Goal: Task Accomplishment & Management: Use online tool/utility

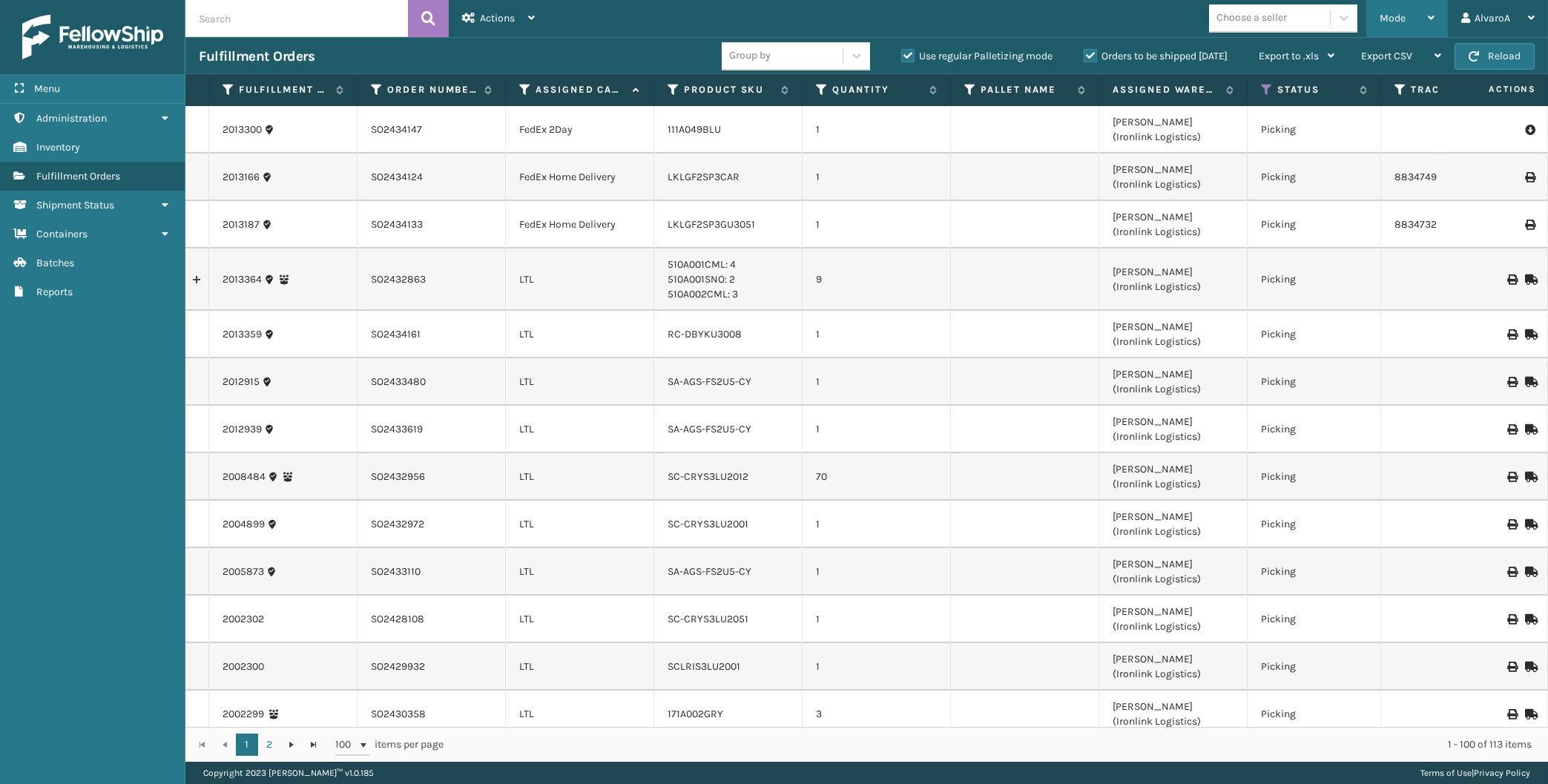
click at [1413, 16] on div "Mode" at bounding box center [1407, 18] width 55 height 37
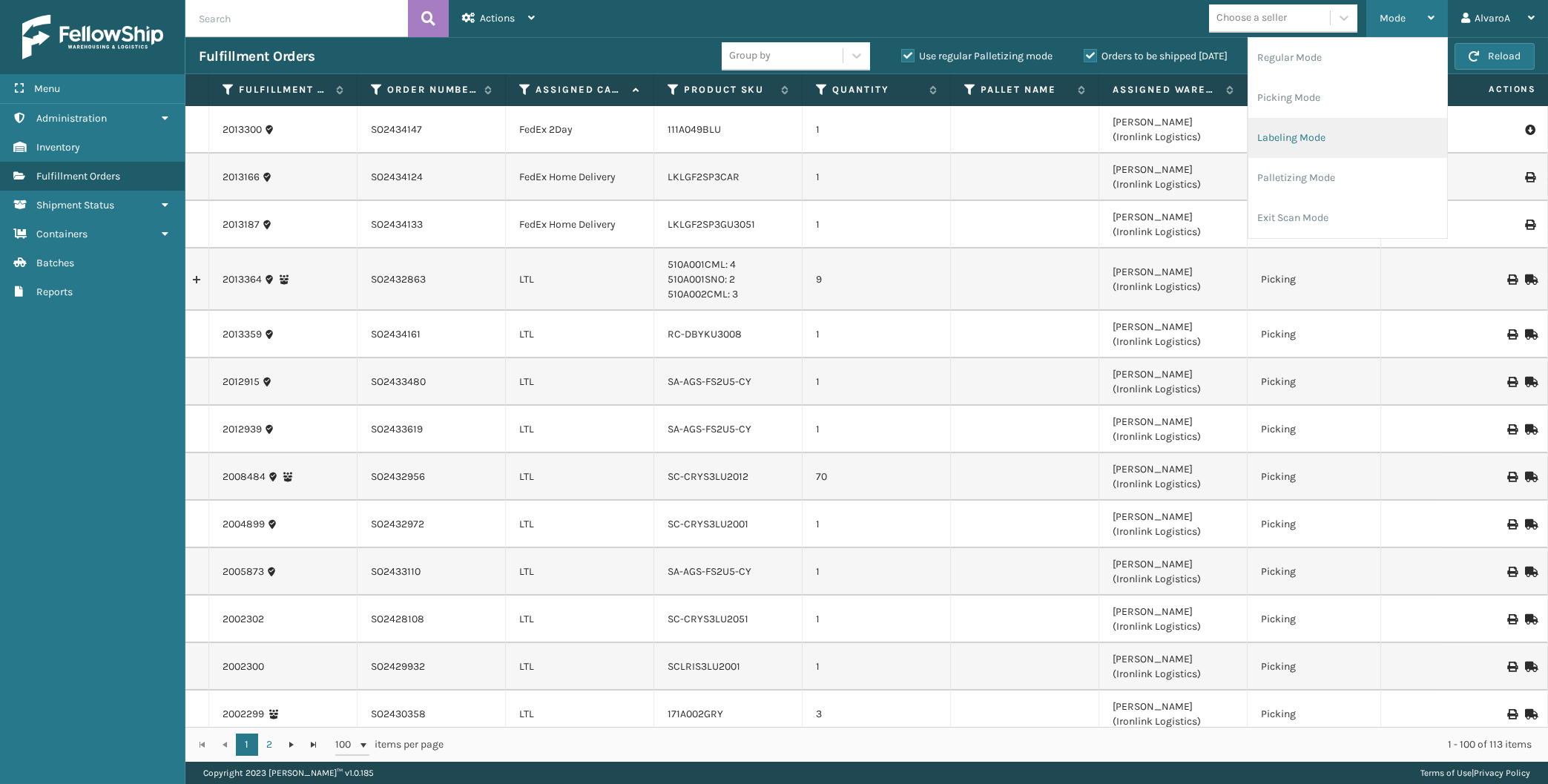
click at [1329, 150] on li "Labeling Mode" at bounding box center [1347, 138] width 199 height 40
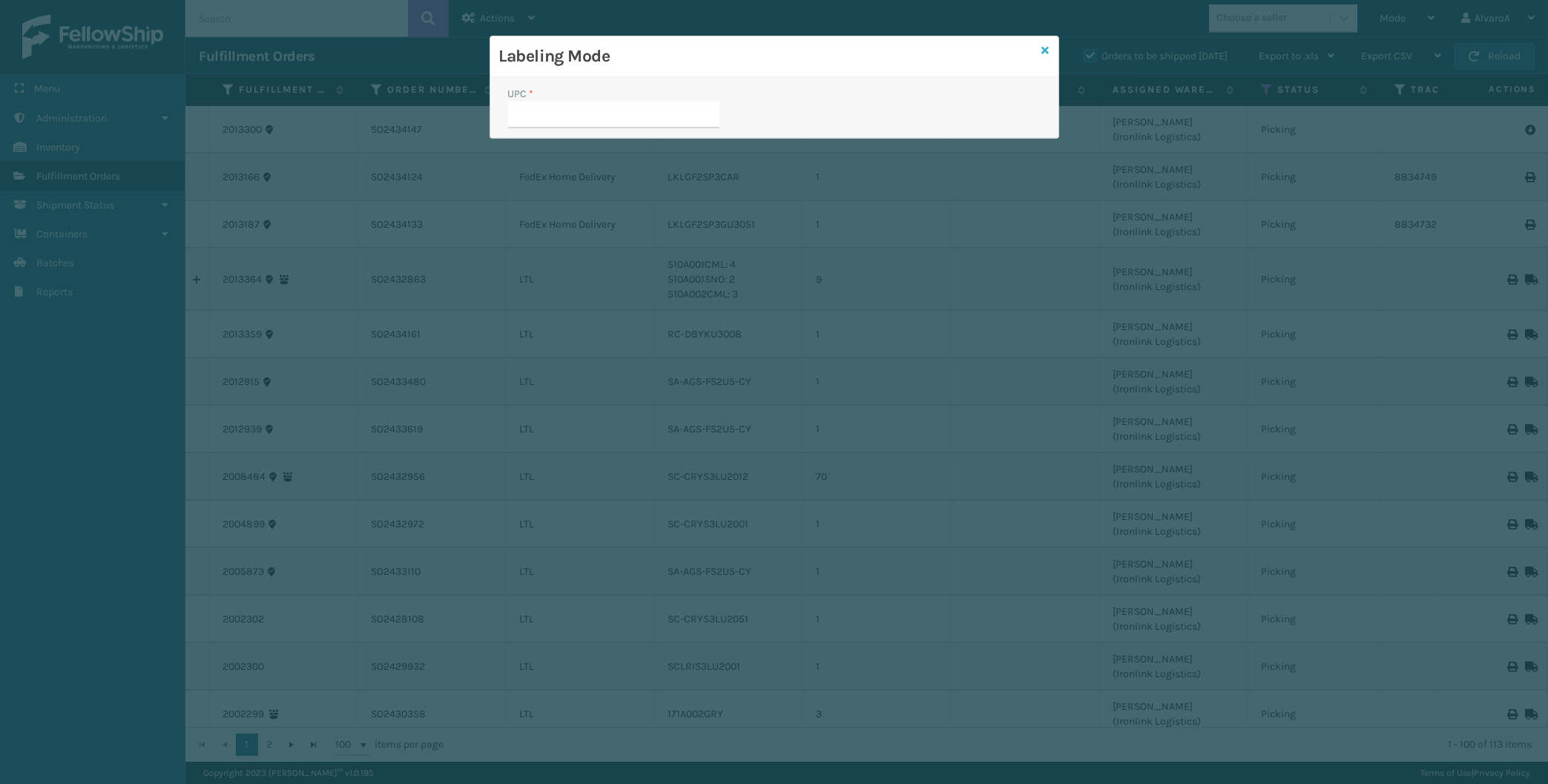
click at [1044, 47] on icon at bounding box center [1046, 51] width 8 height 10
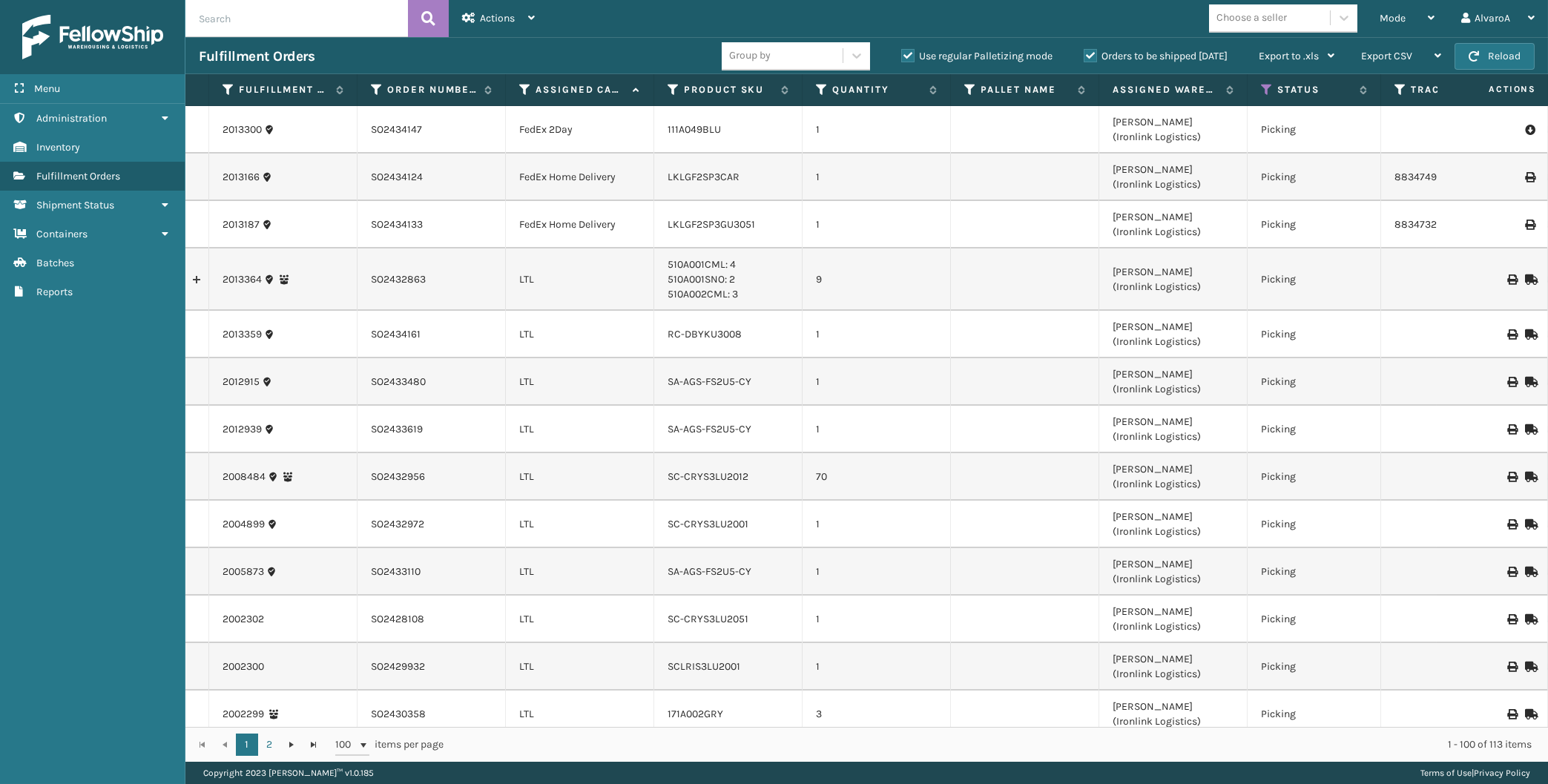
click at [903, 52] on label "Use regular Palletizing mode" at bounding box center [976, 56] width 152 height 13
click at [902, 52] on input "Use regular Palletizing mode" at bounding box center [901, 51] width 1 height 9
checkbox input "false"
click at [1401, 27] on div "Mode" at bounding box center [1407, 18] width 55 height 37
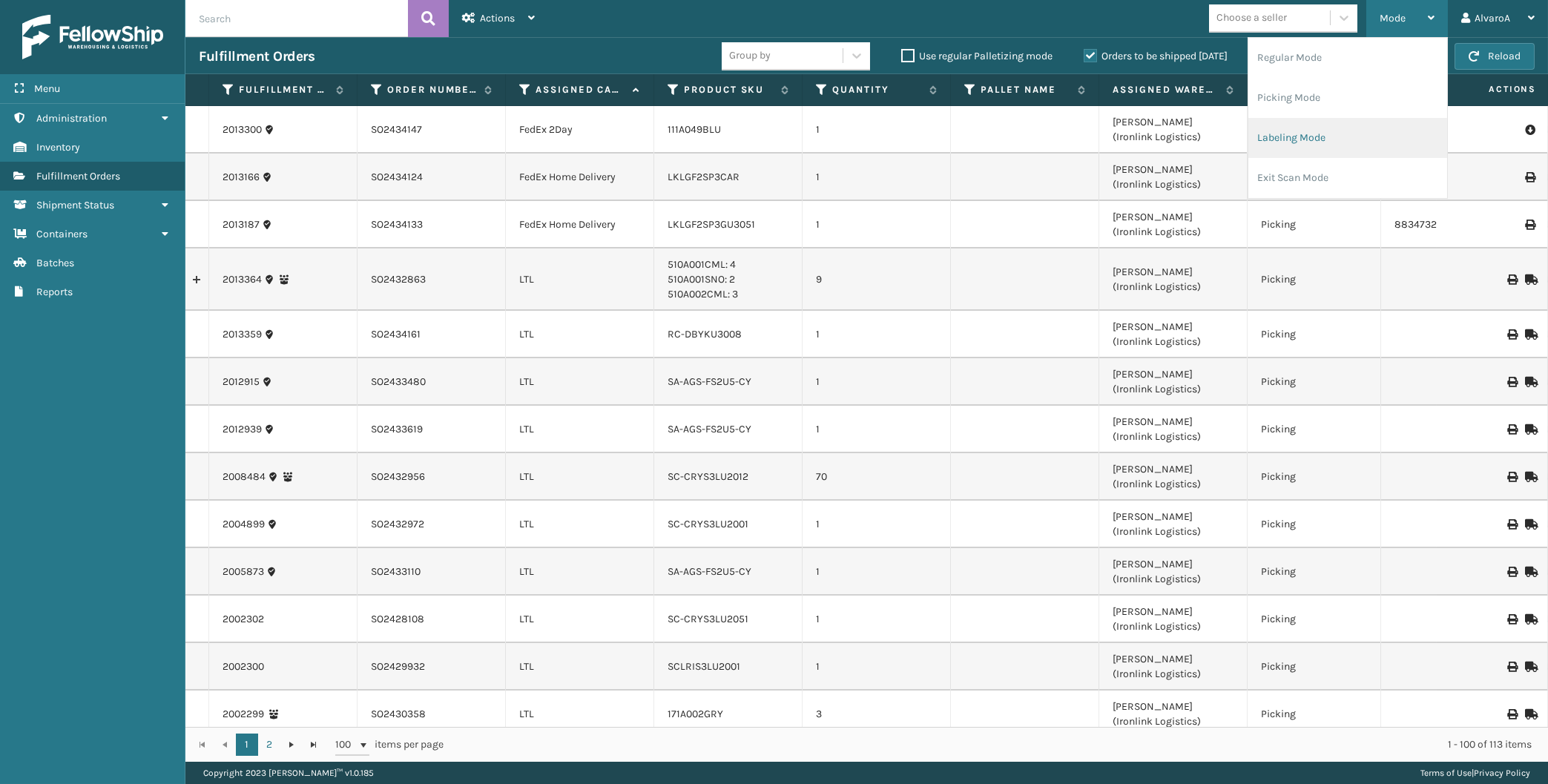
click at [1319, 129] on li "Labeling Mode" at bounding box center [1347, 138] width 199 height 40
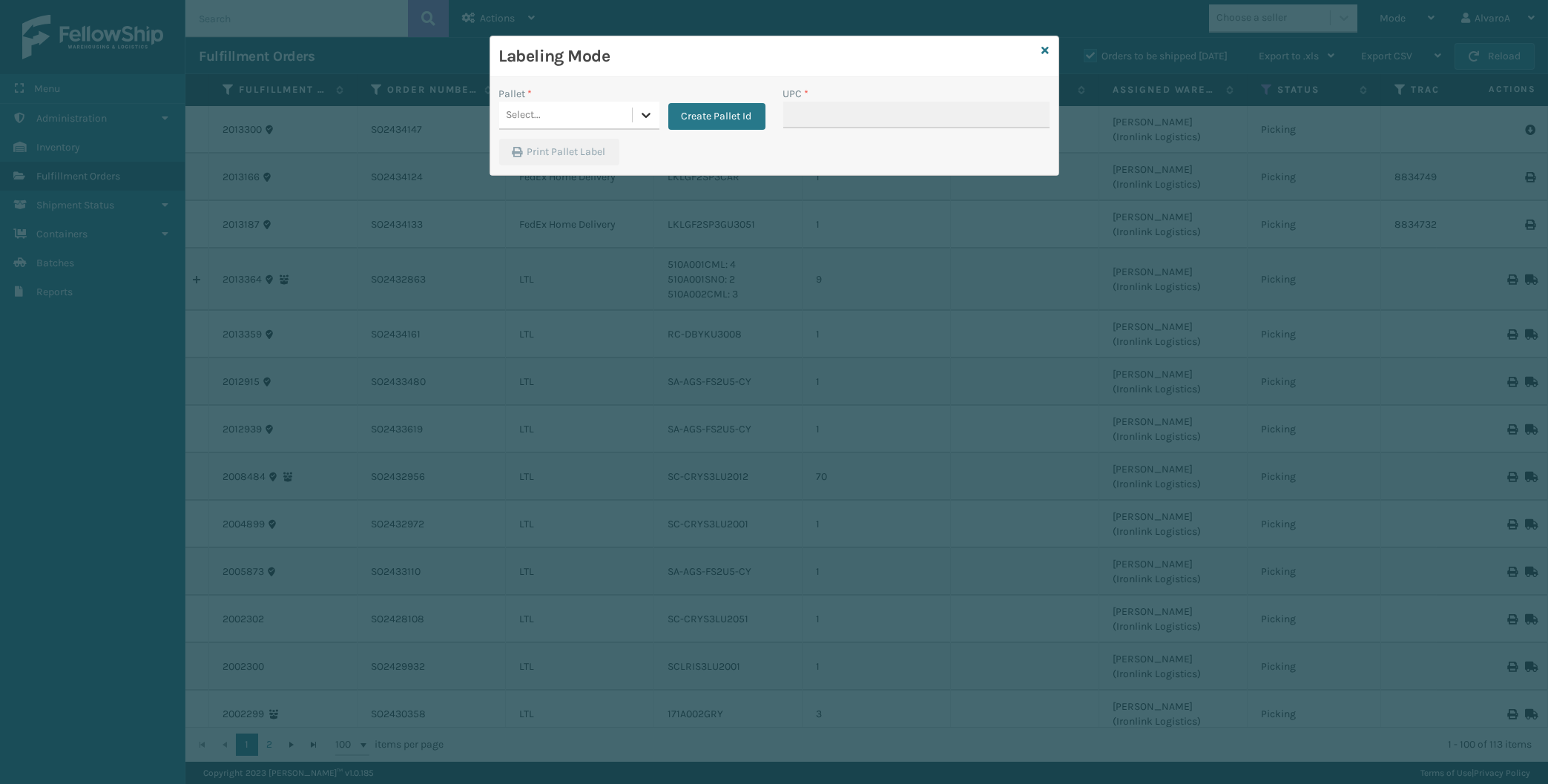
click at [645, 107] on div at bounding box center [645, 115] width 27 height 27
click at [717, 112] on button "Create Pallet Id" at bounding box center [717, 116] width 97 height 27
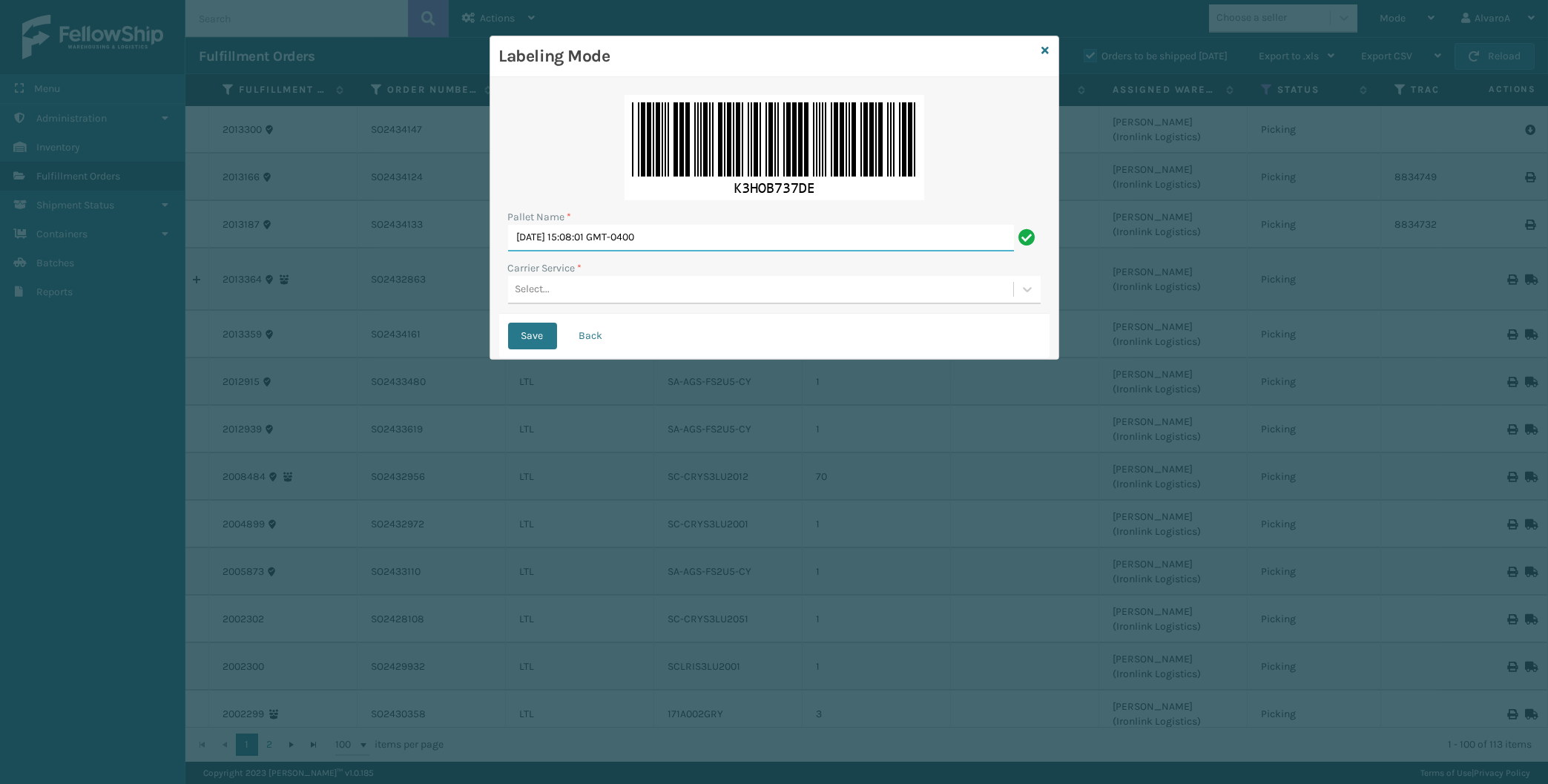
drag, startPoint x: 701, startPoint y: 242, endPoint x: 409, endPoint y: 293, distance: 296.4
click at [508, 251] on input "[DATE] 15:08:01 GMT-0400" at bounding box center [761, 237] width 506 height 27
type input "LPN 496014 #2"
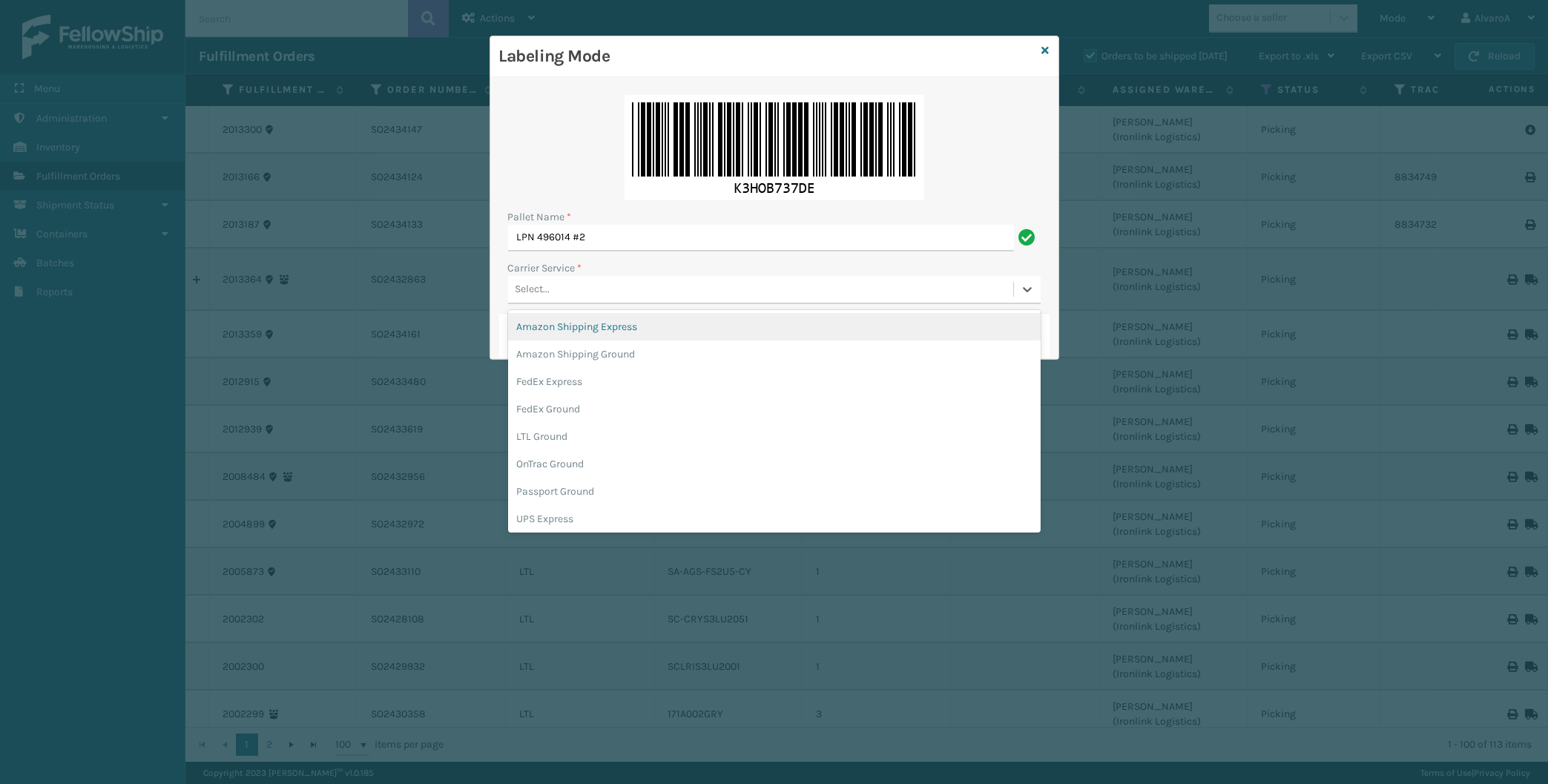
click at [570, 299] on div "Select..." at bounding box center [760, 290] width 505 height 25
click at [584, 407] on div "FedEx Ground" at bounding box center [774, 409] width 532 height 27
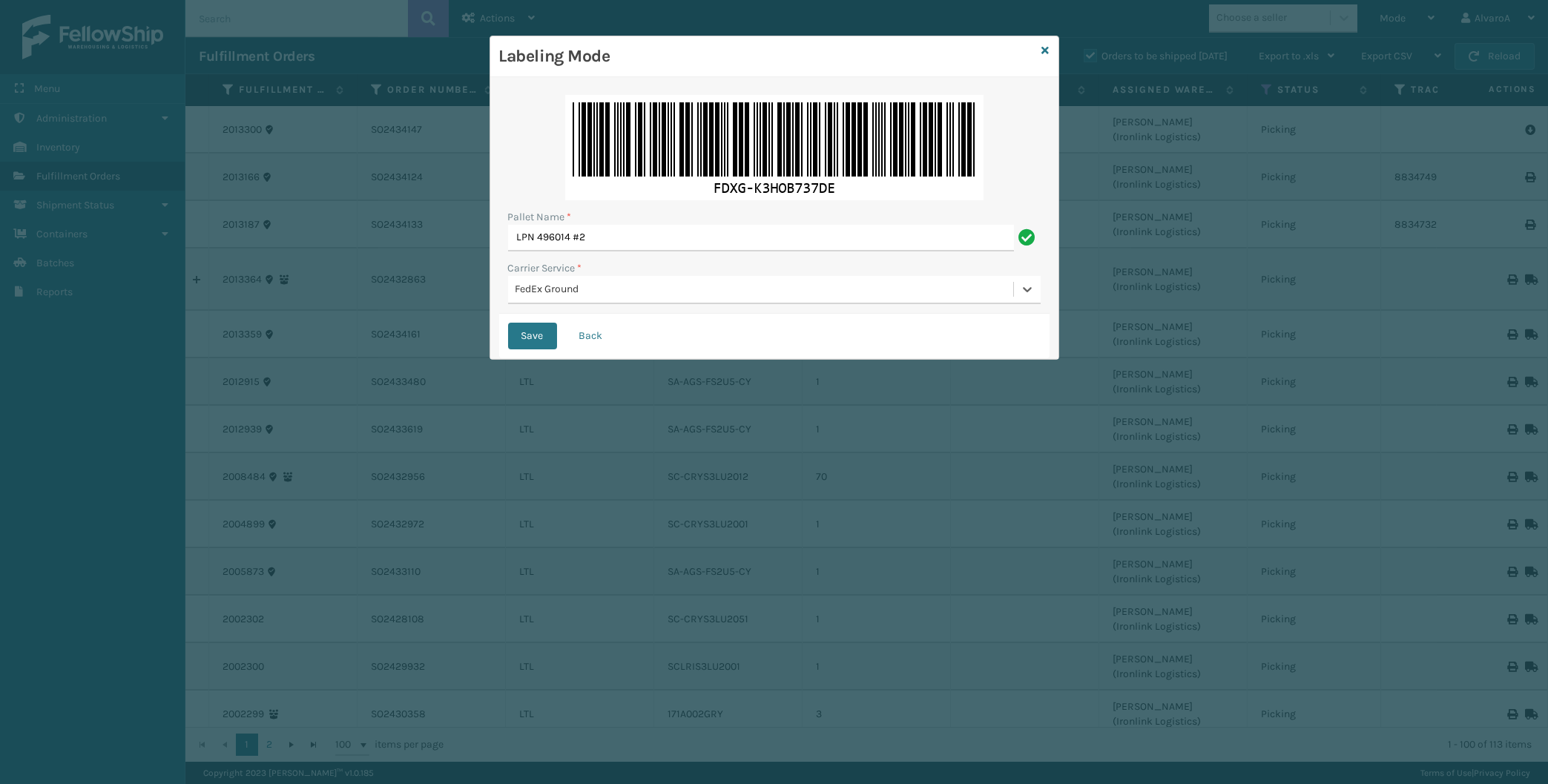
click at [567, 279] on div "FedEx Ground" at bounding box center [760, 290] width 505 height 25
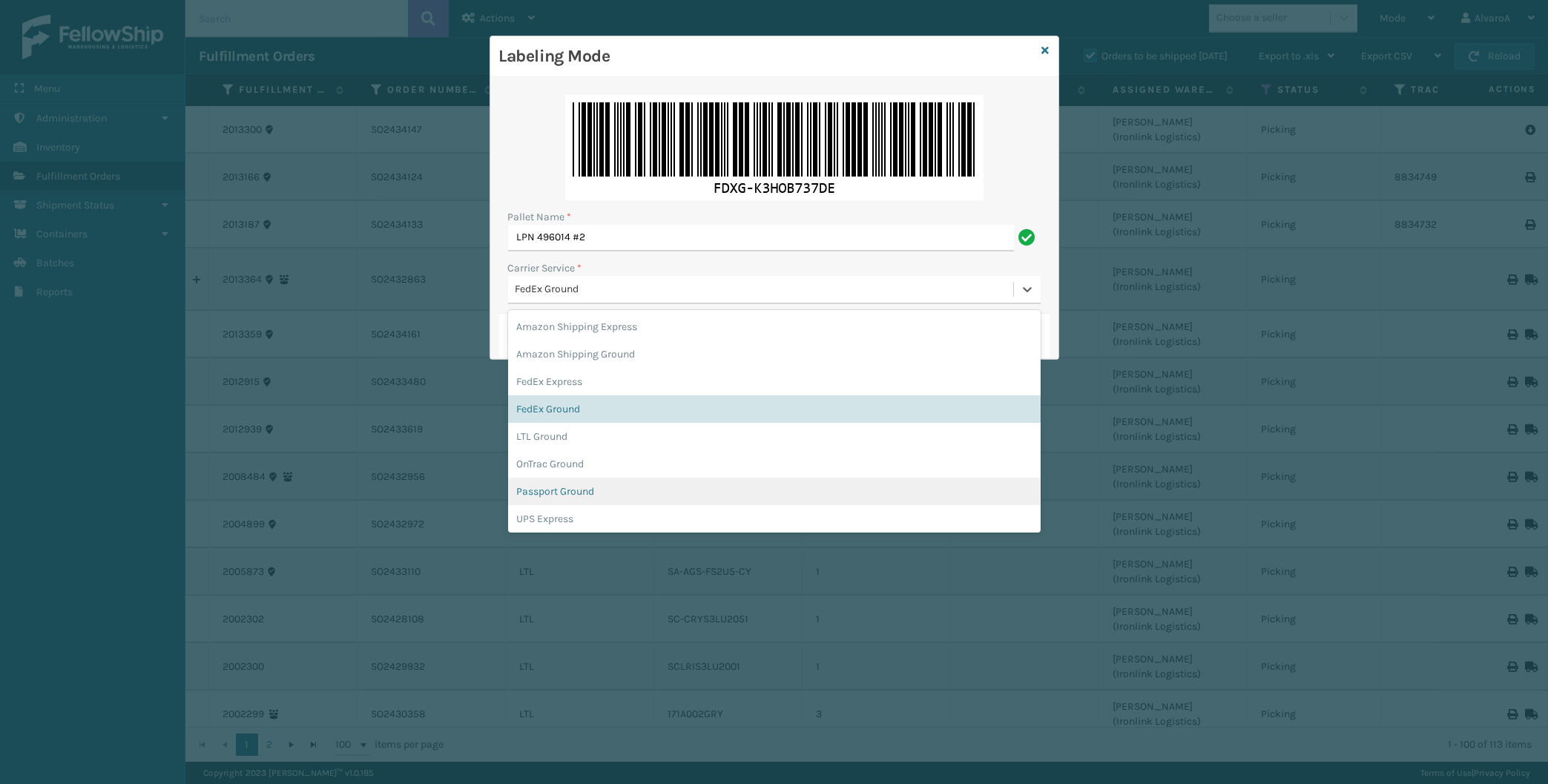
scroll to position [86, 0]
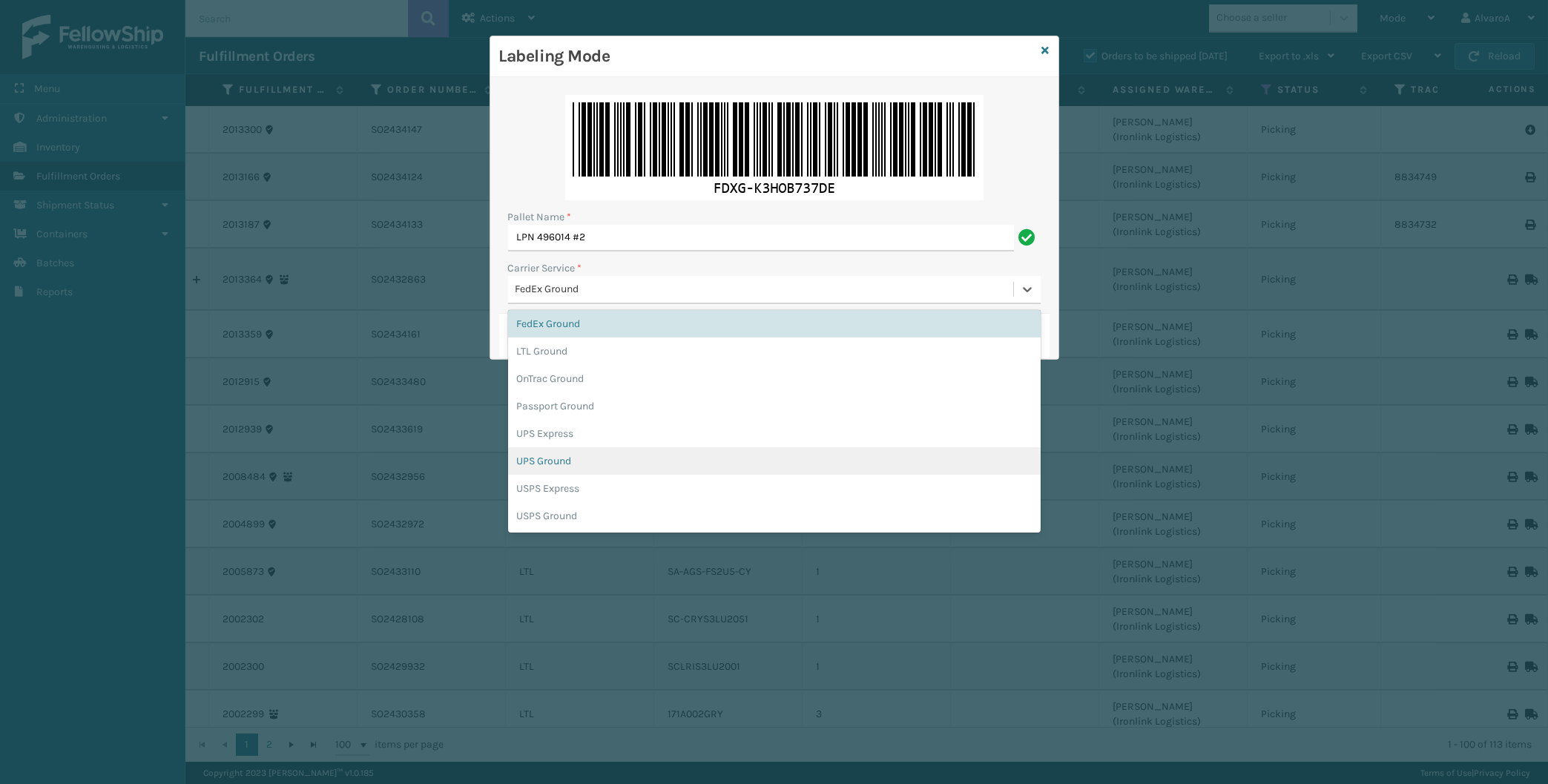
click at [570, 465] on div "UPS Ground" at bounding box center [774, 461] width 532 height 27
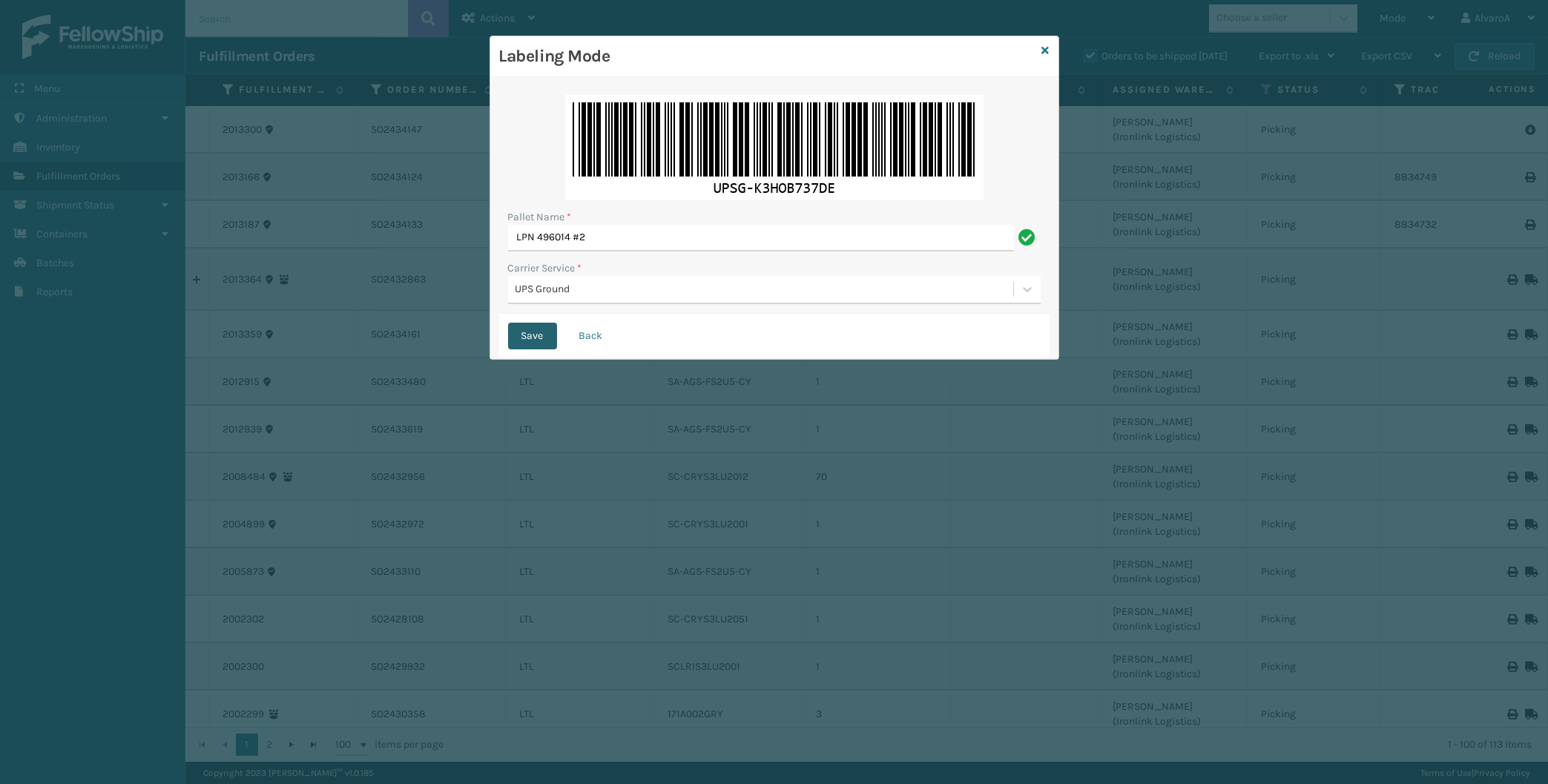
click at [538, 336] on button "Save" at bounding box center [532, 335] width 49 height 27
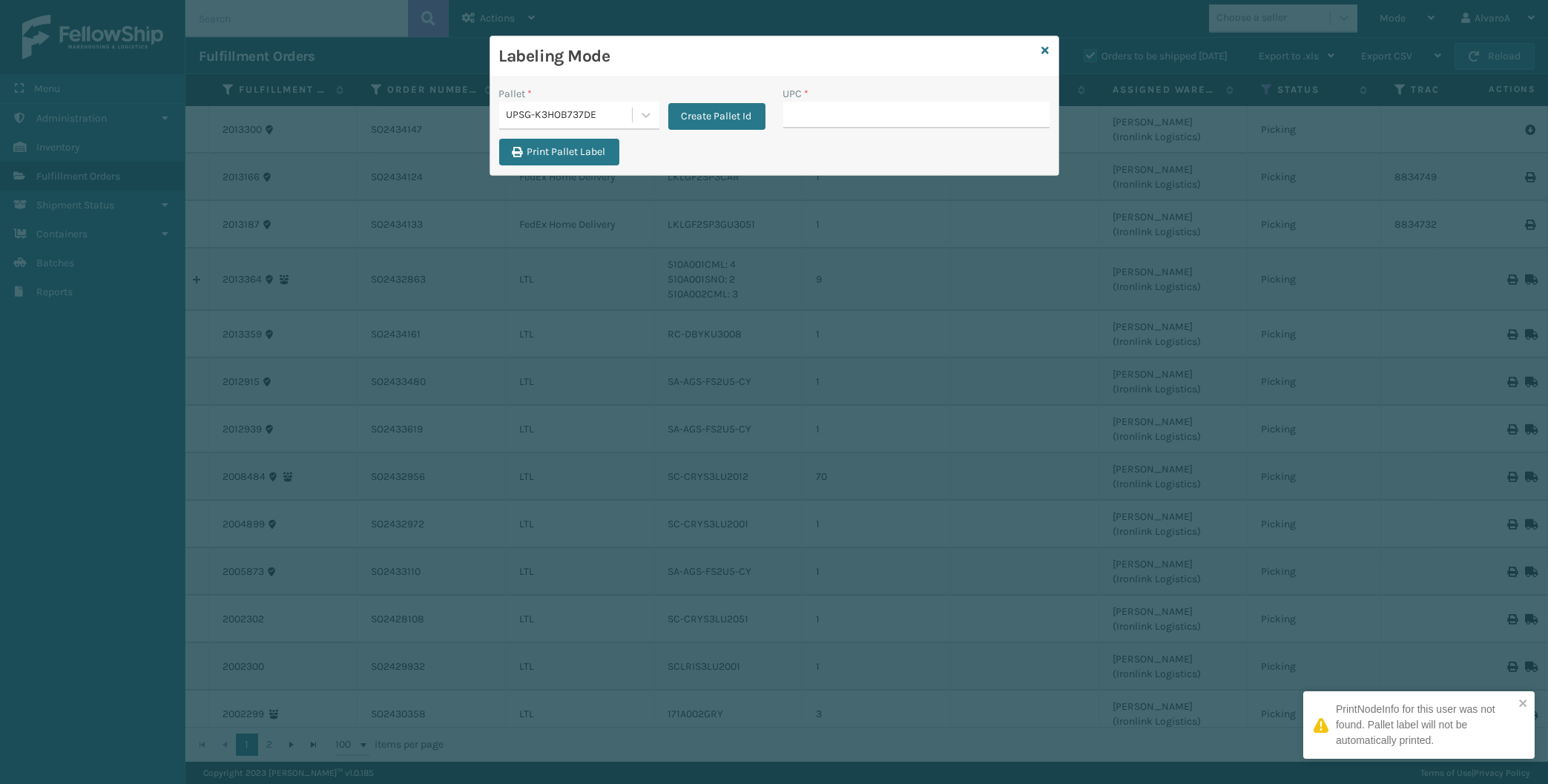
click at [808, 114] on input "UPC *" at bounding box center [916, 115] width 267 height 27
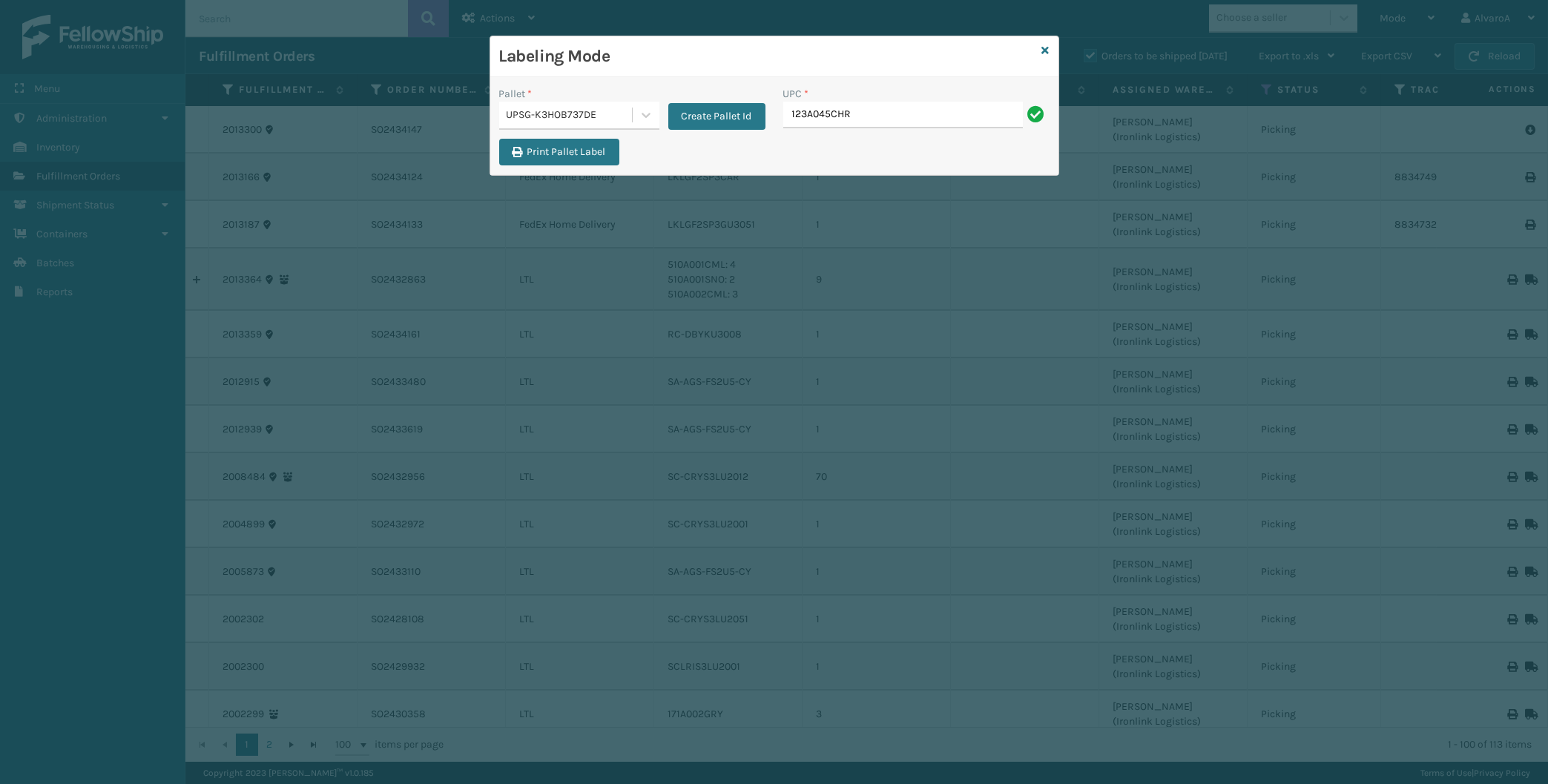
type input "123A045CHR"
click at [633, 115] on div at bounding box center [645, 115] width 27 height 27
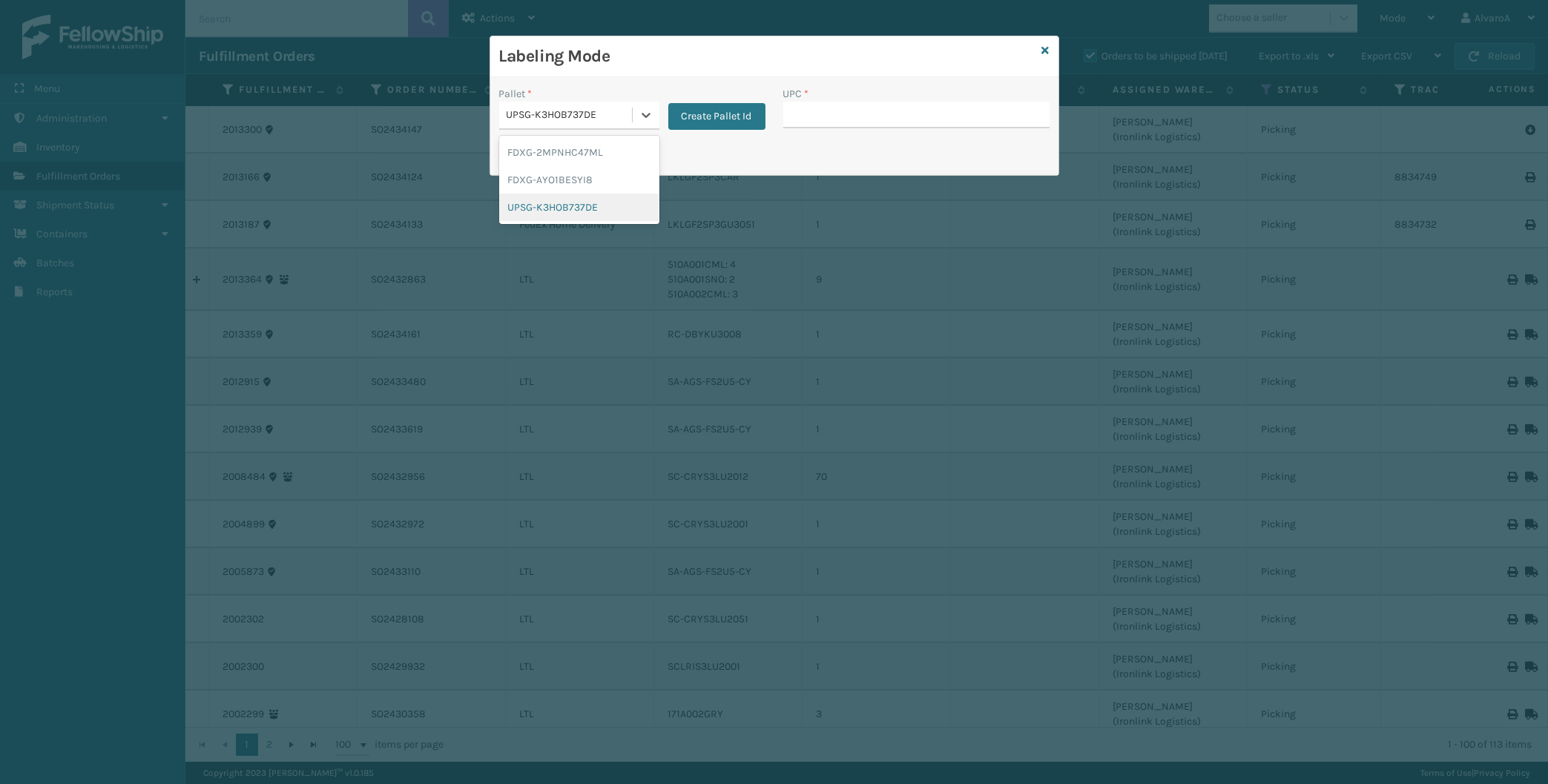
click at [527, 220] on div "UPSG-K3HOB737DE" at bounding box center [579, 207] width 160 height 27
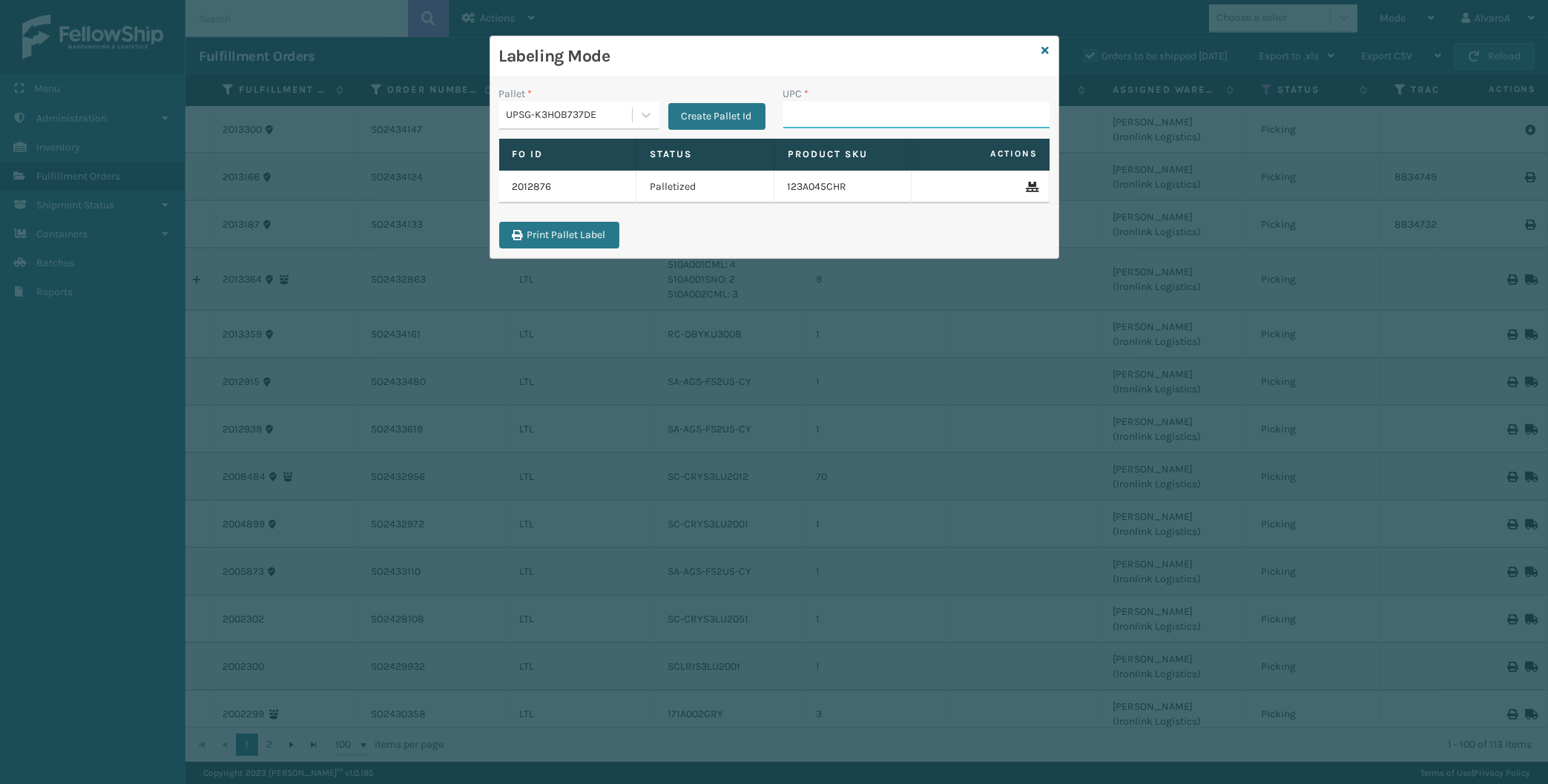
click at [830, 111] on input "UPC *" at bounding box center [916, 115] width 267 height 27
type input "131A013NVY"
type input "510A001CML"
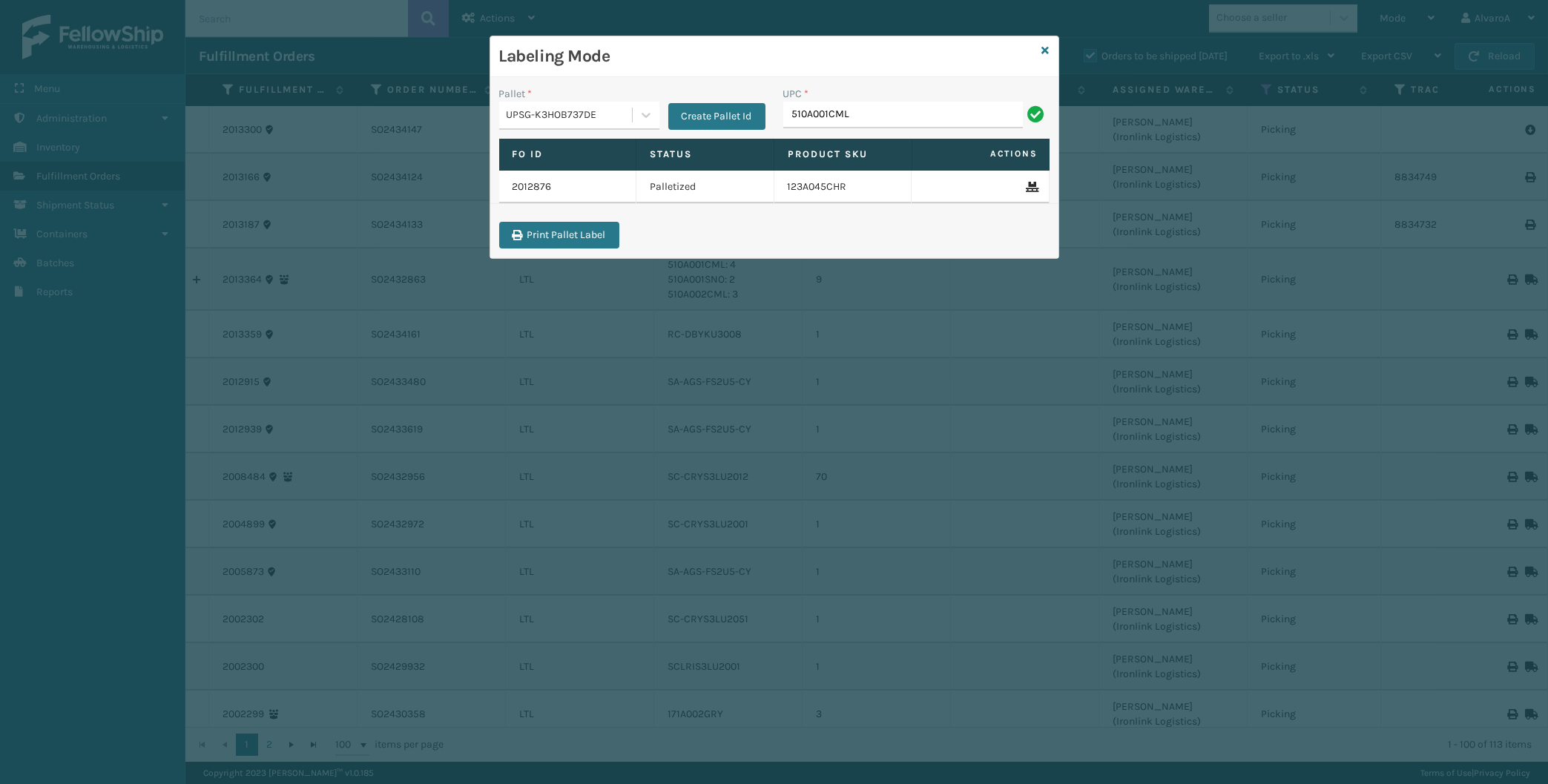
type input "510A001CML"
type input "517A007RST"
type input "CCHRFKS2M26DGRA"
type input "LKLGF2SP1CAR"
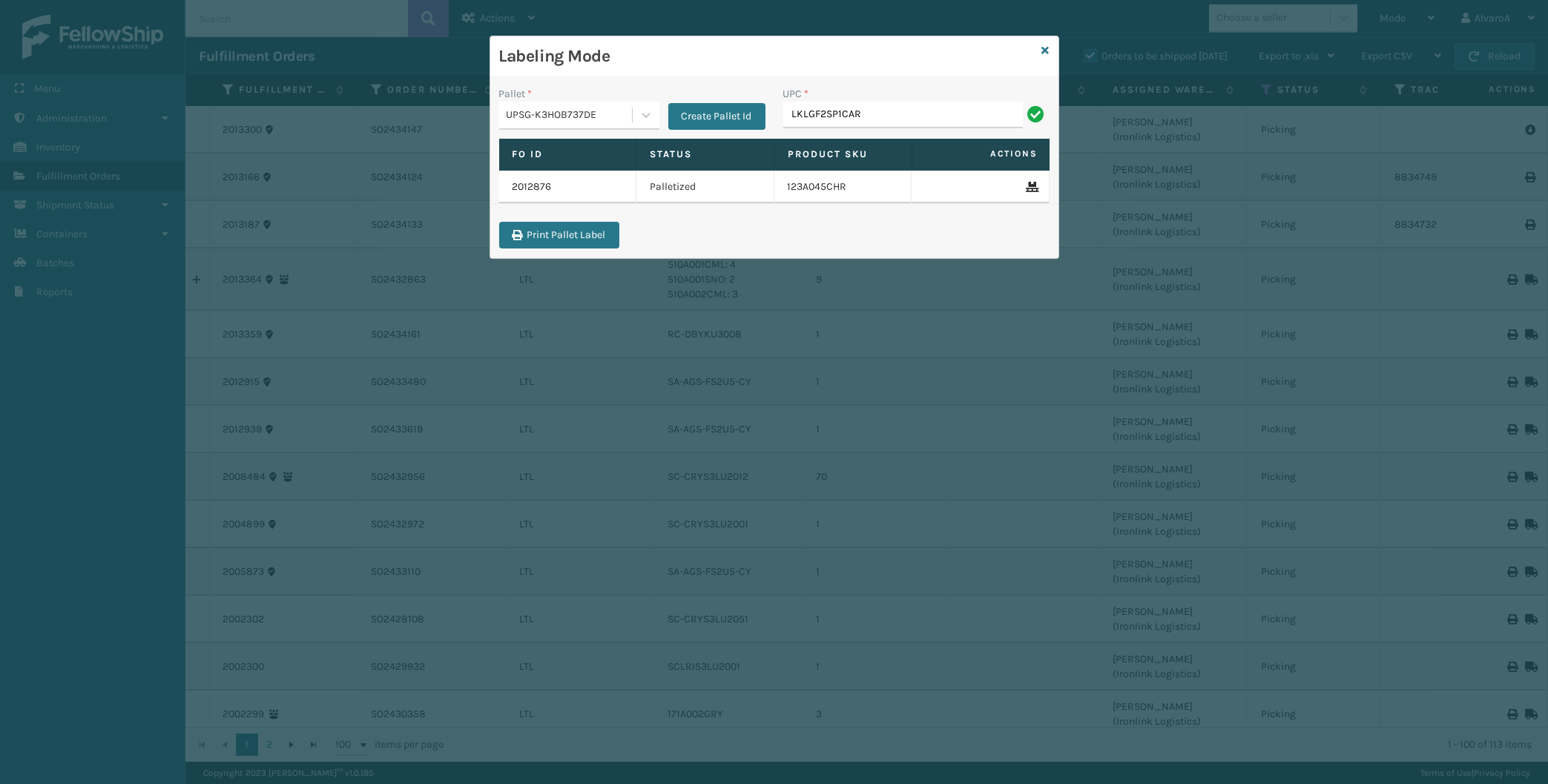
type input "LKLGF2SP1CAR"
type input "LKLGF2SP1GU3051"
click at [703, 115] on button "Create Pallet Id" at bounding box center [717, 116] width 97 height 27
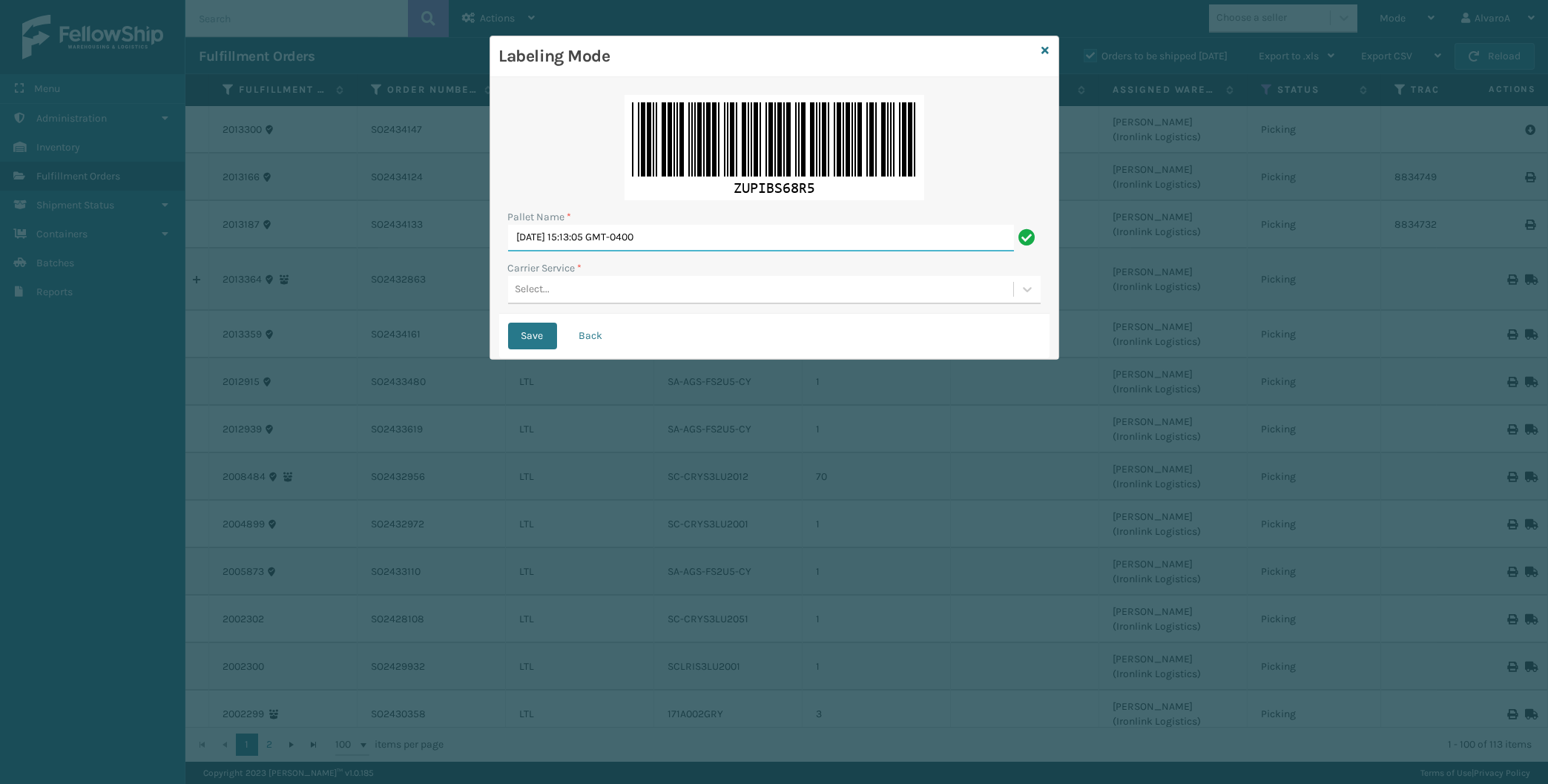
drag, startPoint x: 731, startPoint y: 232, endPoint x: 489, endPoint y: 248, distance: 242.5
click at [508, 248] on input "[DATE] 15:13:05 GMT-0400" at bounding box center [761, 237] width 506 height 27
type input "LPN 496015 #2"
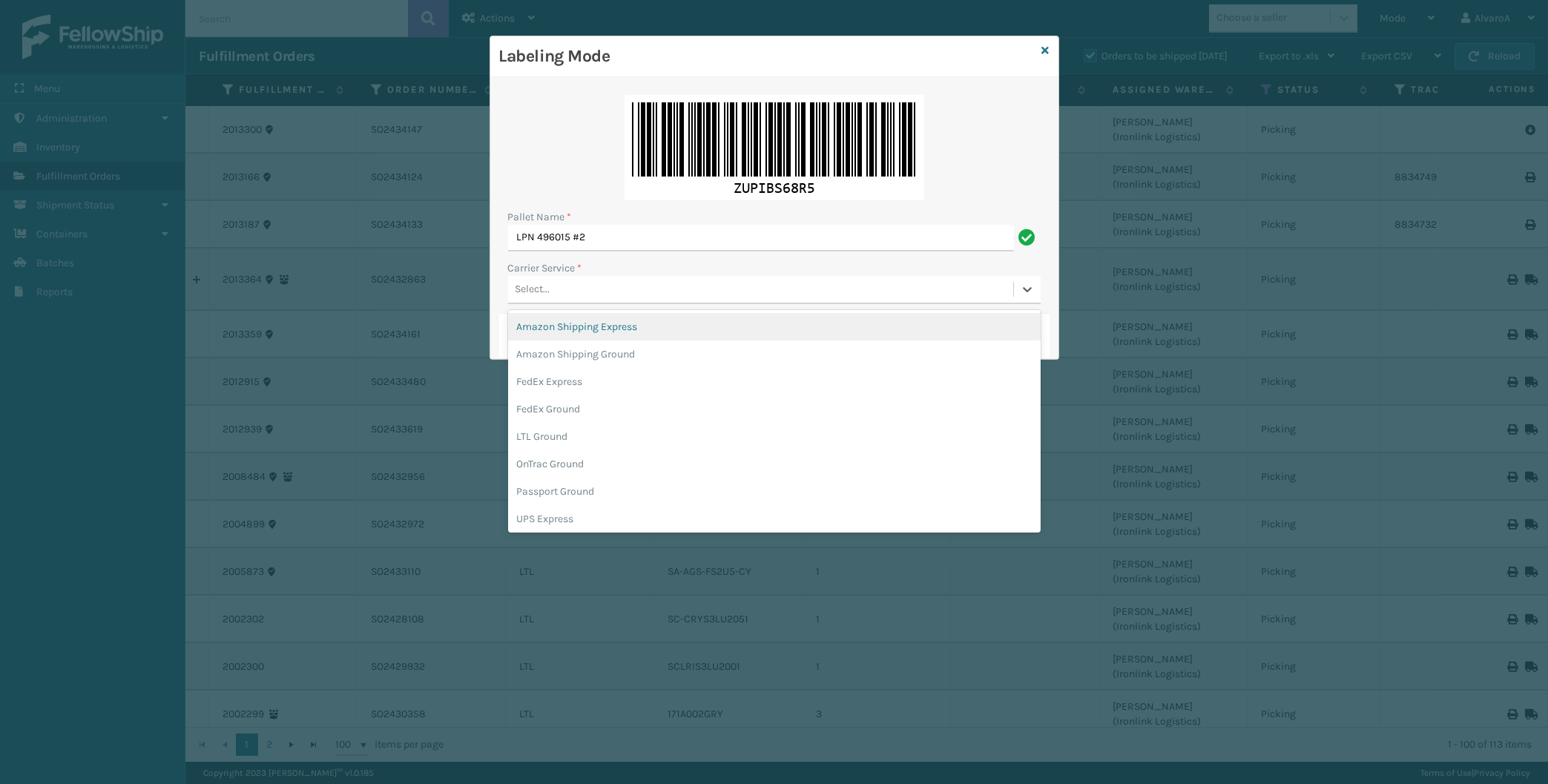
click at [523, 278] on div "Select..." at bounding box center [760, 290] width 505 height 25
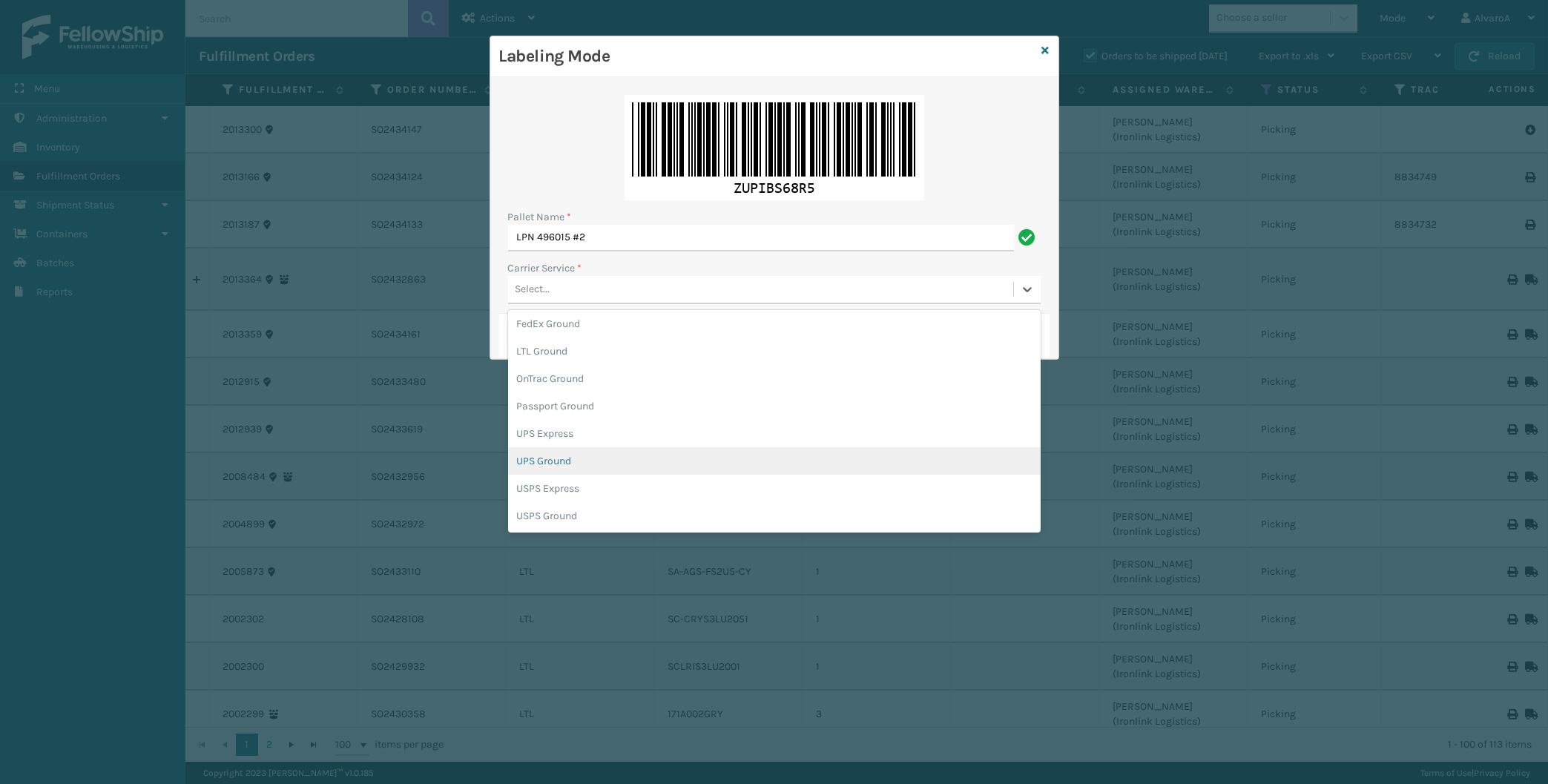
click at [565, 461] on div "UPS Ground" at bounding box center [774, 461] width 532 height 27
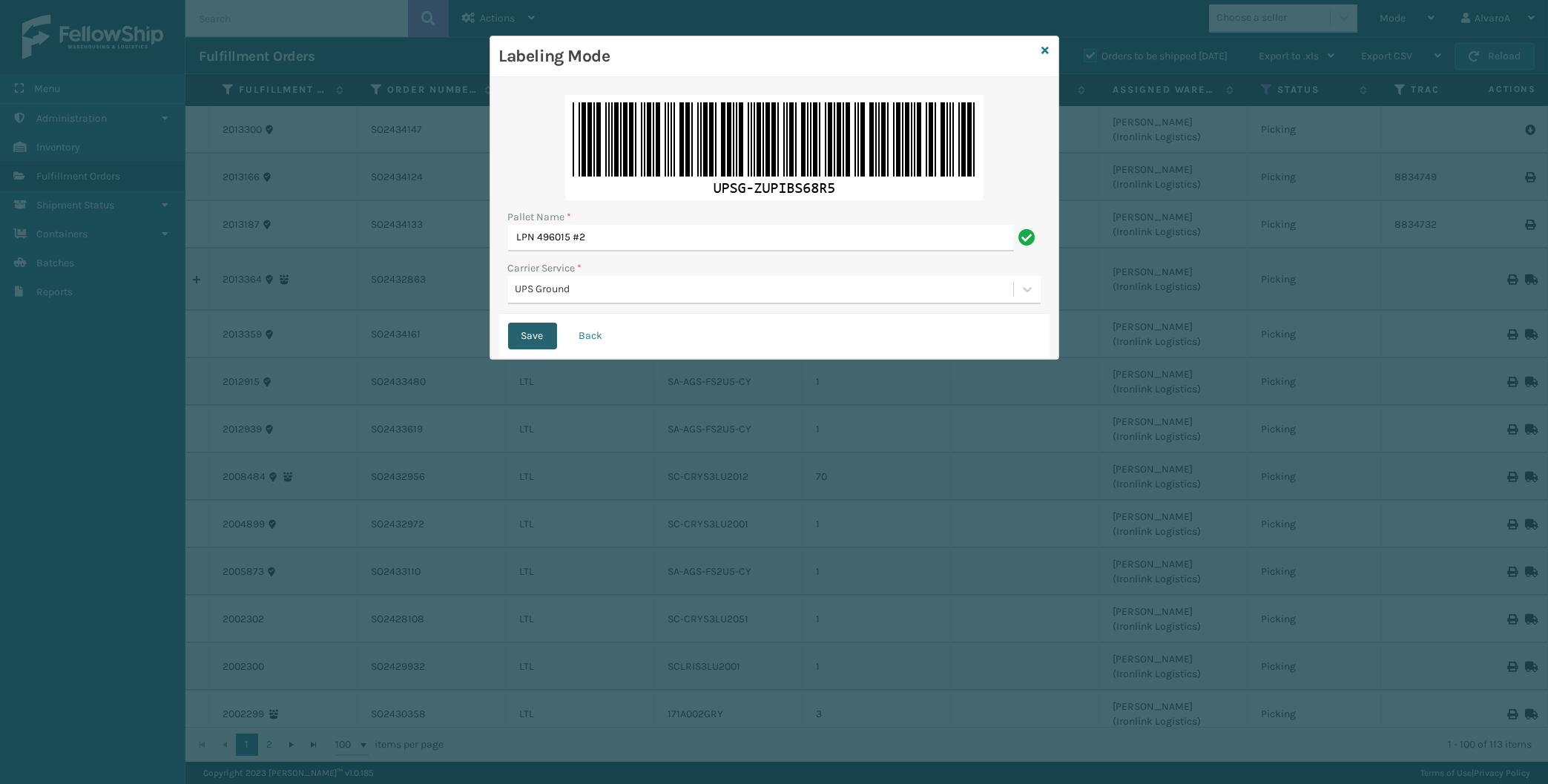
click at [528, 342] on button "Save" at bounding box center [532, 335] width 49 height 27
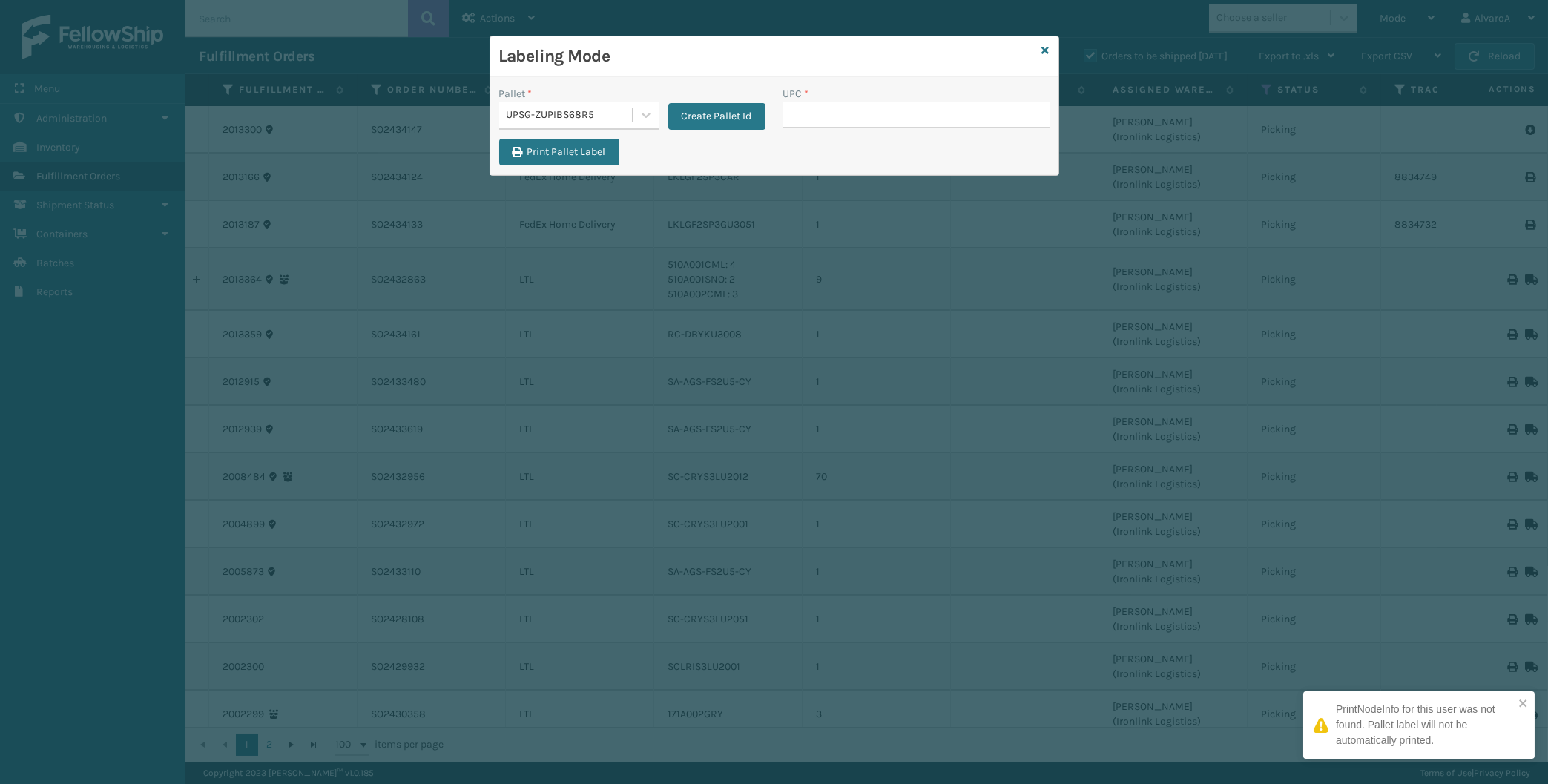
click at [796, 107] on input "UPC *" at bounding box center [916, 115] width 267 height 27
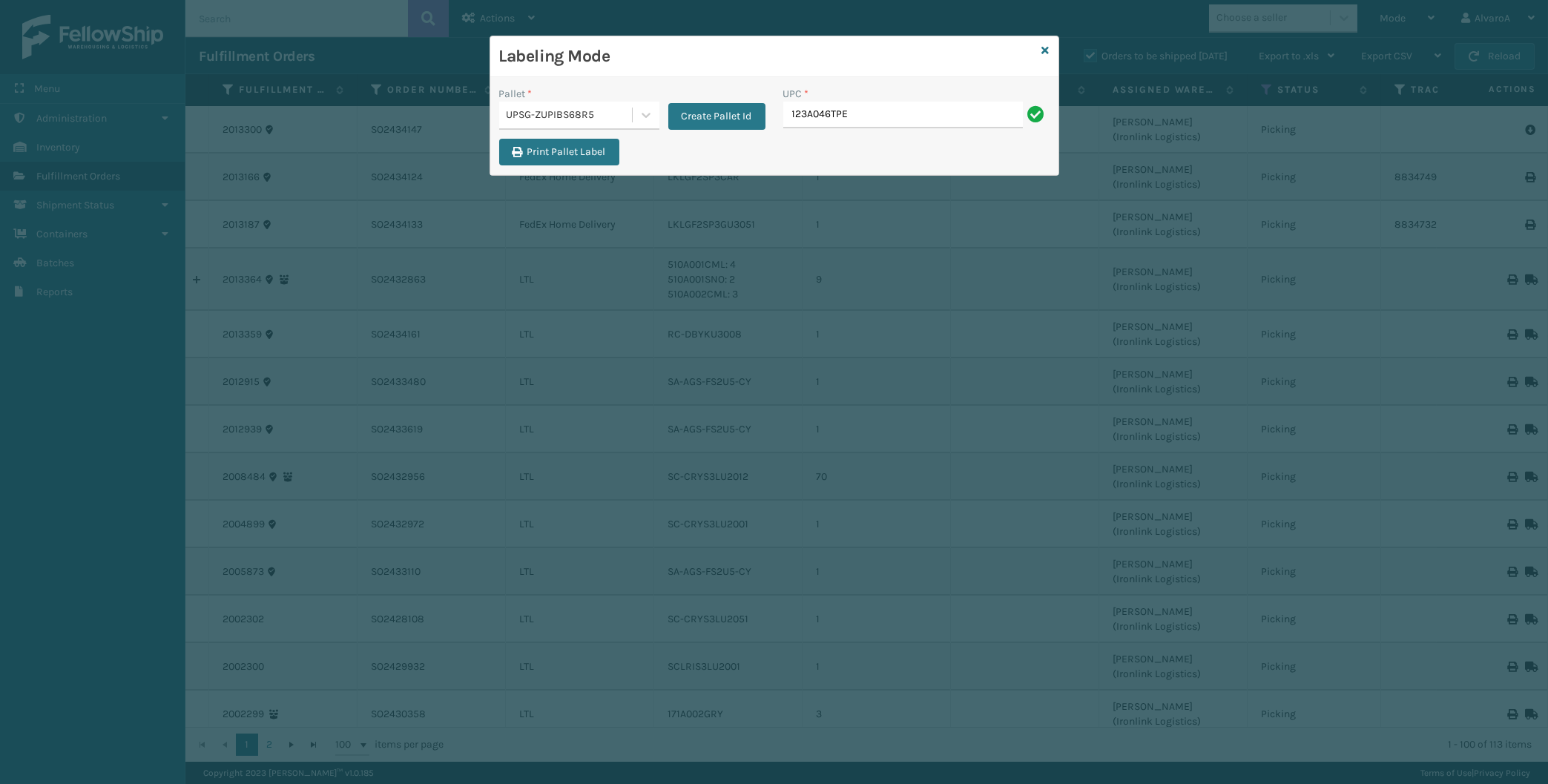
type input "123A046TPE"
type input "123A047CHR"
type input "510A003CML"
type input "CCHRFKS2M26DGRA"
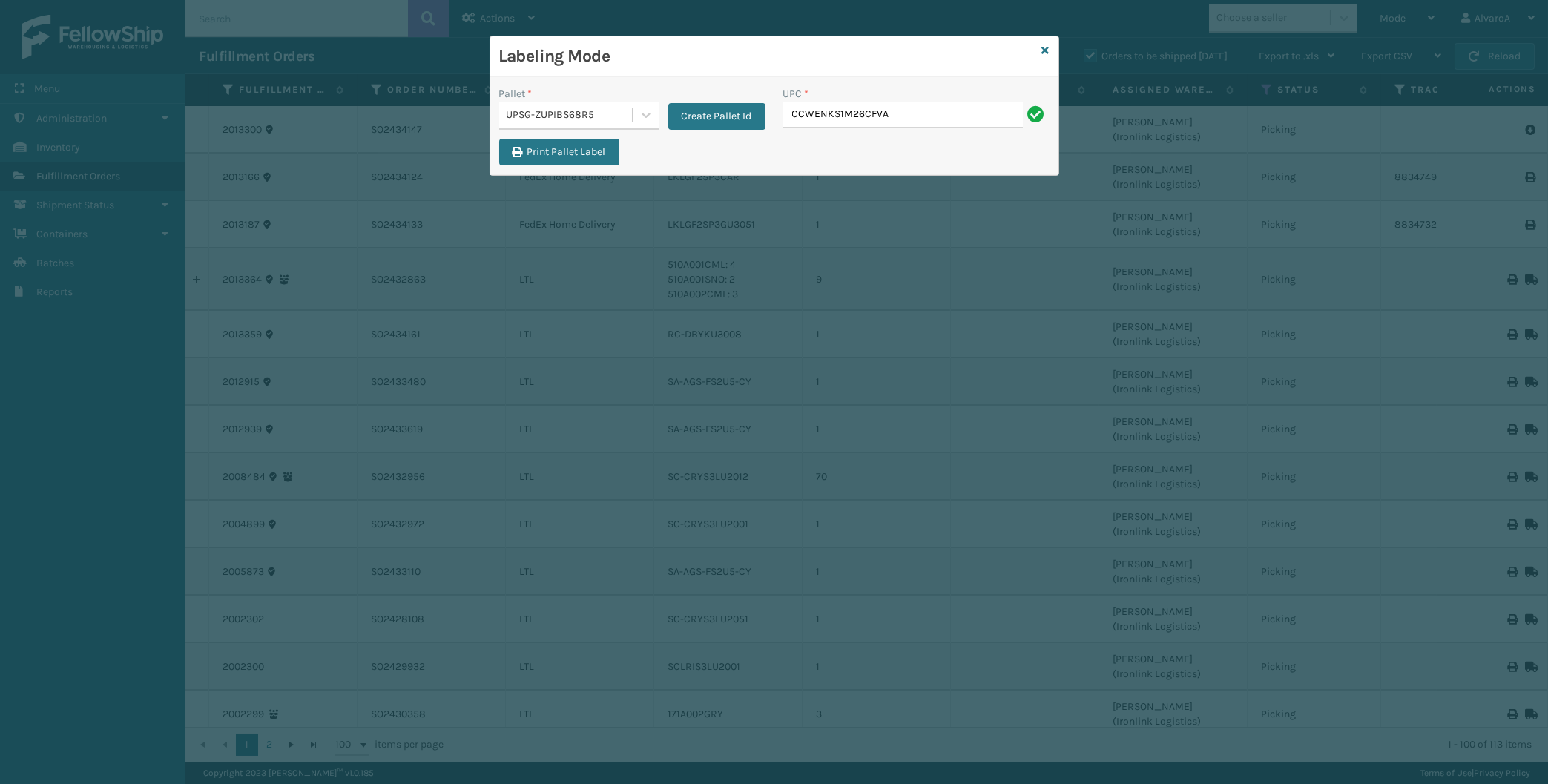
type input "CCWENKS1M26CFVA"
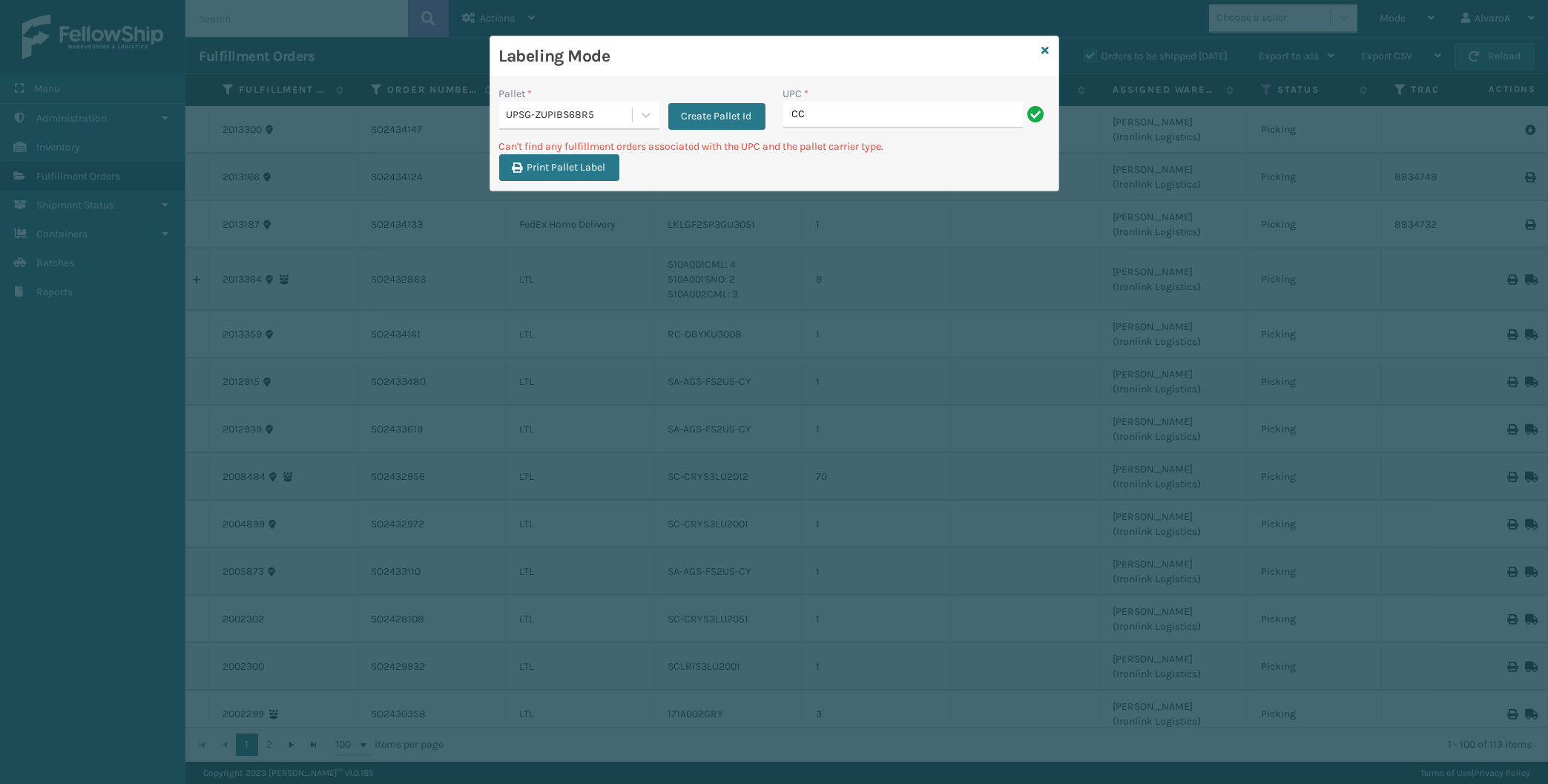
type input "C"
type input "CCWENKS1M26CFVA"
click at [684, 111] on button "Create Pallet Id" at bounding box center [717, 116] width 97 height 27
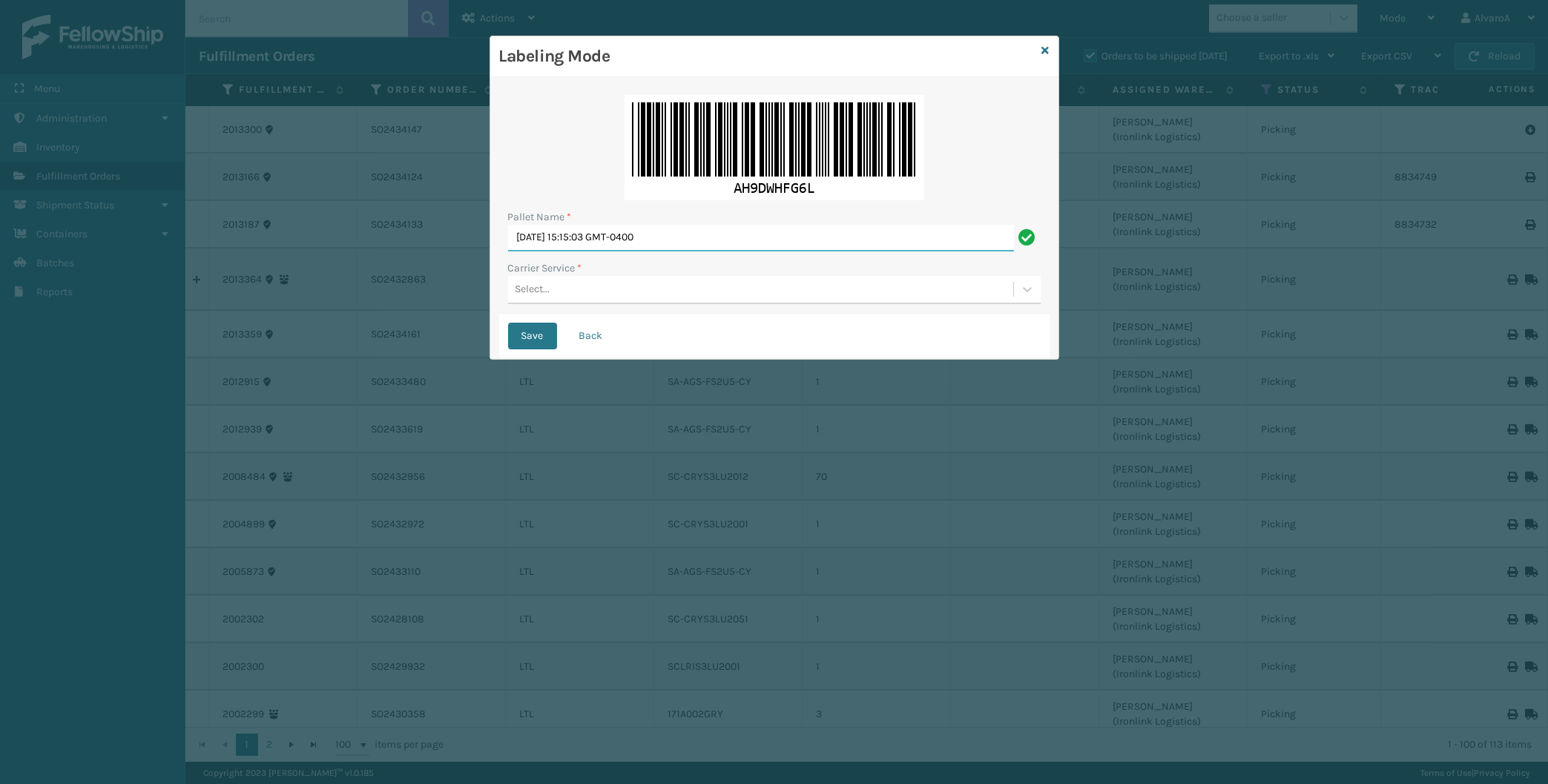
drag, startPoint x: 700, startPoint y: 236, endPoint x: 396, endPoint y: 256, distance: 304.7
click at [508, 251] on input "[DATE] 15:15:03 GMT-0400" at bounding box center [761, 237] width 506 height 27
type input "LPN 496015"
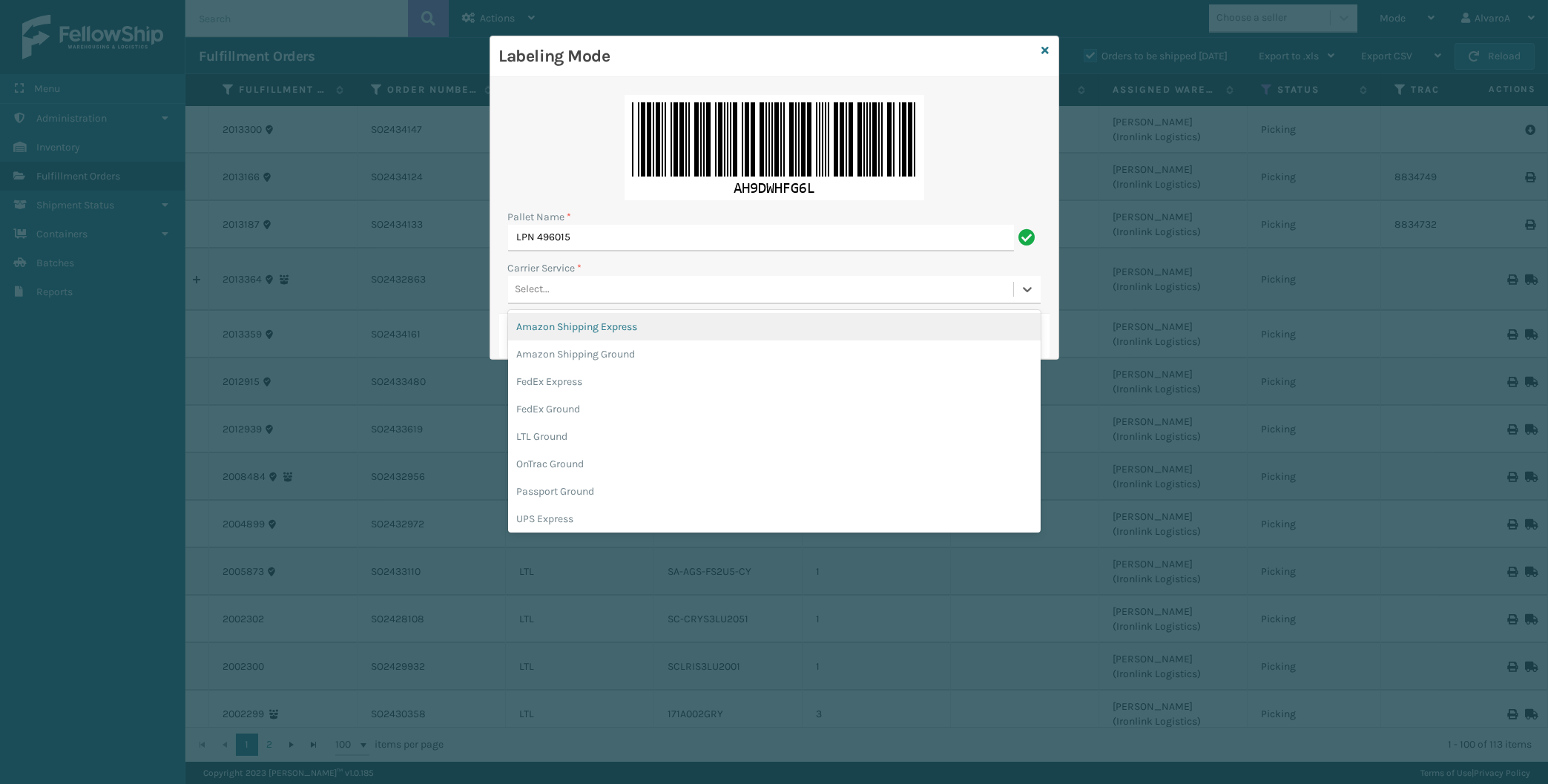
click at [518, 292] on div "Select..." at bounding box center [532, 290] width 35 height 15
drag, startPoint x: 553, startPoint y: 523, endPoint x: 548, endPoint y: 424, distance: 99.1
click at [554, 520] on div "UPS Express" at bounding box center [774, 518] width 532 height 27
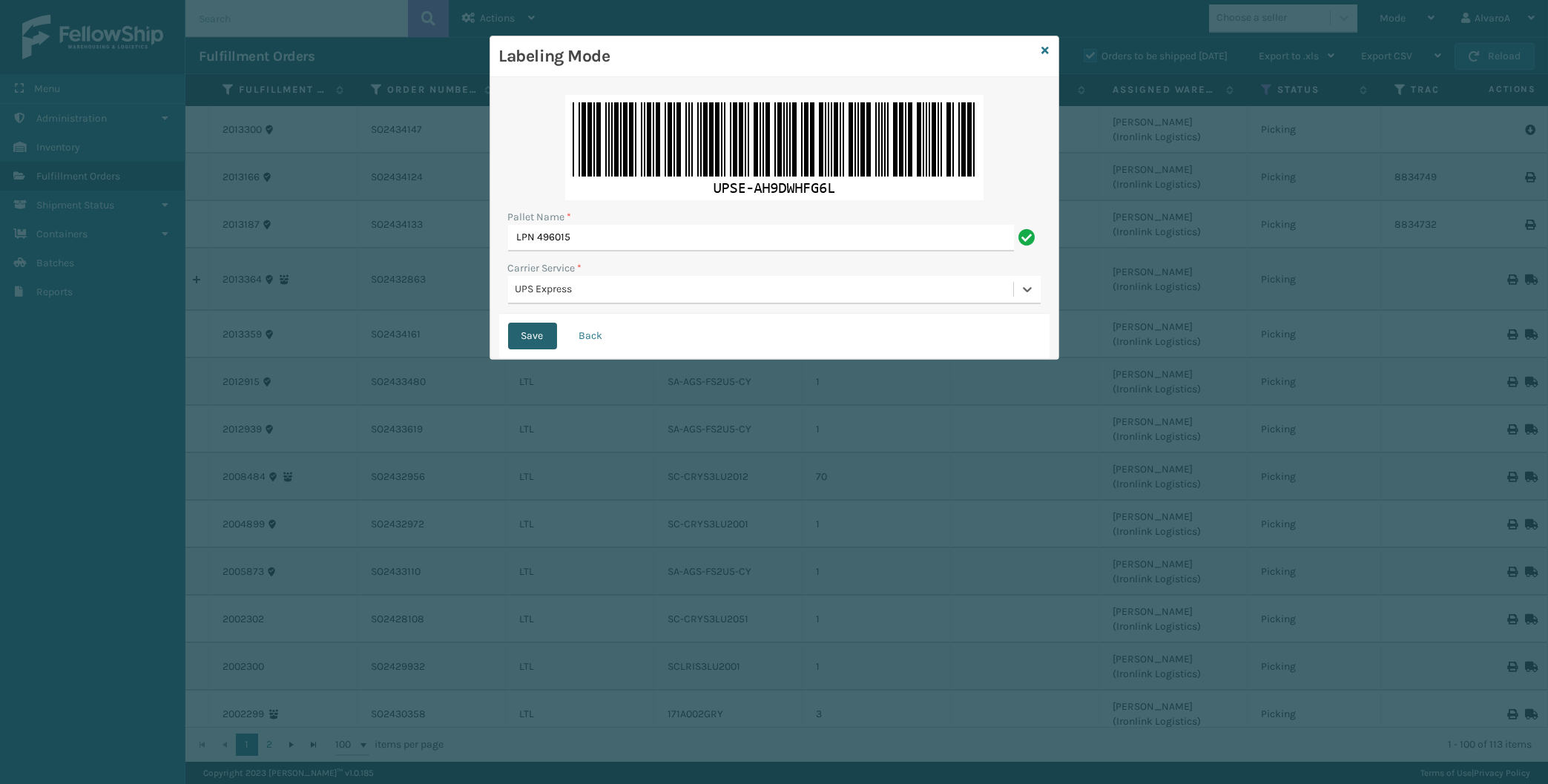
click at [548, 341] on button "Save" at bounding box center [532, 335] width 49 height 27
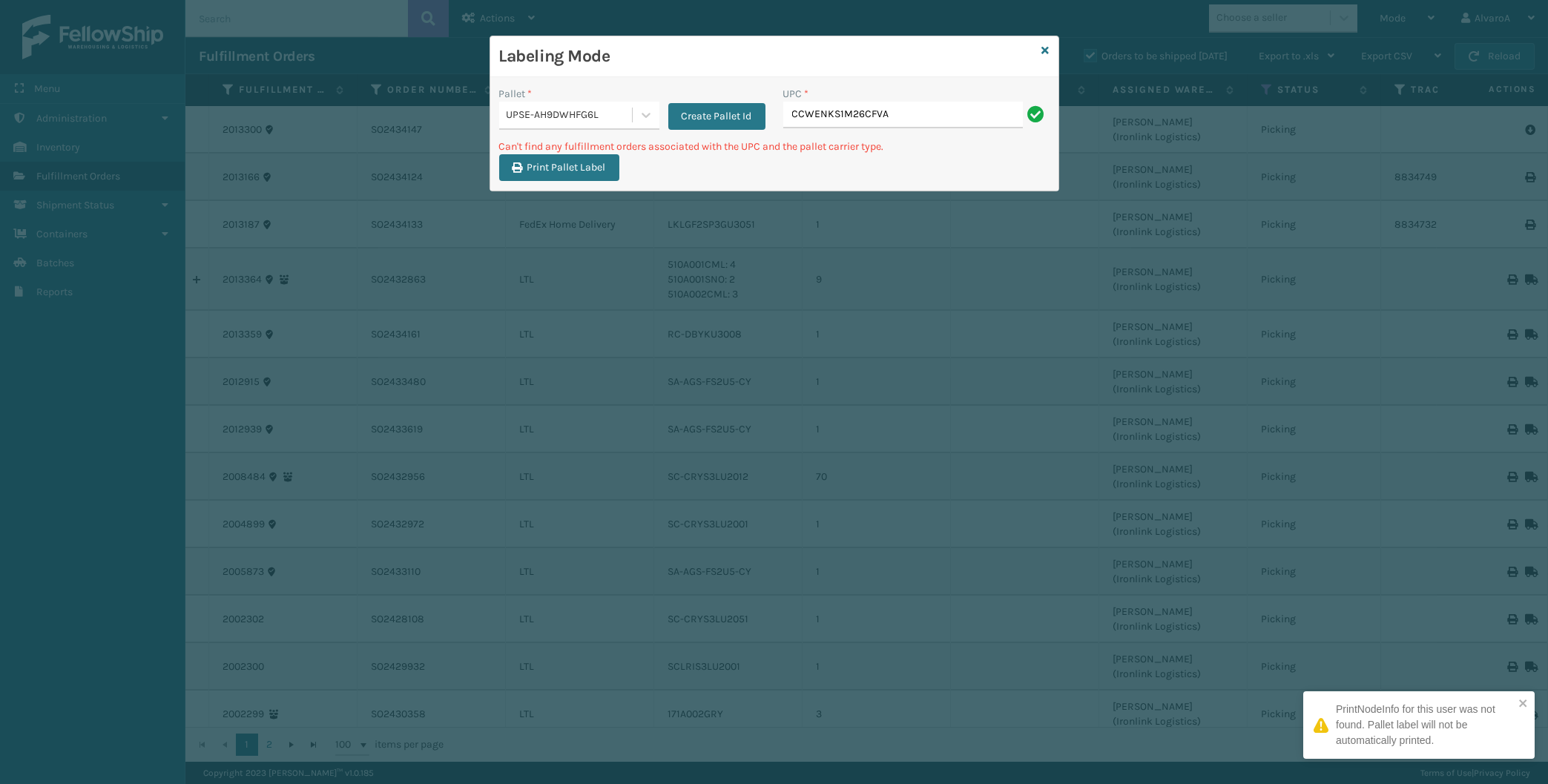
click at [911, 113] on input "CCWENKS1M26CFVA" at bounding box center [903, 115] width 239 height 27
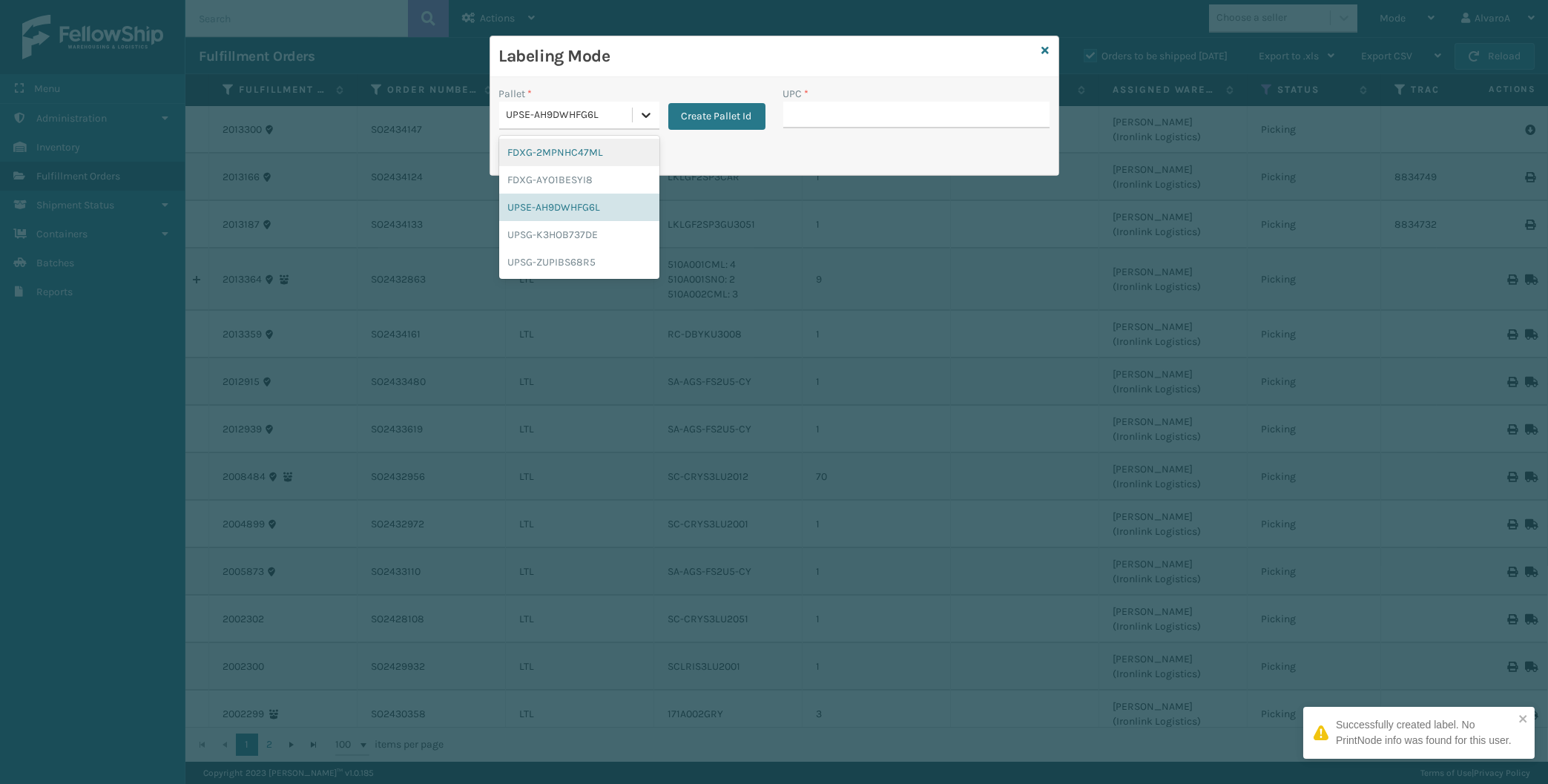
click at [634, 118] on div at bounding box center [645, 115] width 27 height 27
click at [560, 239] on div "UPSG-K3HOB737DE" at bounding box center [579, 235] width 160 height 27
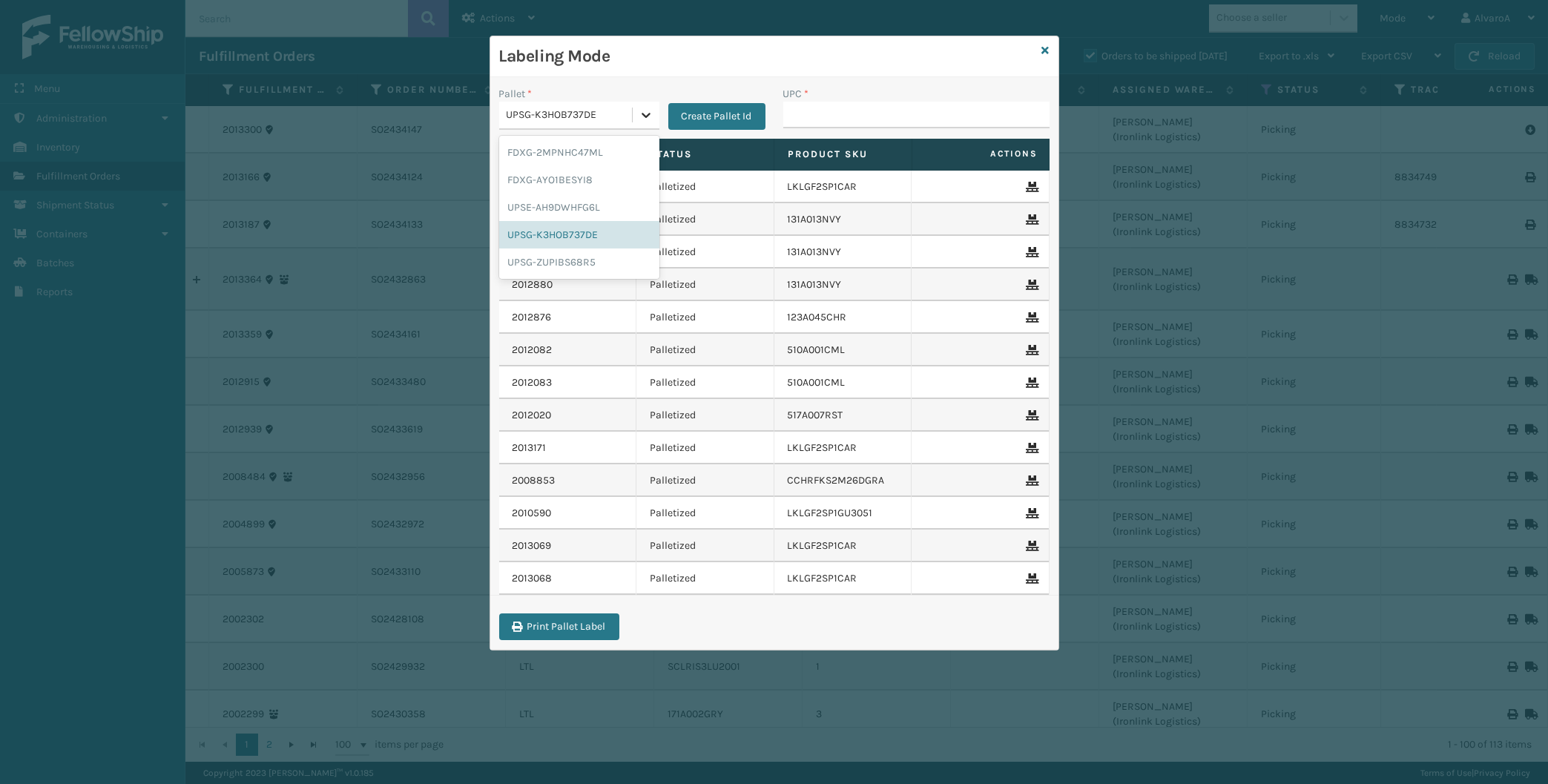
click at [636, 122] on div at bounding box center [645, 115] width 27 height 27
click at [537, 267] on div "UPSG-ZUPIBS68R5" at bounding box center [579, 262] width 160 height 27
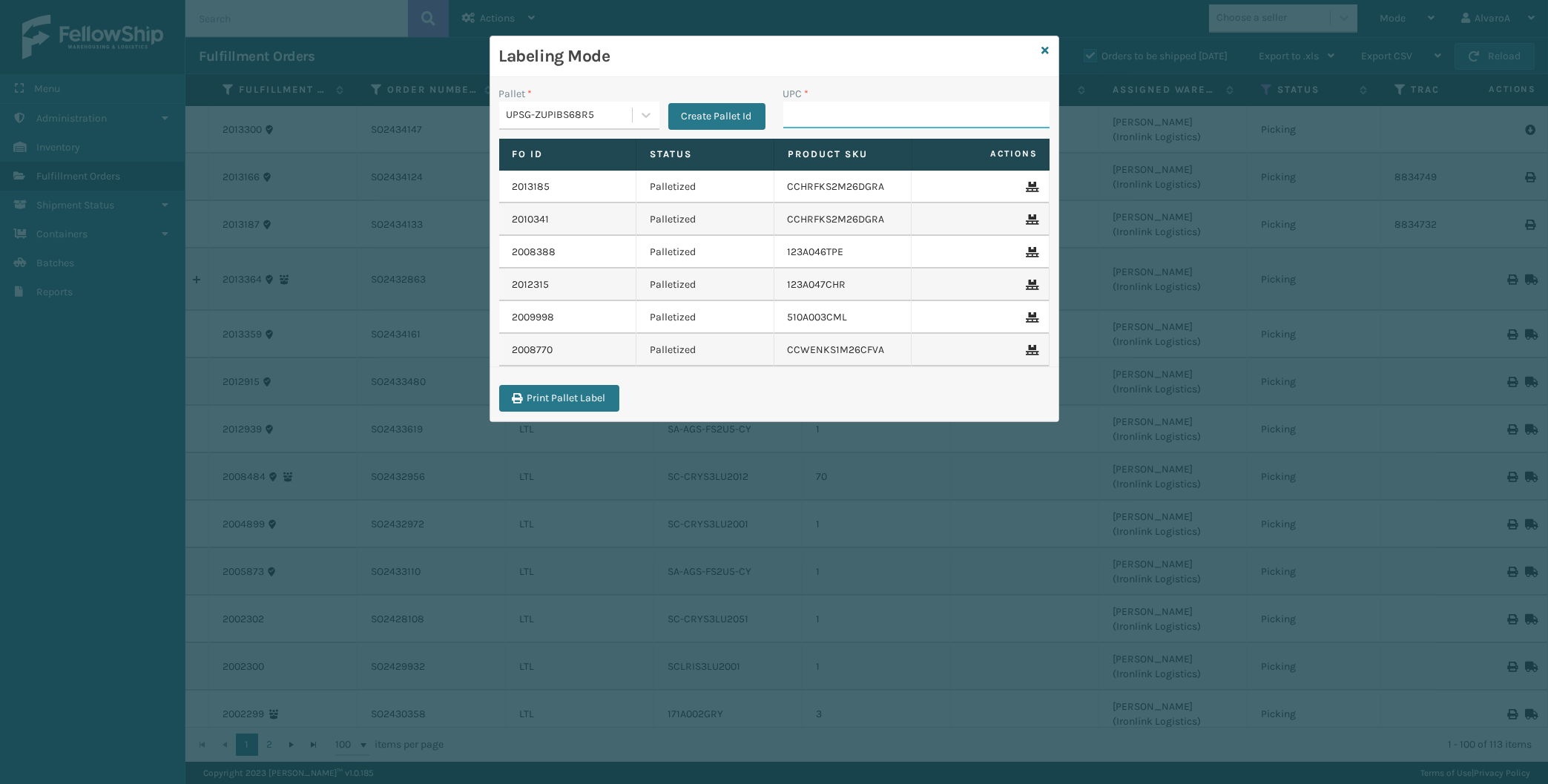
click at [817, 125] on input "UPC *" at bounding box center [916, 115] width 267 height 27
type input "LKLGF2SP1GU3051"
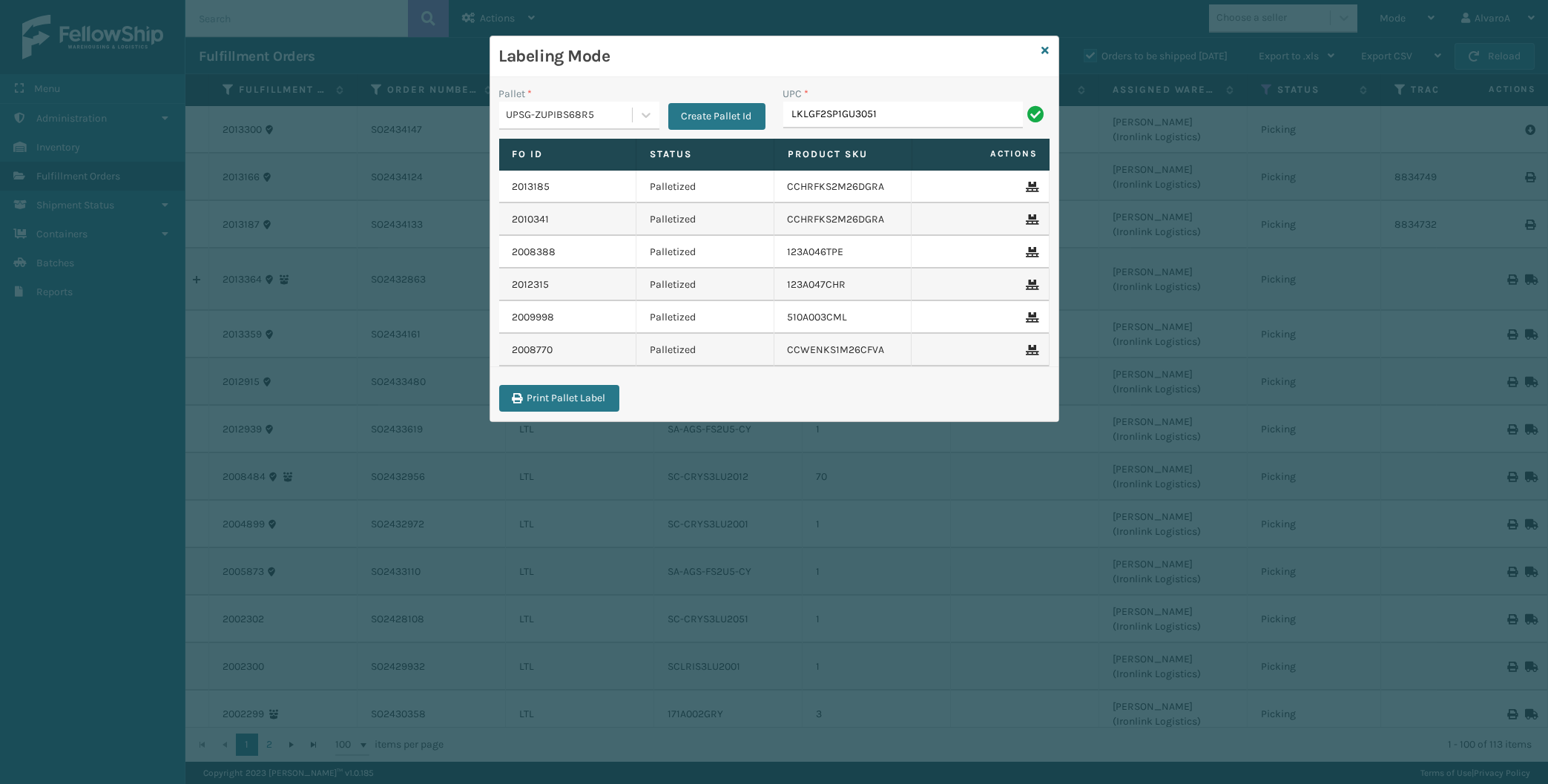
type input "LKLGF2SP1GU3051"
click at [1044, 49] on icon at bounding box center [1046, 51] width 8 height 10
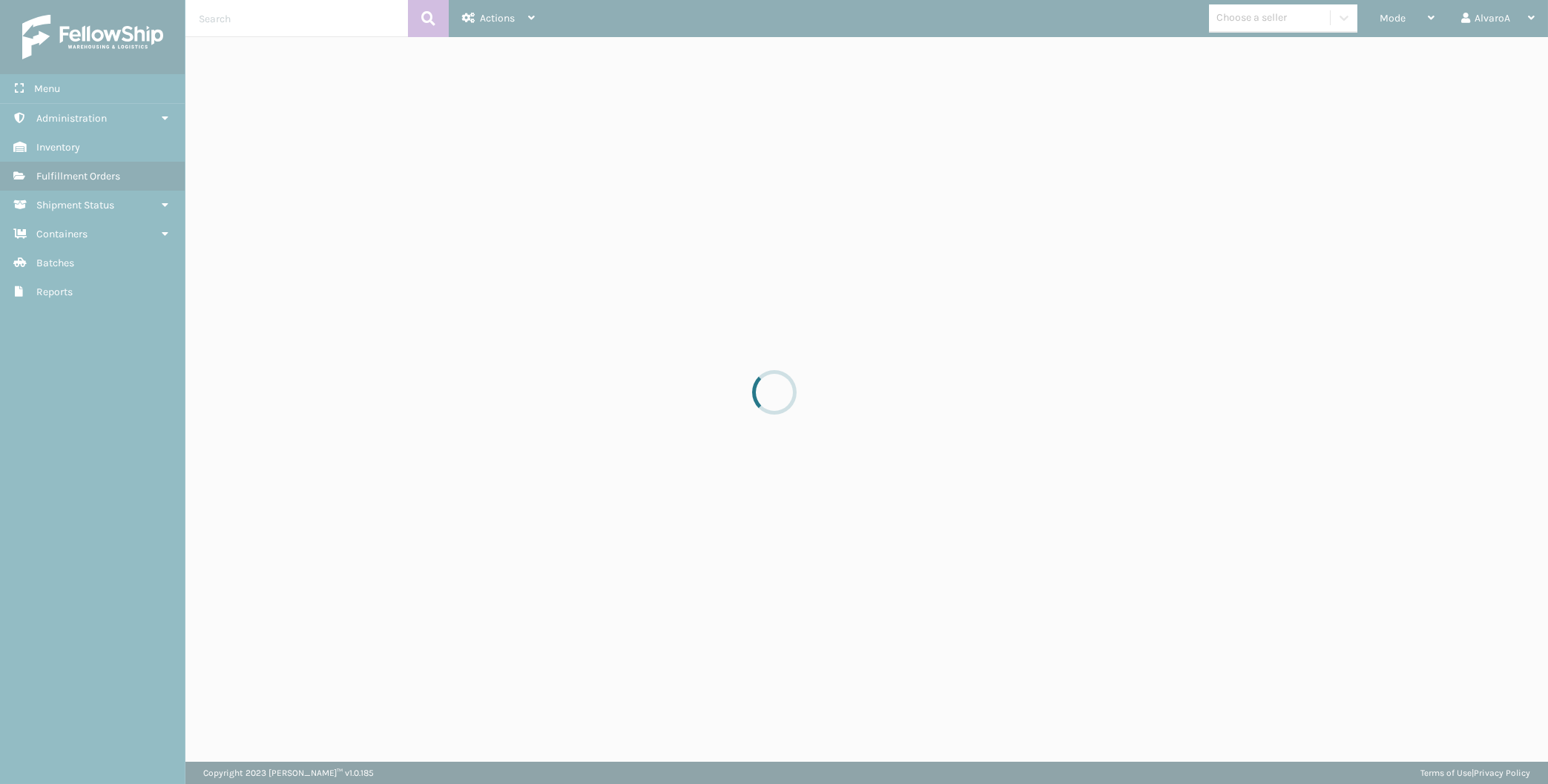
click at [1393, 27] on div "Mode" at bounding box center [1407, 18] width 55 height 37
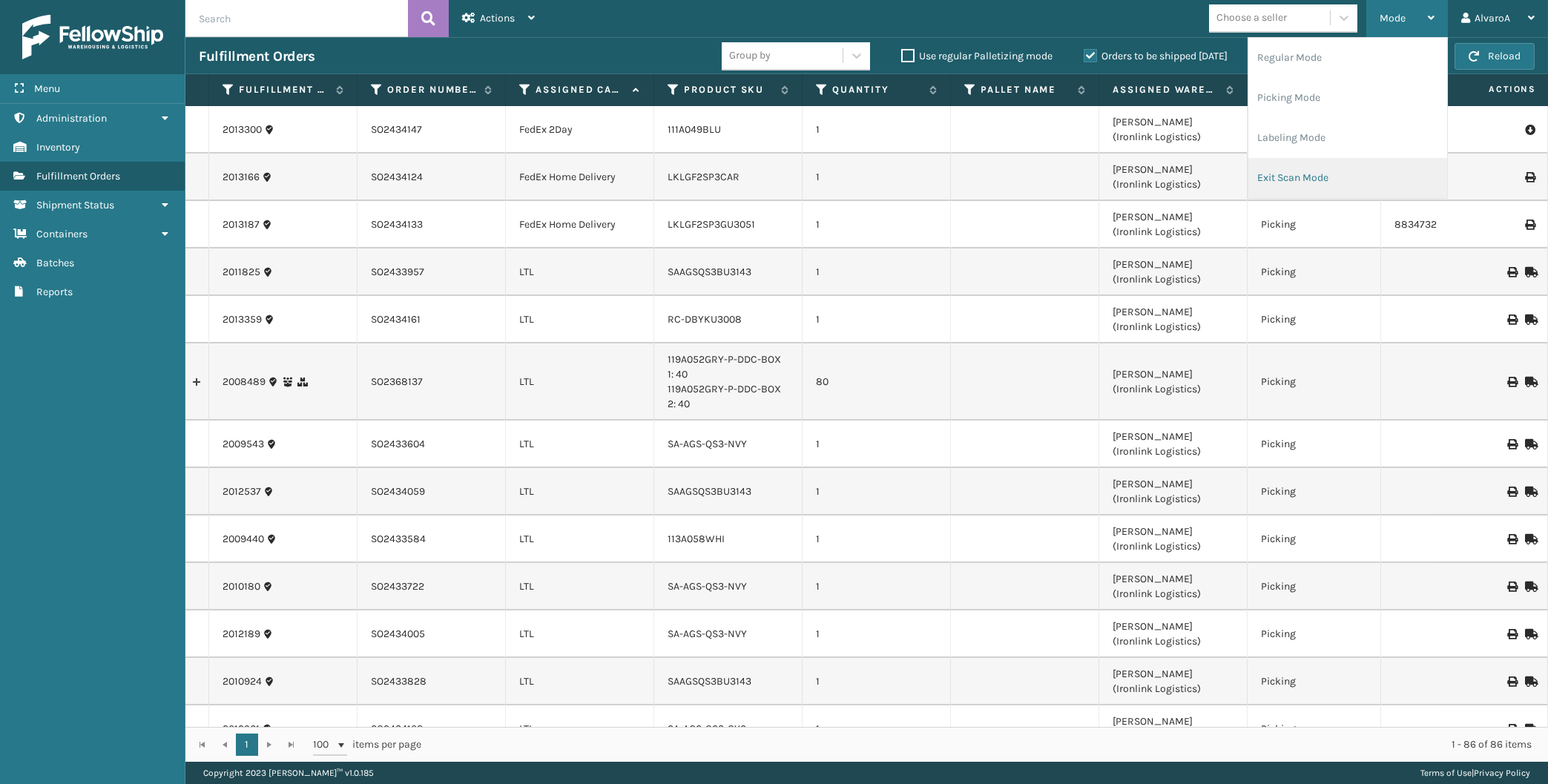
click at [1309, 189] on li "Exit Scan Mode" at bounding box center [1347, 177] width 199 height 40
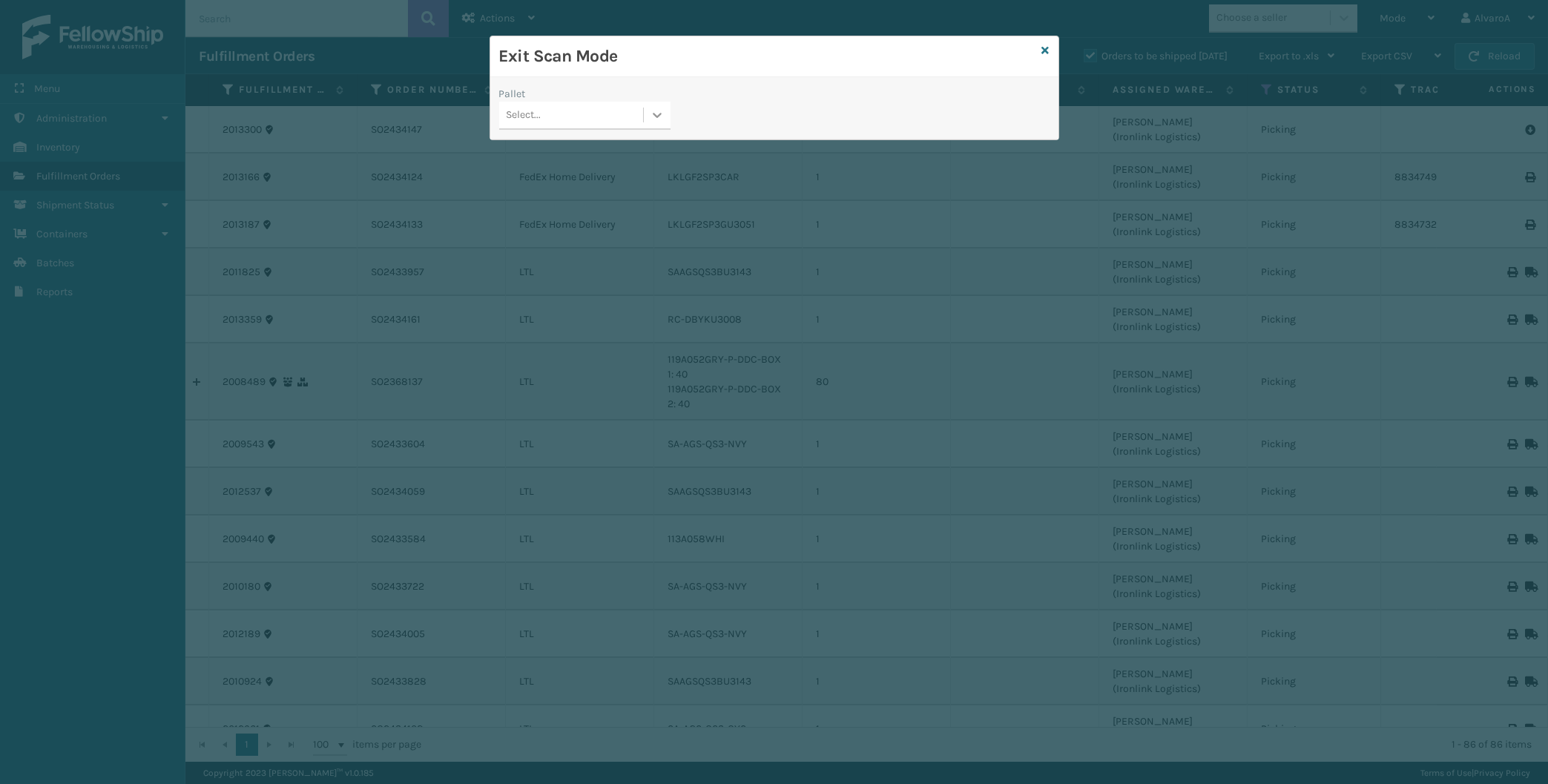
click at [653, 113] on icon at bounding box center [657, 114] width 15 height 15
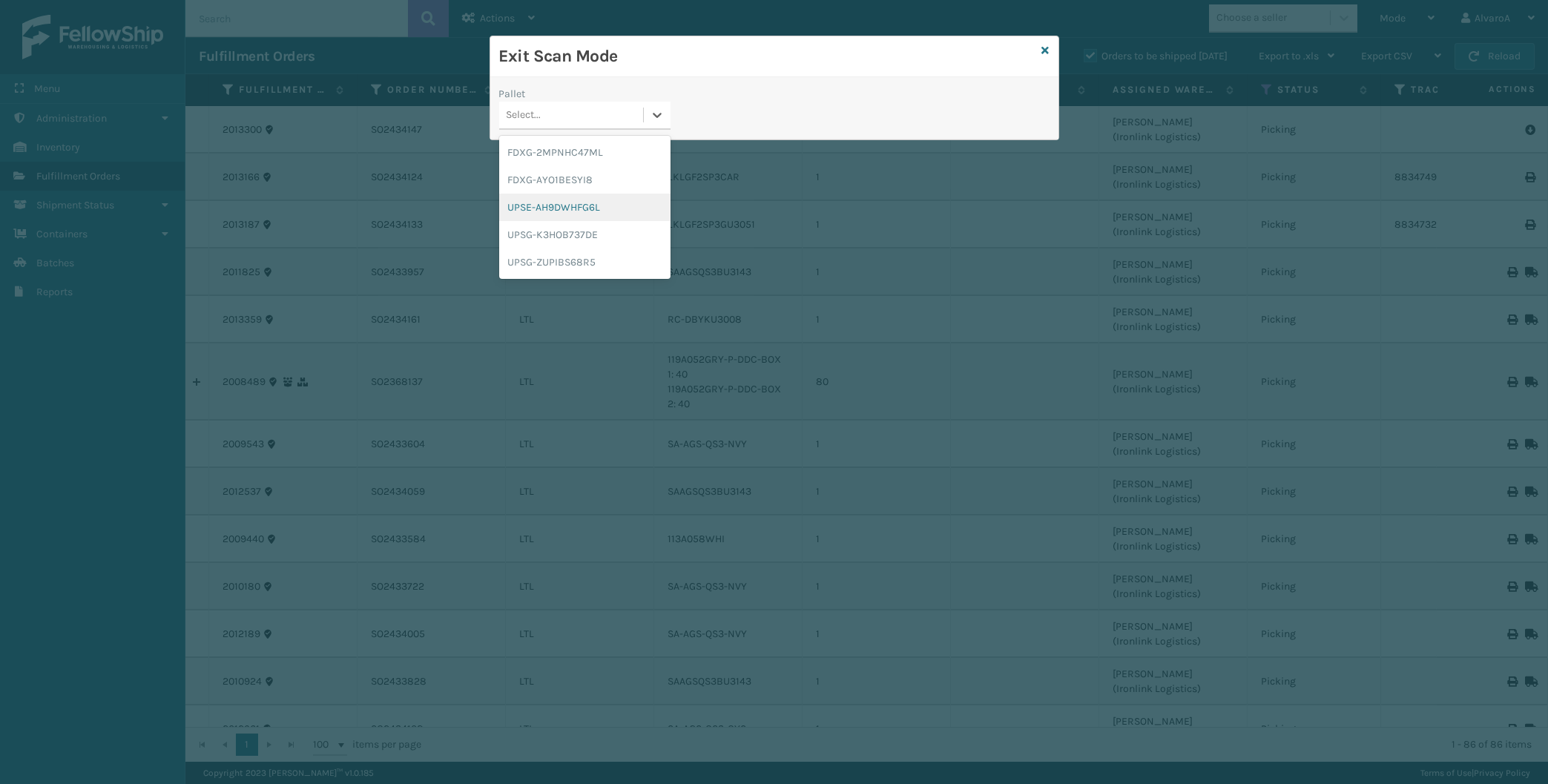
click at [544, 212] on div "UPSE-AH9DWHFG6L" at bounding box center [585, 207] width 171 height 27
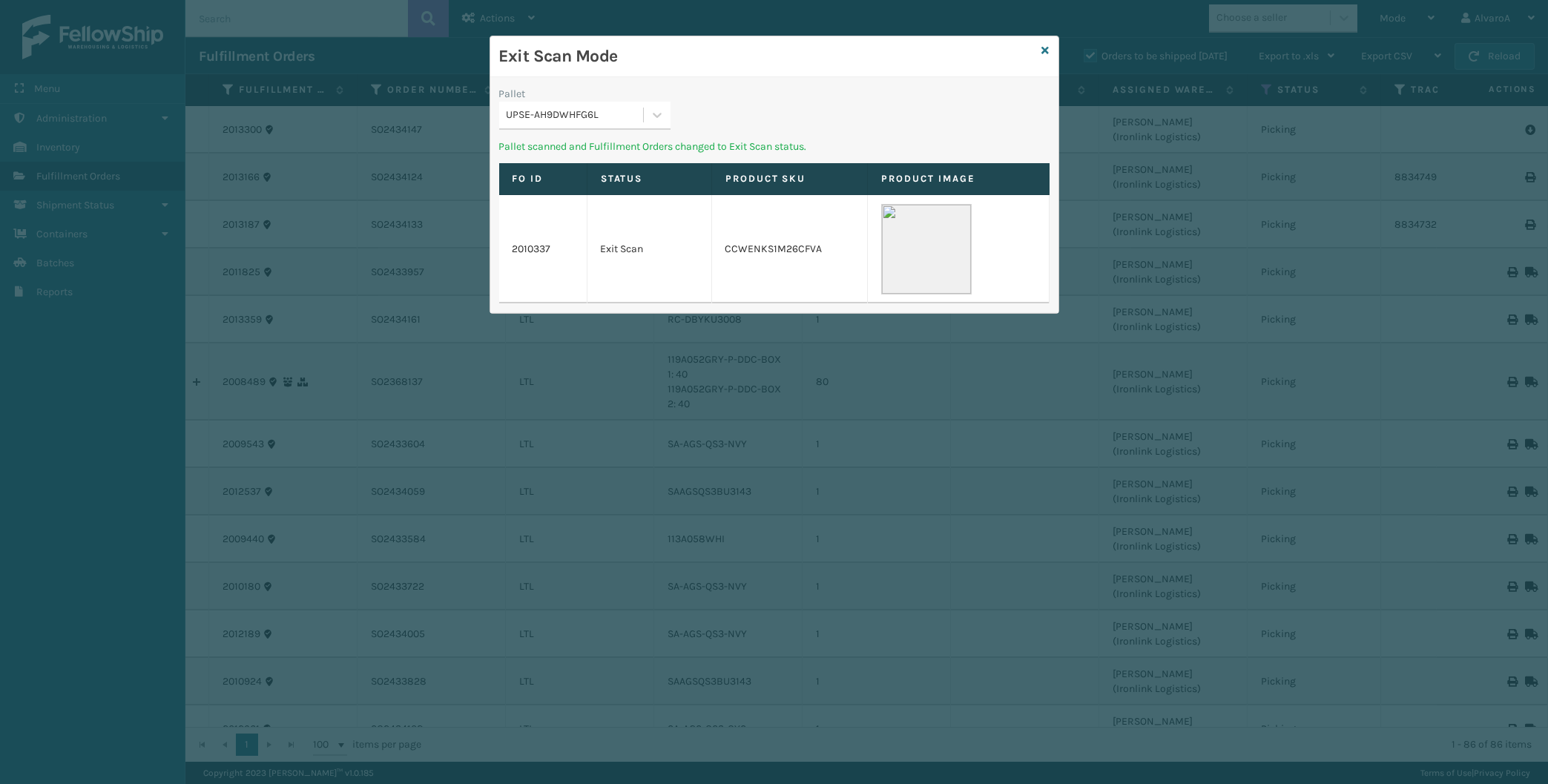
click at [654, 107] on div at bounding box center [657, 115] width 27 height 27
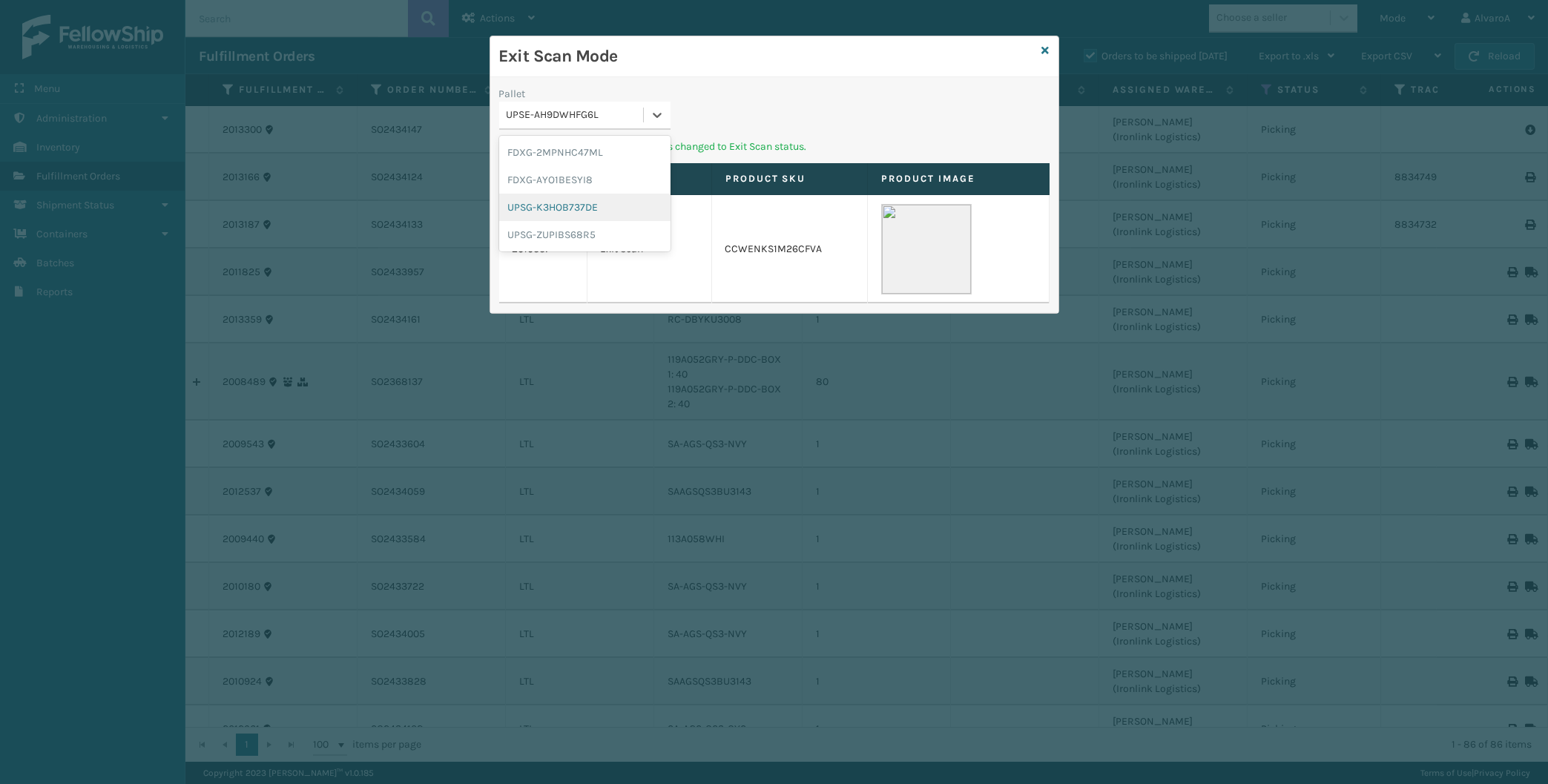
click at [561, 208] on div "UPSG-K3HOB737DE" at bounding box center [585, 207] width 171 height 27
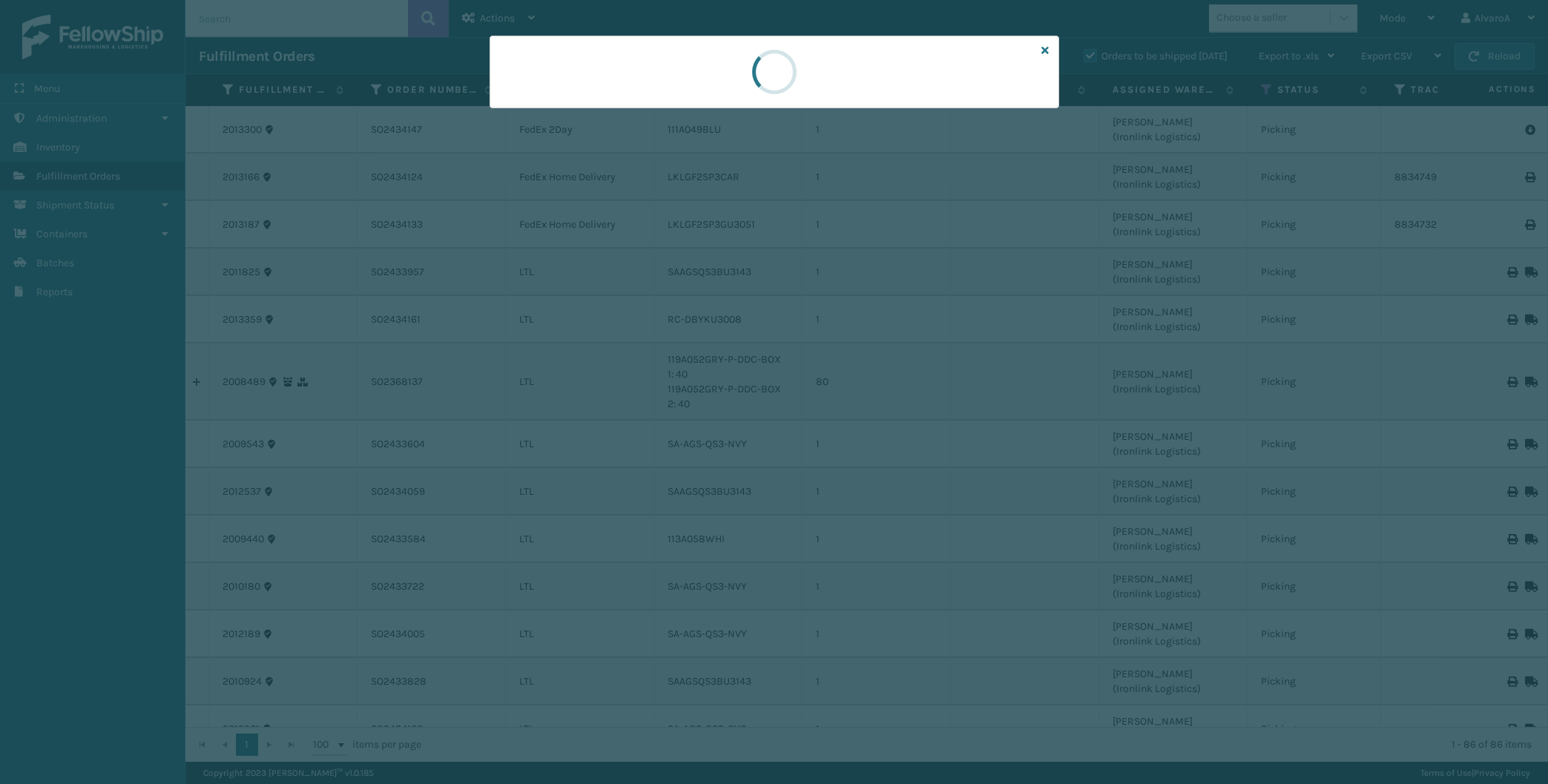
click at [649, 107] on div at bounding box center [774, 72] width 570 height 73
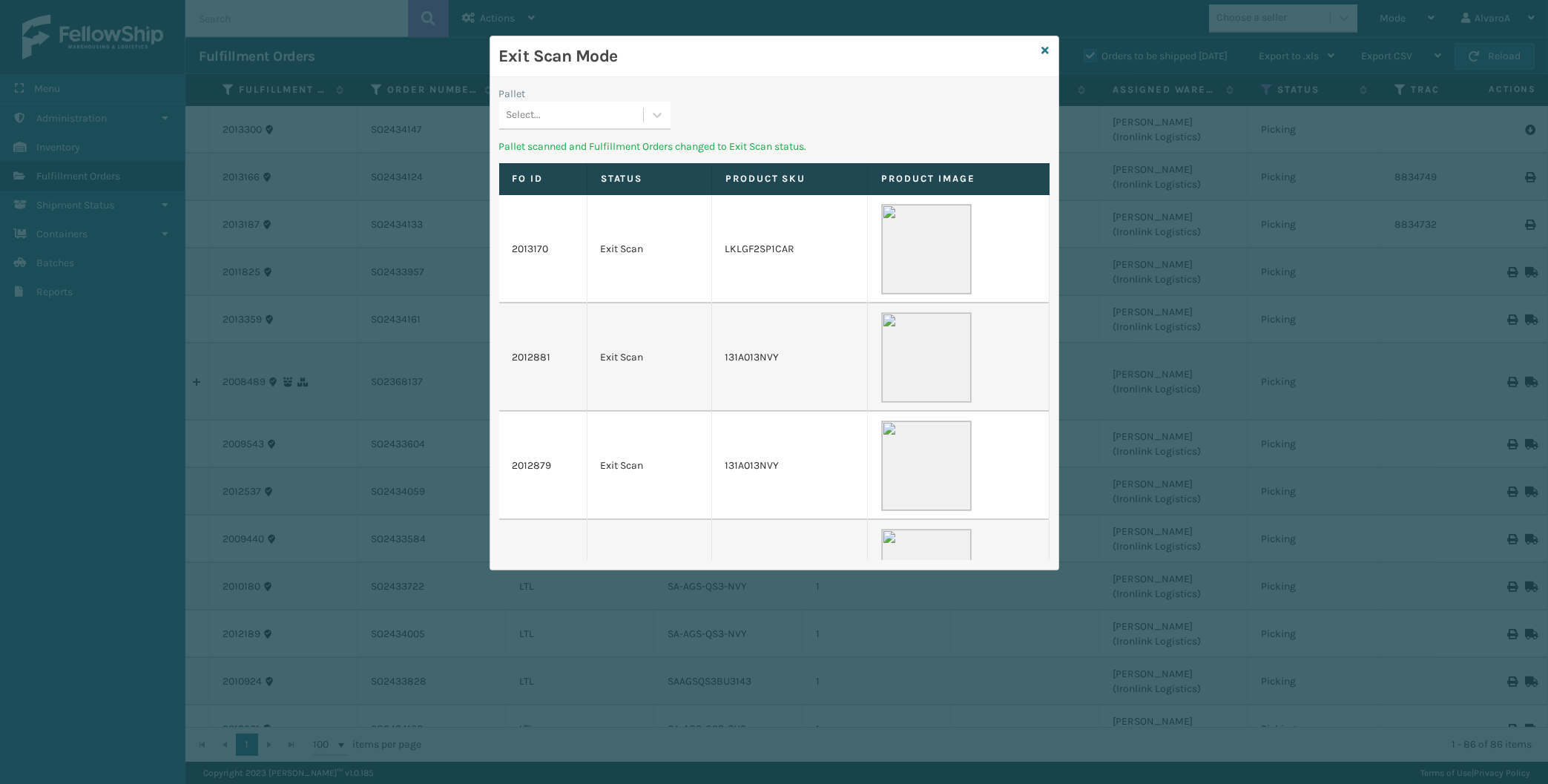
click at [649, 107] on div at bounding box center [657, 115] width 27 height 27
click at [593, 200] on div "UPSG-ZUPIBS68R5" at bounding box center [585, 207] width 171 height 27
click at [1048, 47] on icon at bounding box center [1046, 51] width 8 height 10
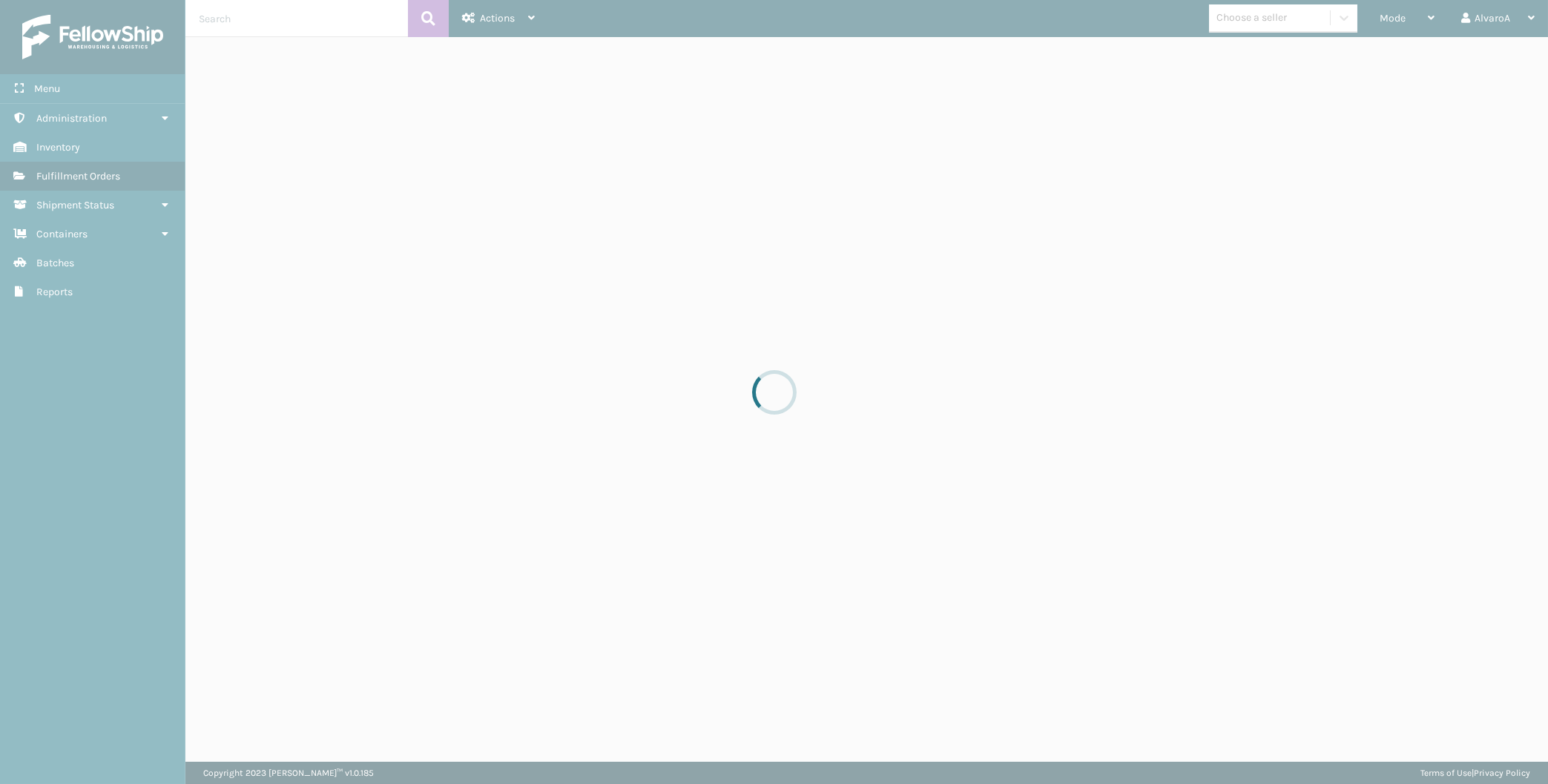
click at [1383, 19] on div at bounding box center [774, 392] width 1548 height 784
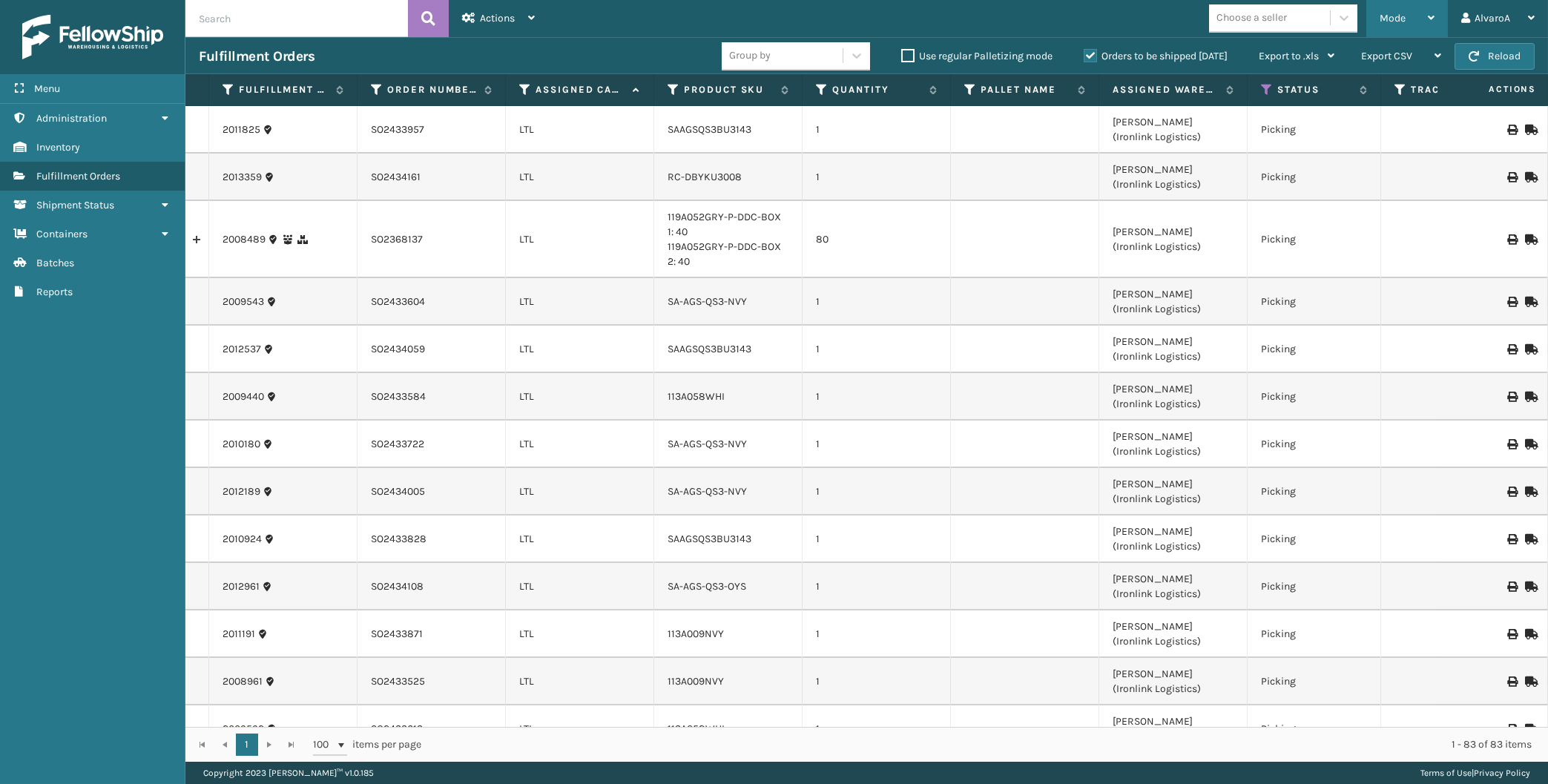
click at [1383, 17] on span "Mode" at bounding box center [1392, 18] width 26 height 13
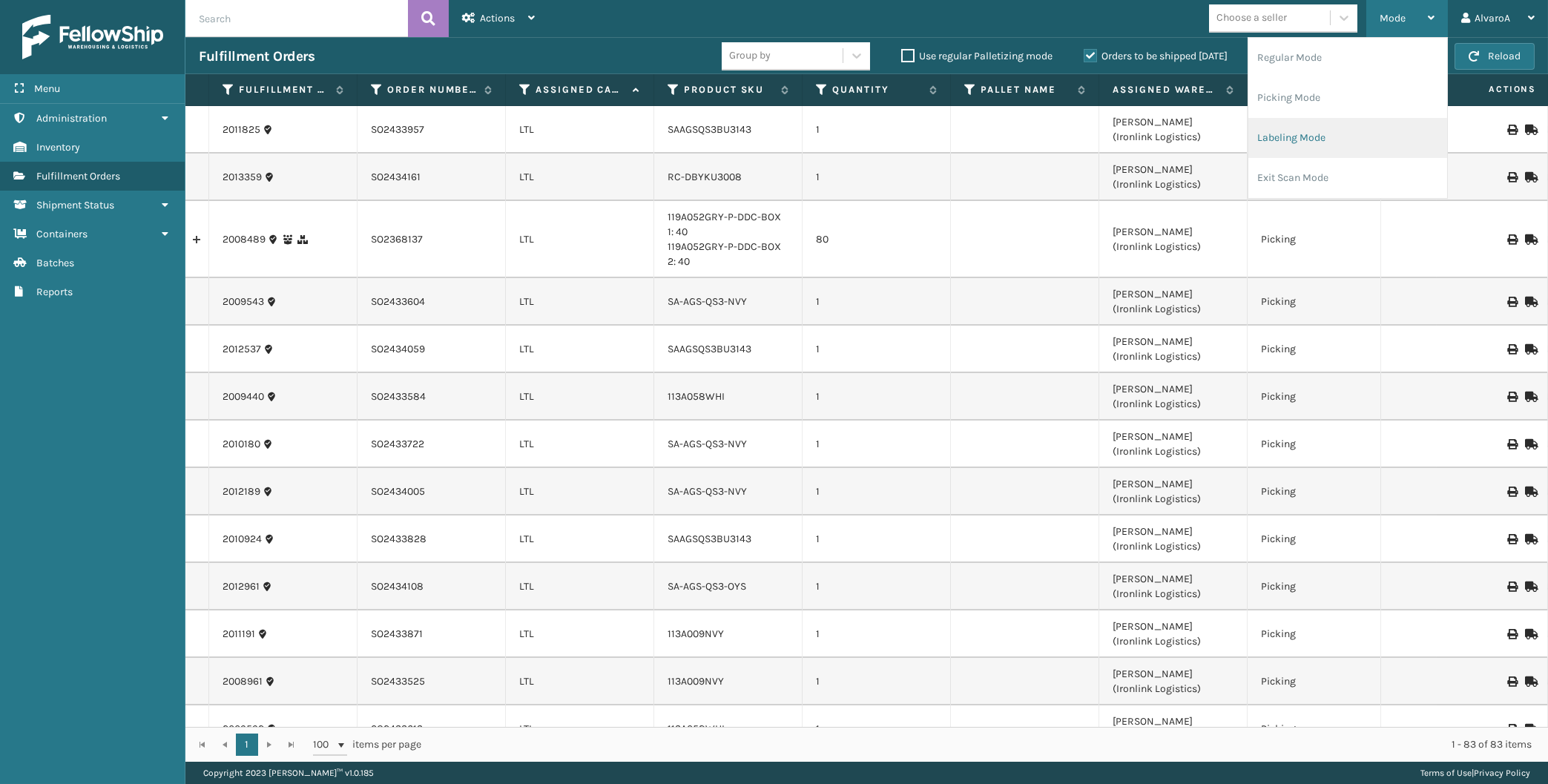
click at [1333, 135] on li "Labeling Mode" at bounding box center [1347, 138] width 199 height 40
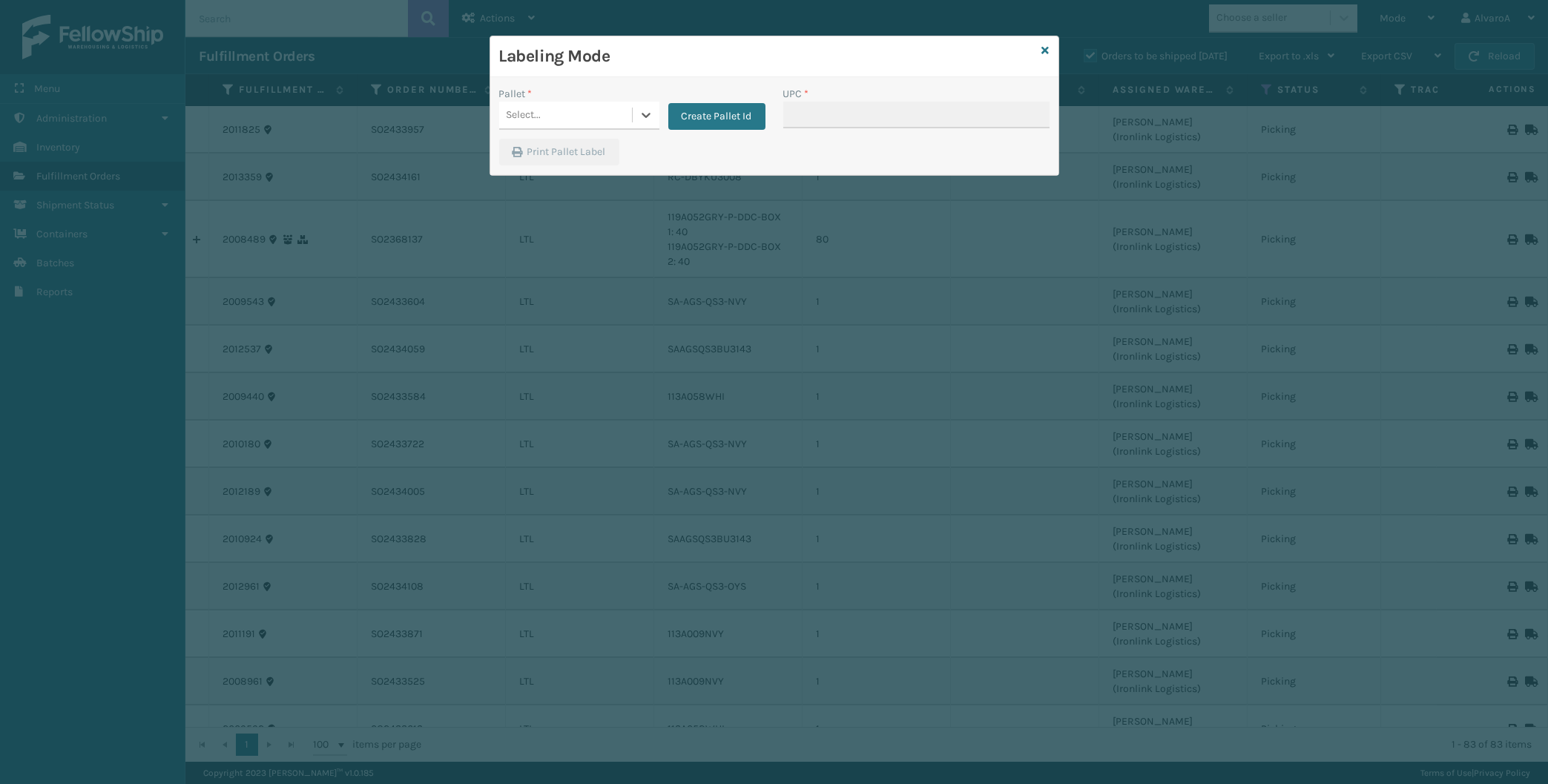
drag, startPoint x: 641, startPoint y: 104, endPoint x: 664, endPoint y: 112, distance: 24.4
click at [643, 104] on div at bounding box center [645, 115] width 27 height 27
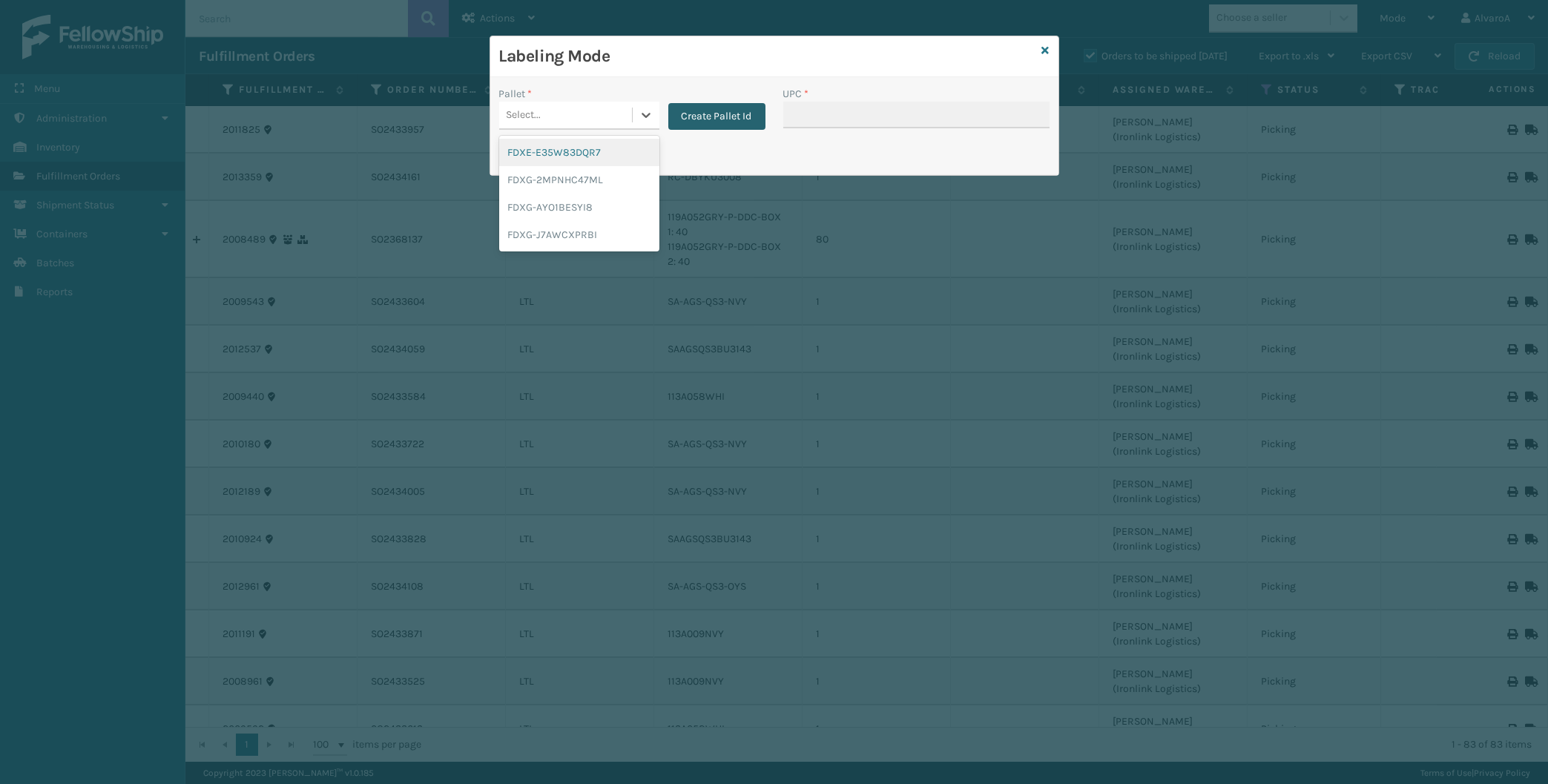
click at [673, 113] on button "Create Pallet Id" at bounding box center [717, 116] width 97 height 27
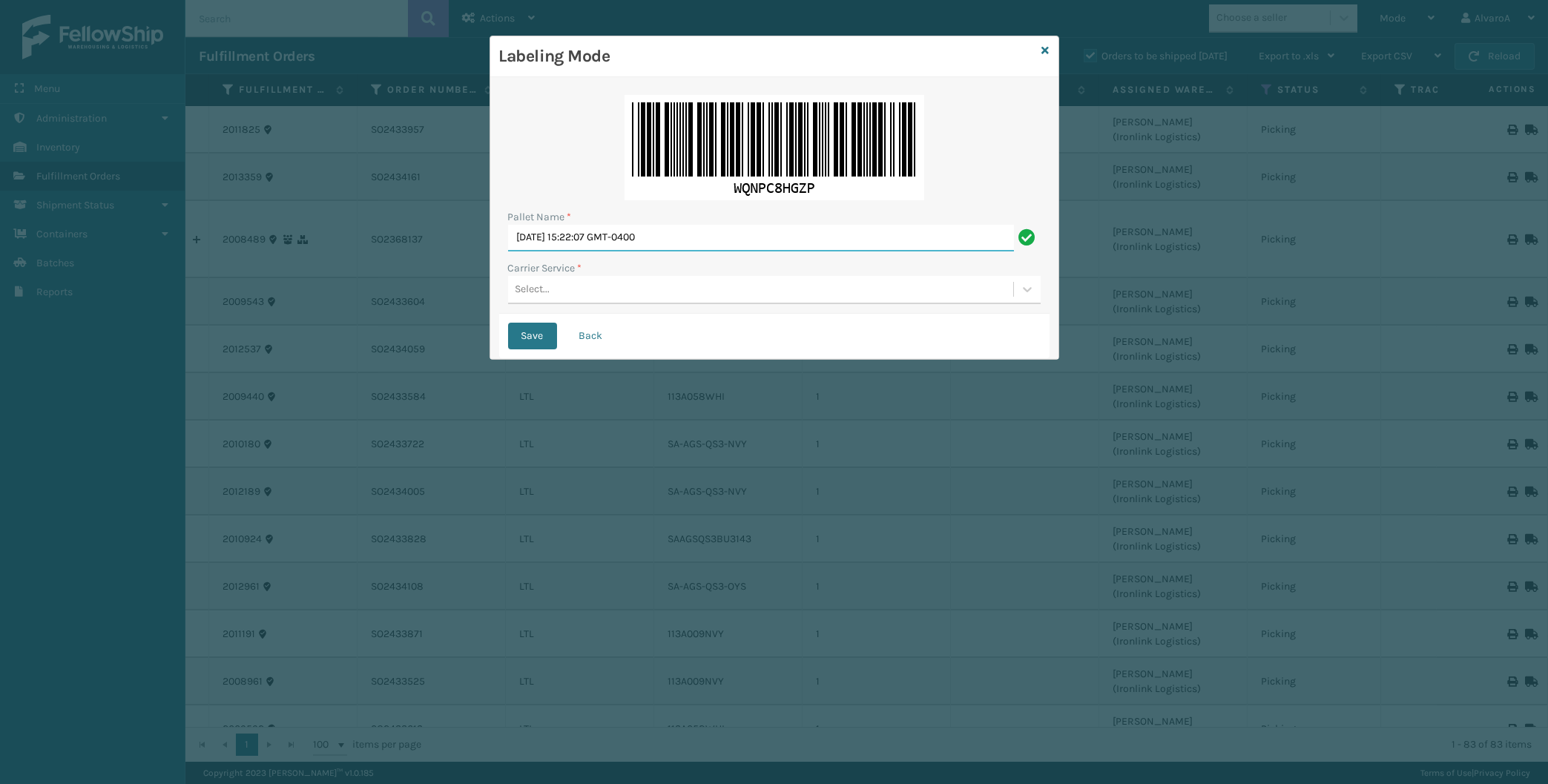
drag, startPoint x: 696, startPoint y: 227, endPoint x: 517, endPoint y: 248, distance: 180.2
click at [517, 247] on input "[DATE] 15:22:07 GMT-0400" at bounding box center [761, 237] width 506 height 27
type input "LPN 496012 #2"
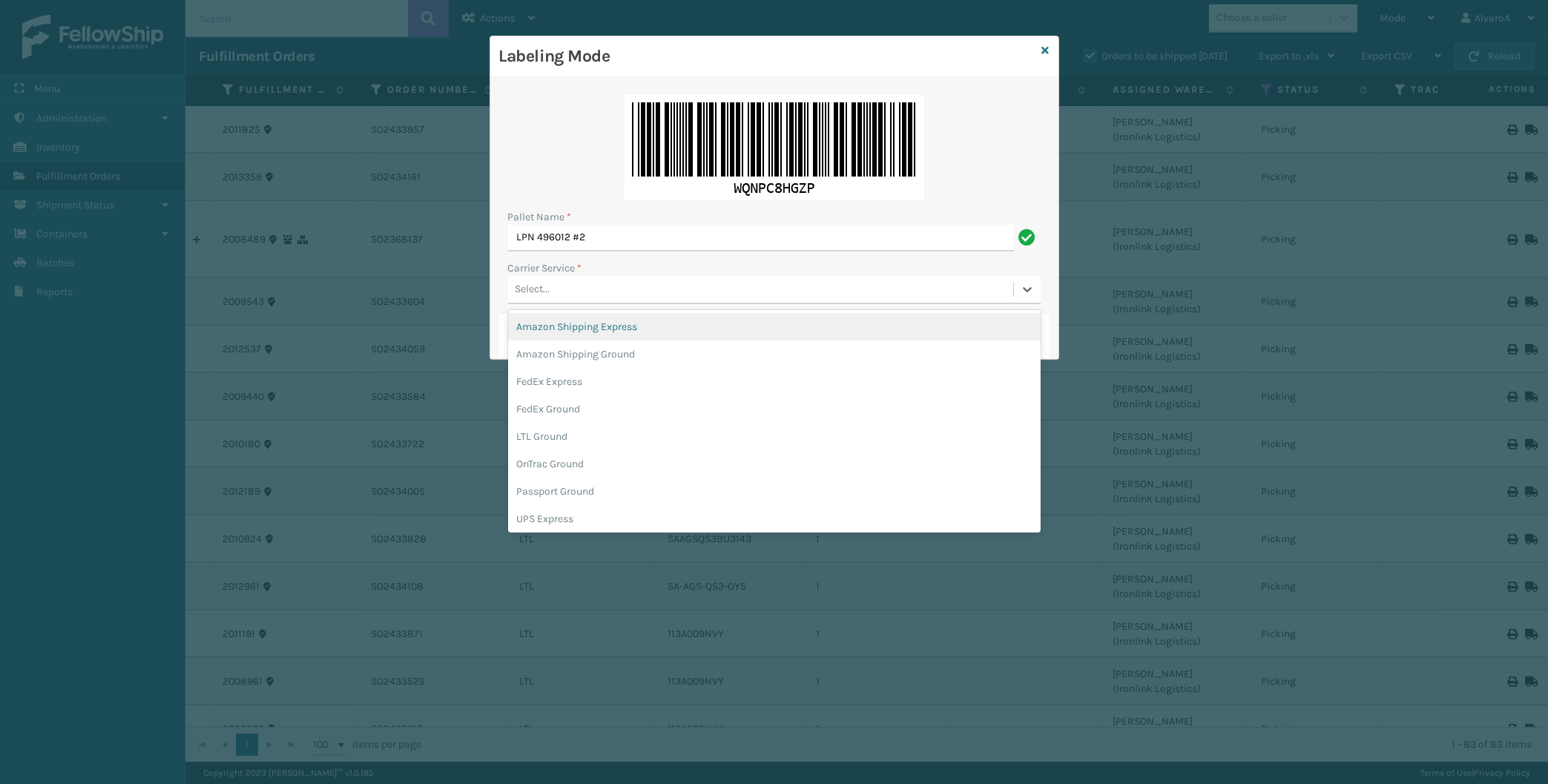
click at [568, 285] on div "Select..." at bounding box center [760, 290] width 505 height 25
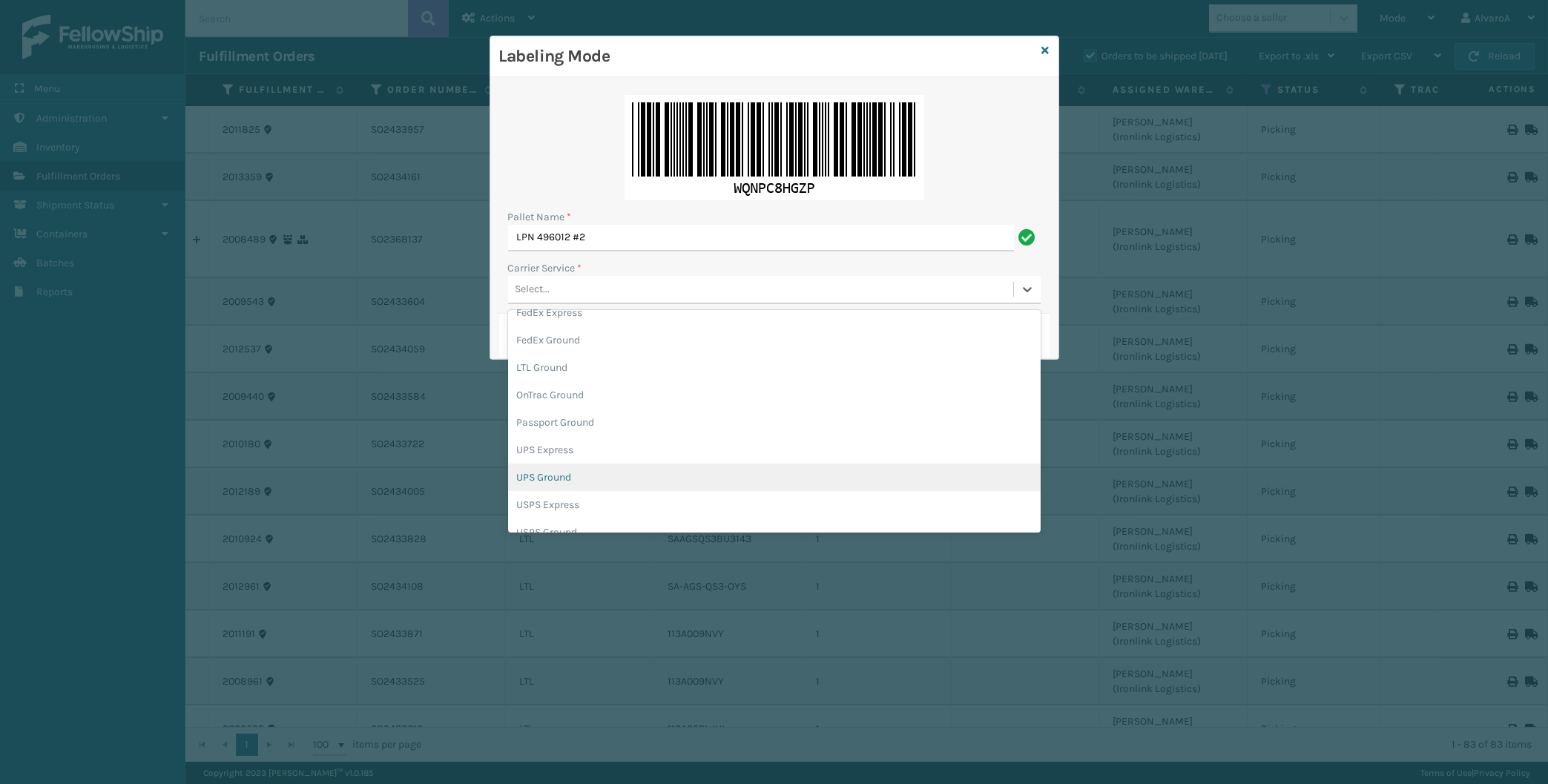
click at [561, 472] on div "UPS Ground" at bounding box center [774, 477] width 532 height 27
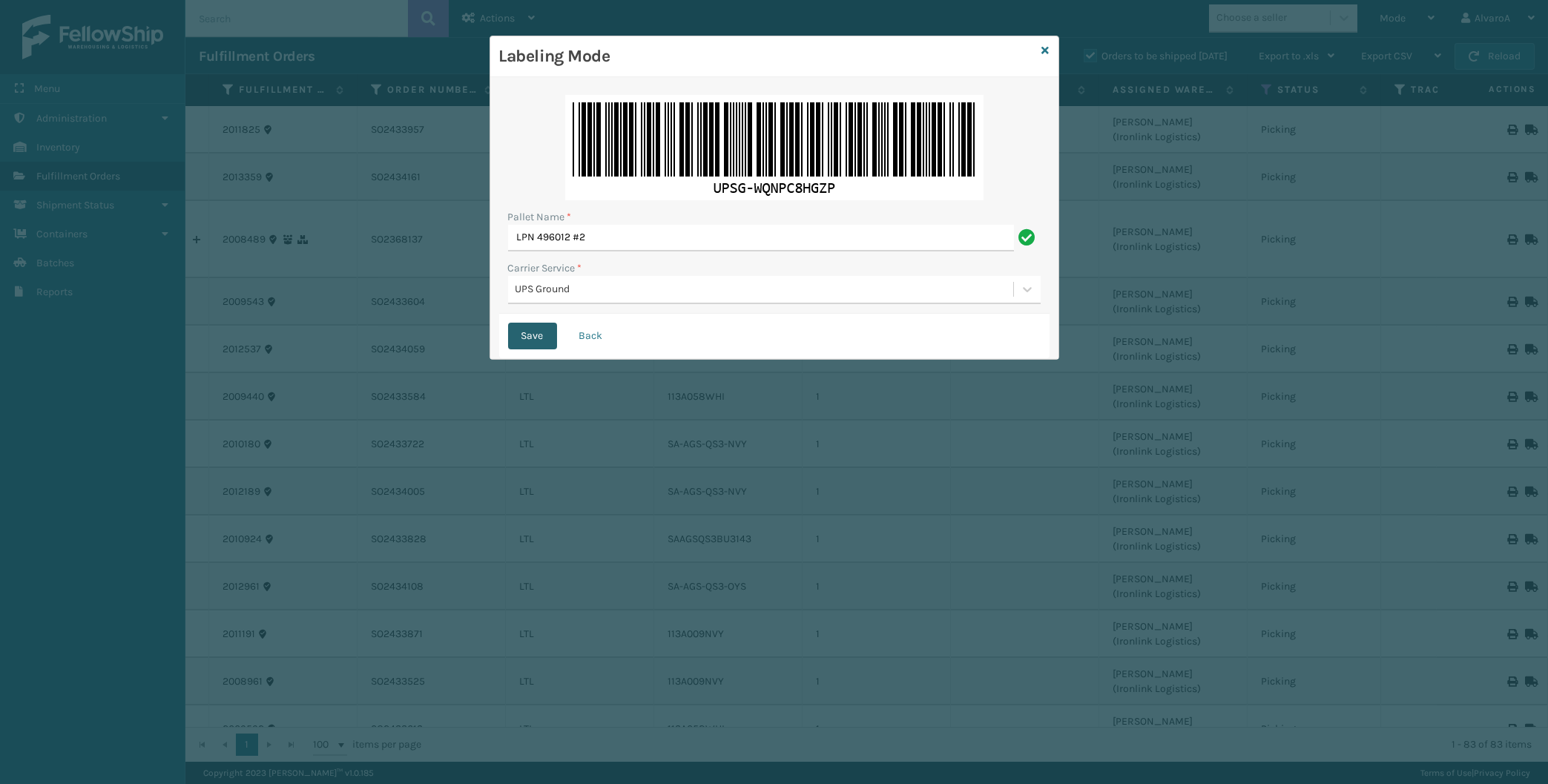
click at [526, 335] on button "Save" at bounding box center [532, 335] width 49 height 27
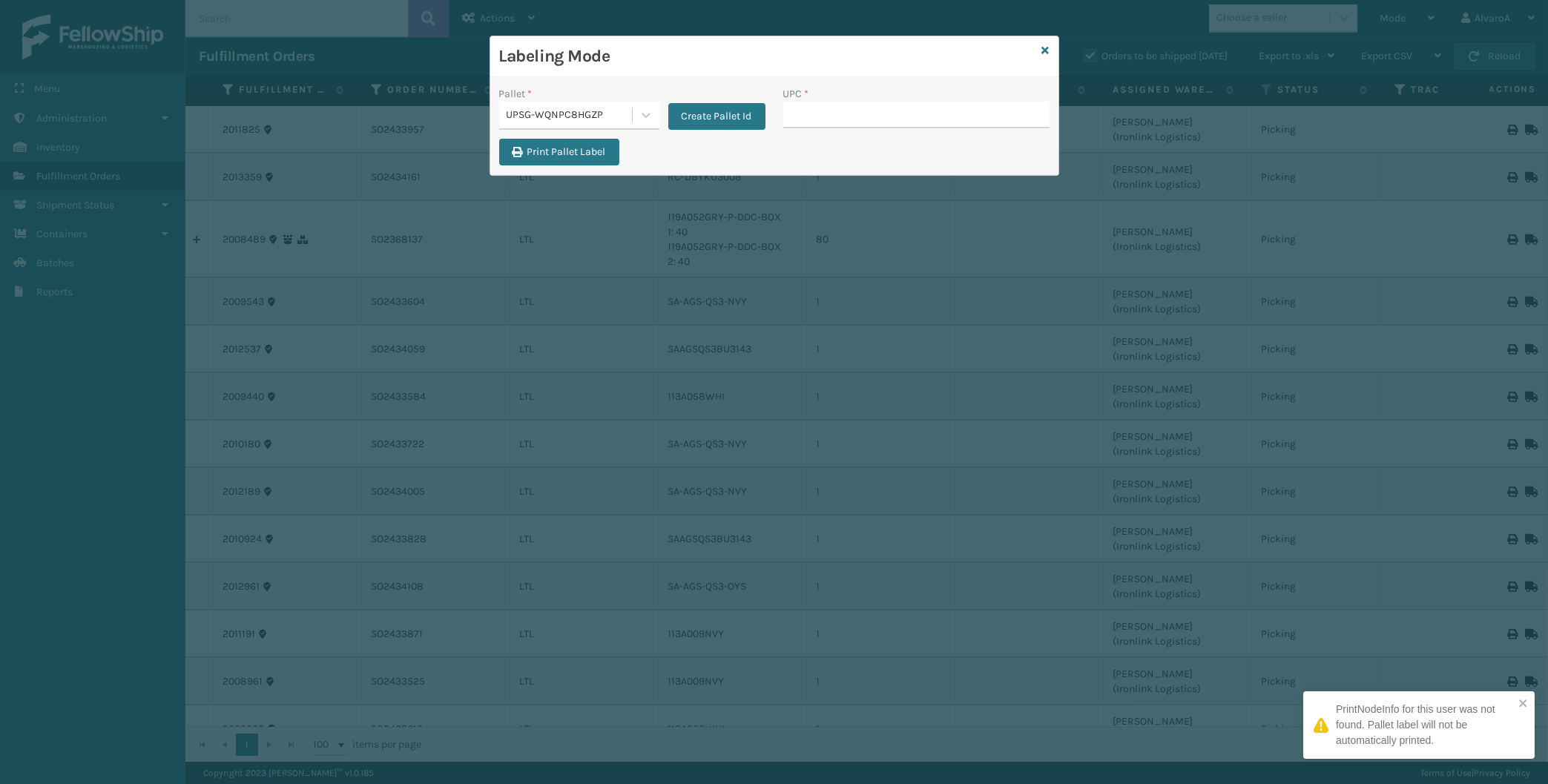
click at [814, 116] on input "UPC *" at bounding box center [916, 115] width 267 height 27
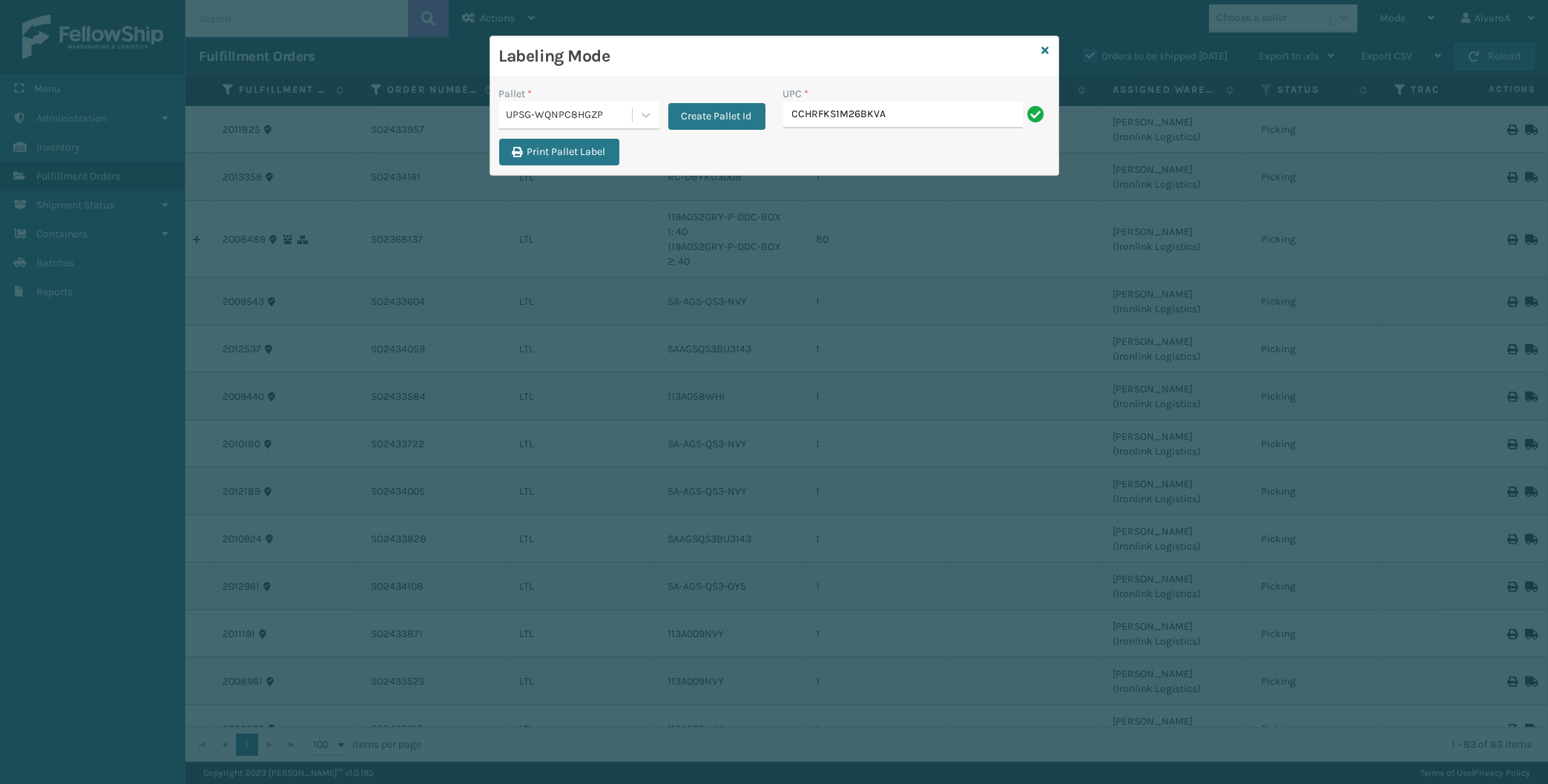
type input "CCHRFKS1M26BKVA"
type input "CCWENKS1BLURA"
click at [640, 117] on icon at bounding box center [645, 114] width 15 height 15
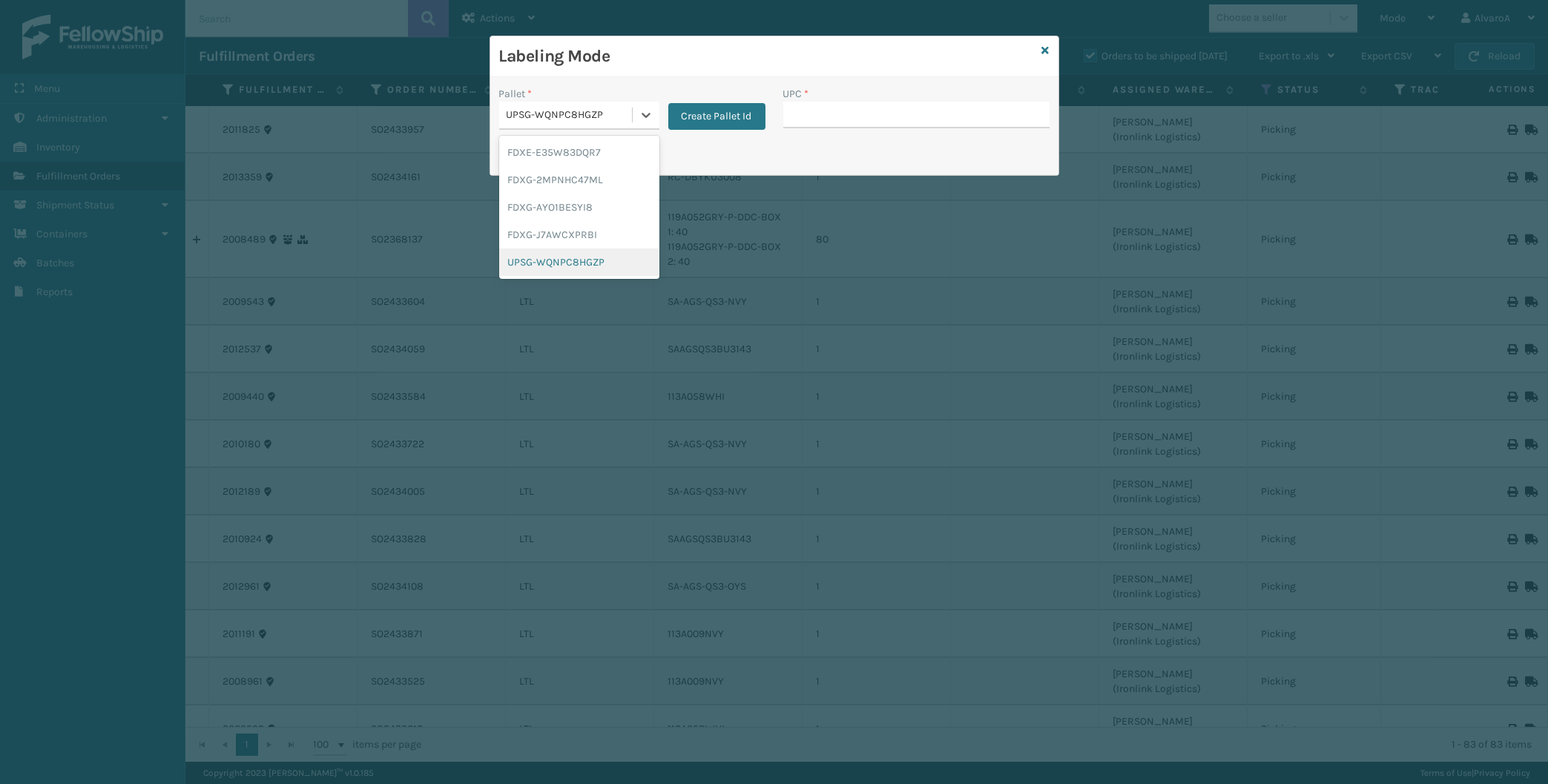
click at [561, 253] on div "UPSG-WQNPC8HGZP" at bounding box center [579, 262] width 160 height 27
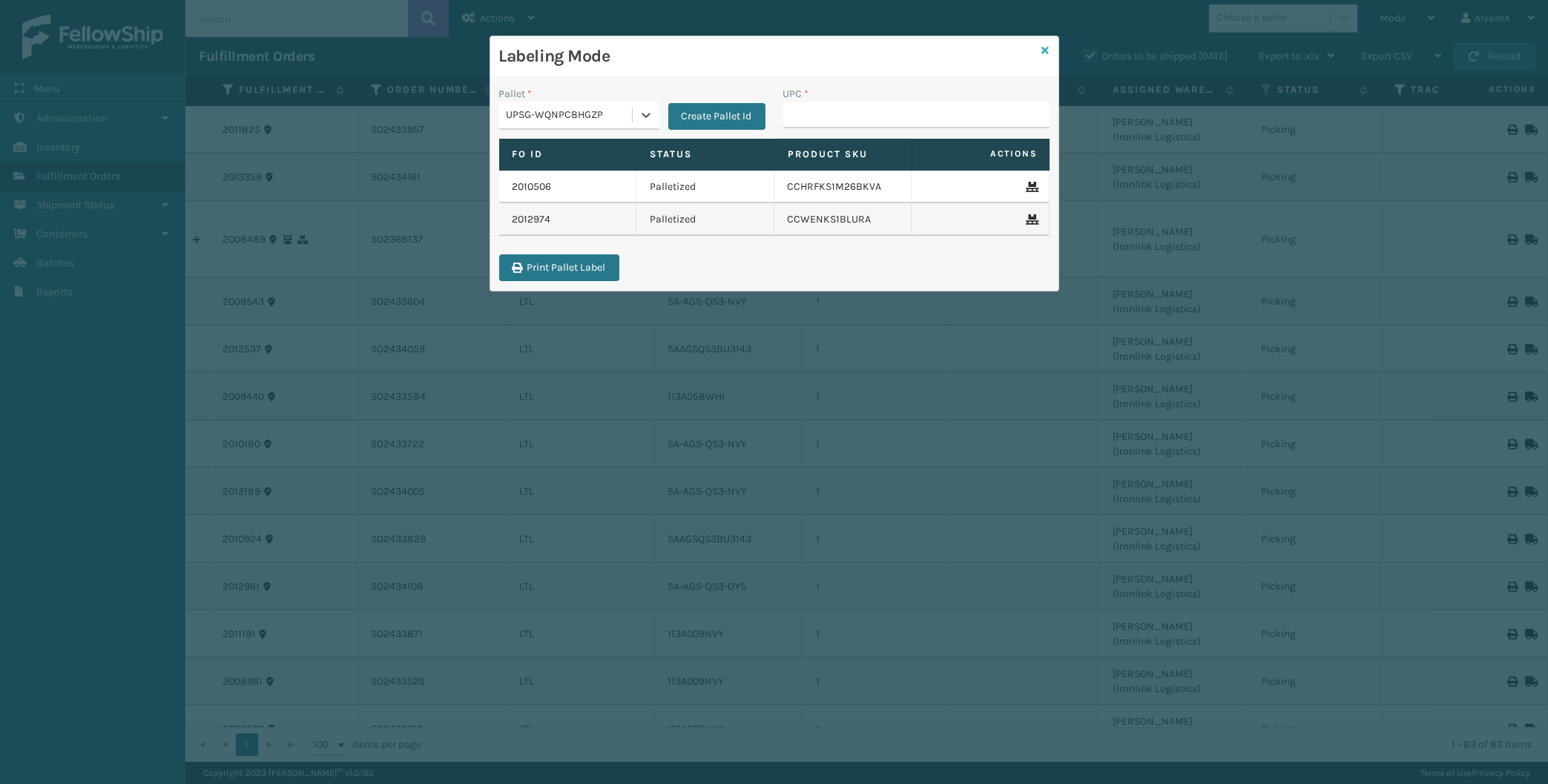
click at [1046, 44] on link at bounding box center [1046, 51] width 8 height 15
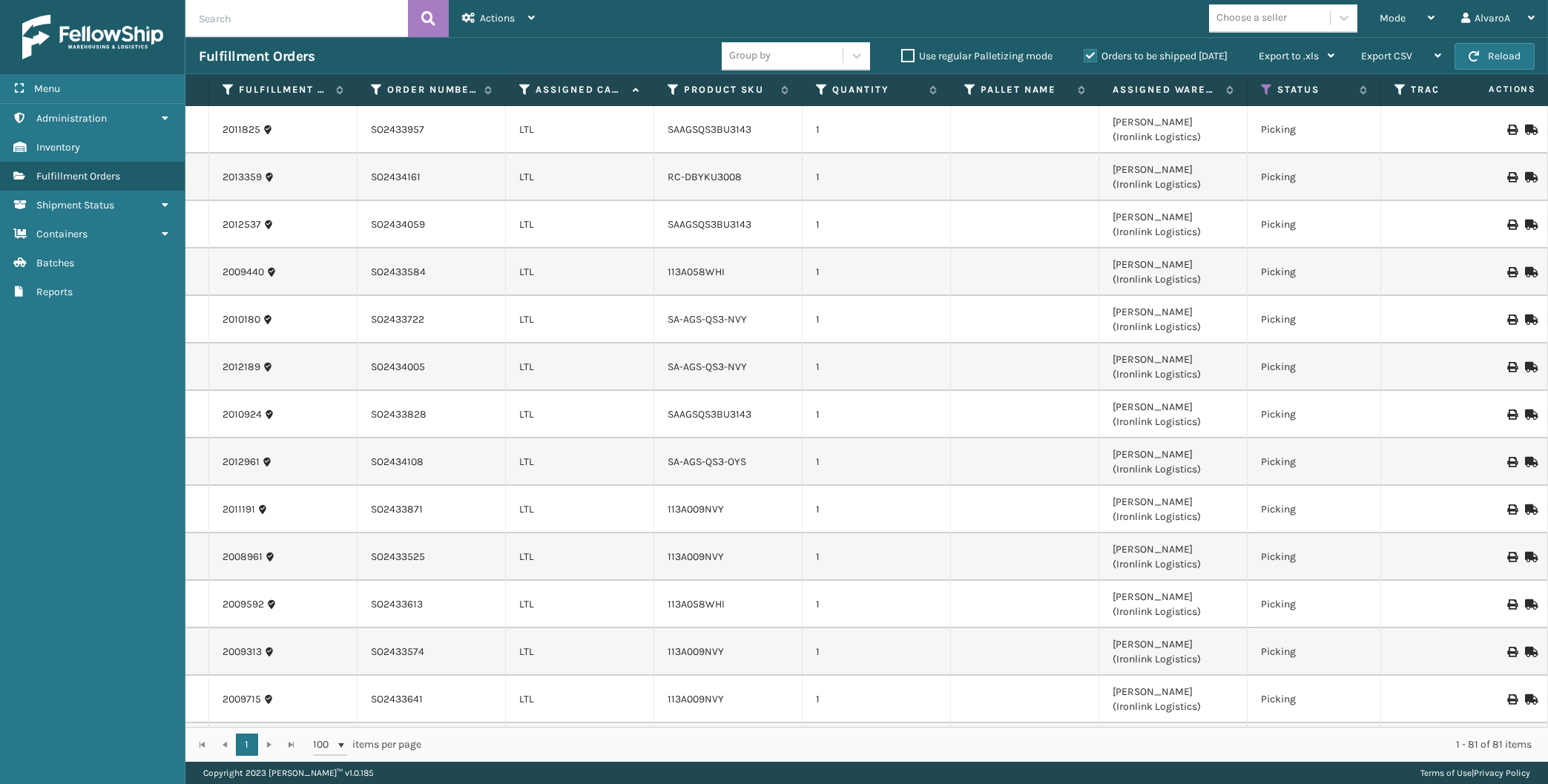
click at [1410, 11] on div "Mode" at bounding box center [1407, 18] width 55 height 37
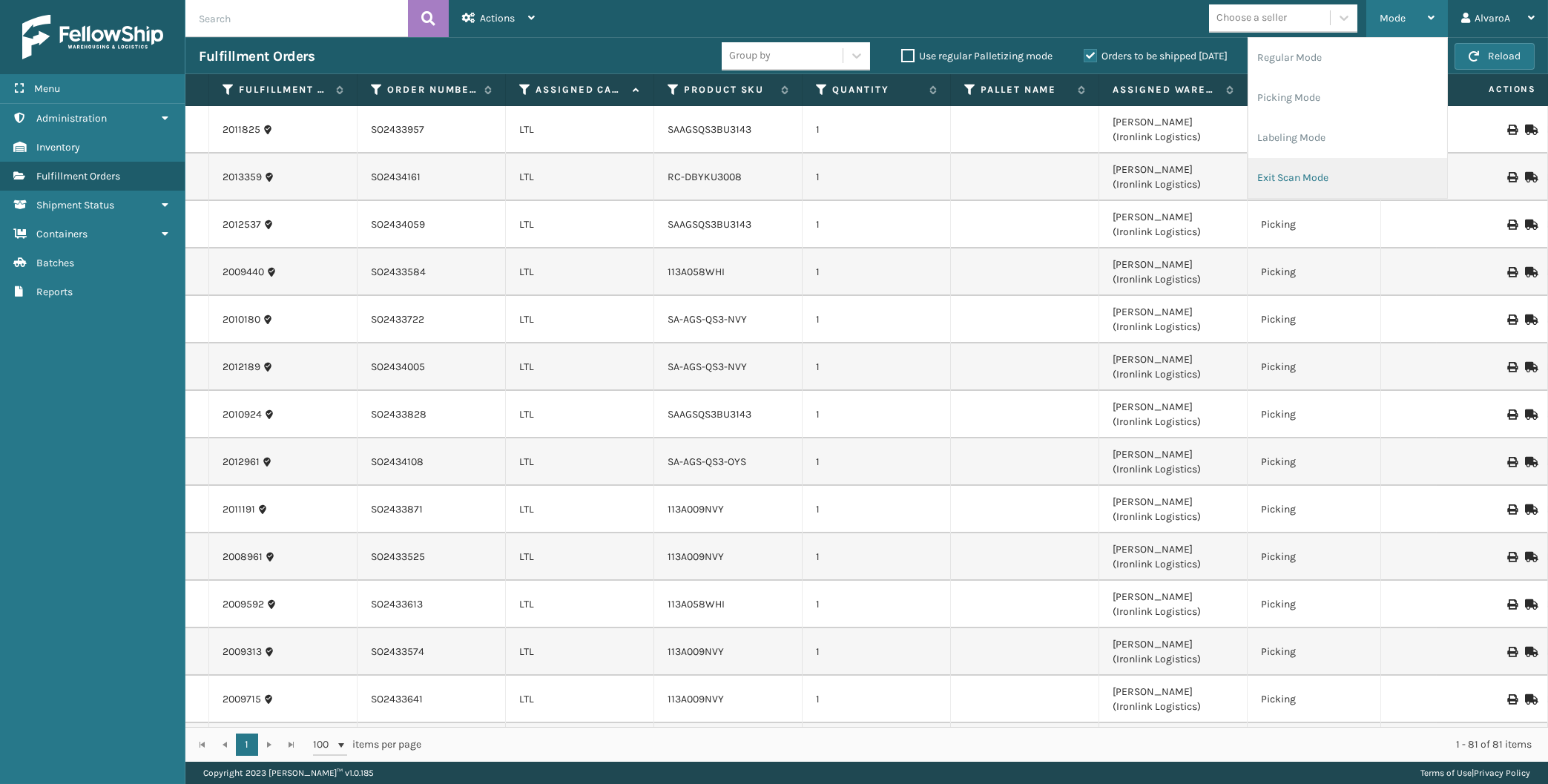
click at [1280, 168] on li "Exit Scan Mode" at bounding box center [1347, 177] width 199 height 40
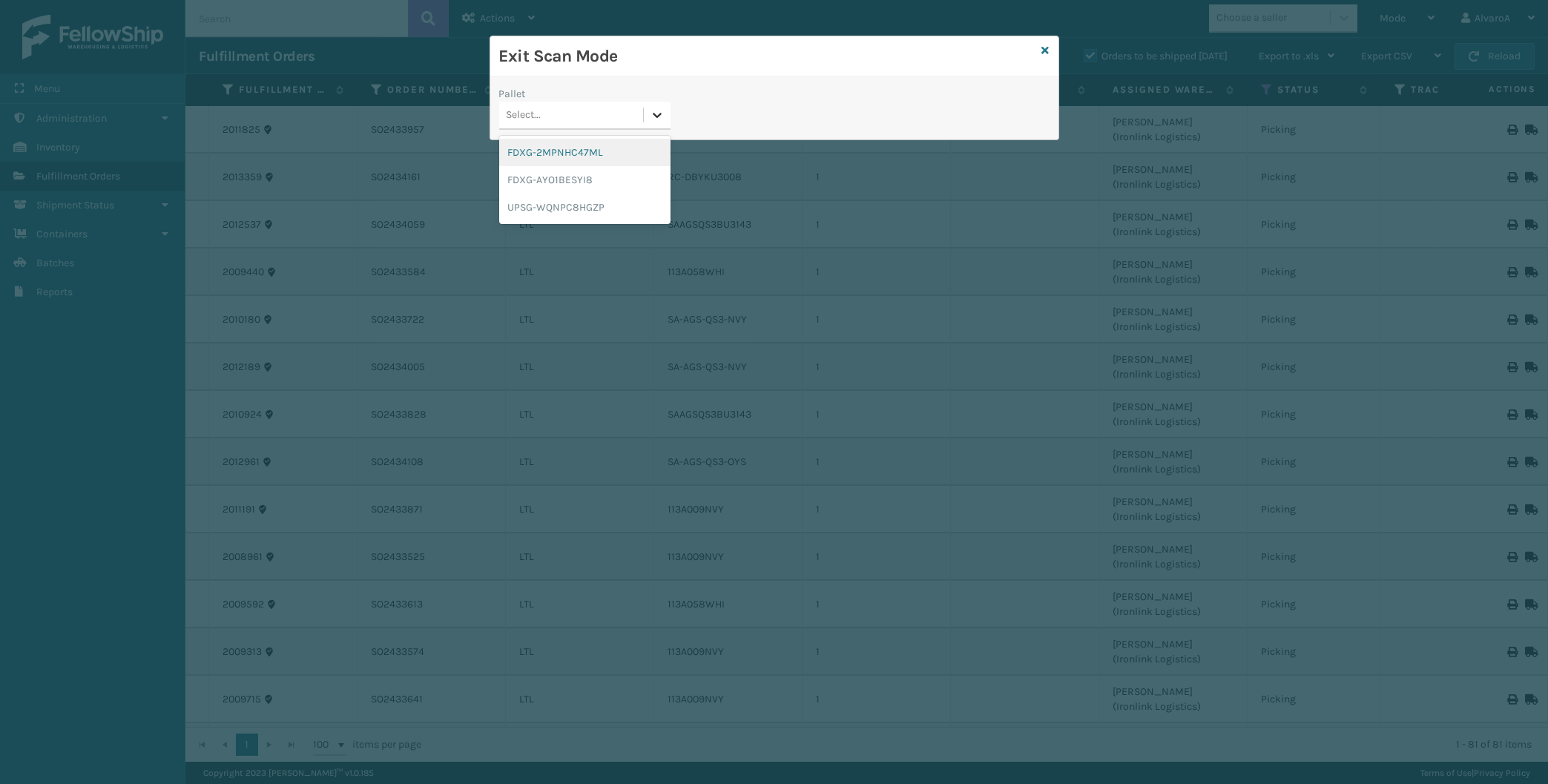
click at [662, 112] on icon at bounding box center [657, 114] width 15 height 15
click at [590, 210] on div "UPSG-WQNPC8HGZP" at bounding box center [585, 207] width 171 height 27
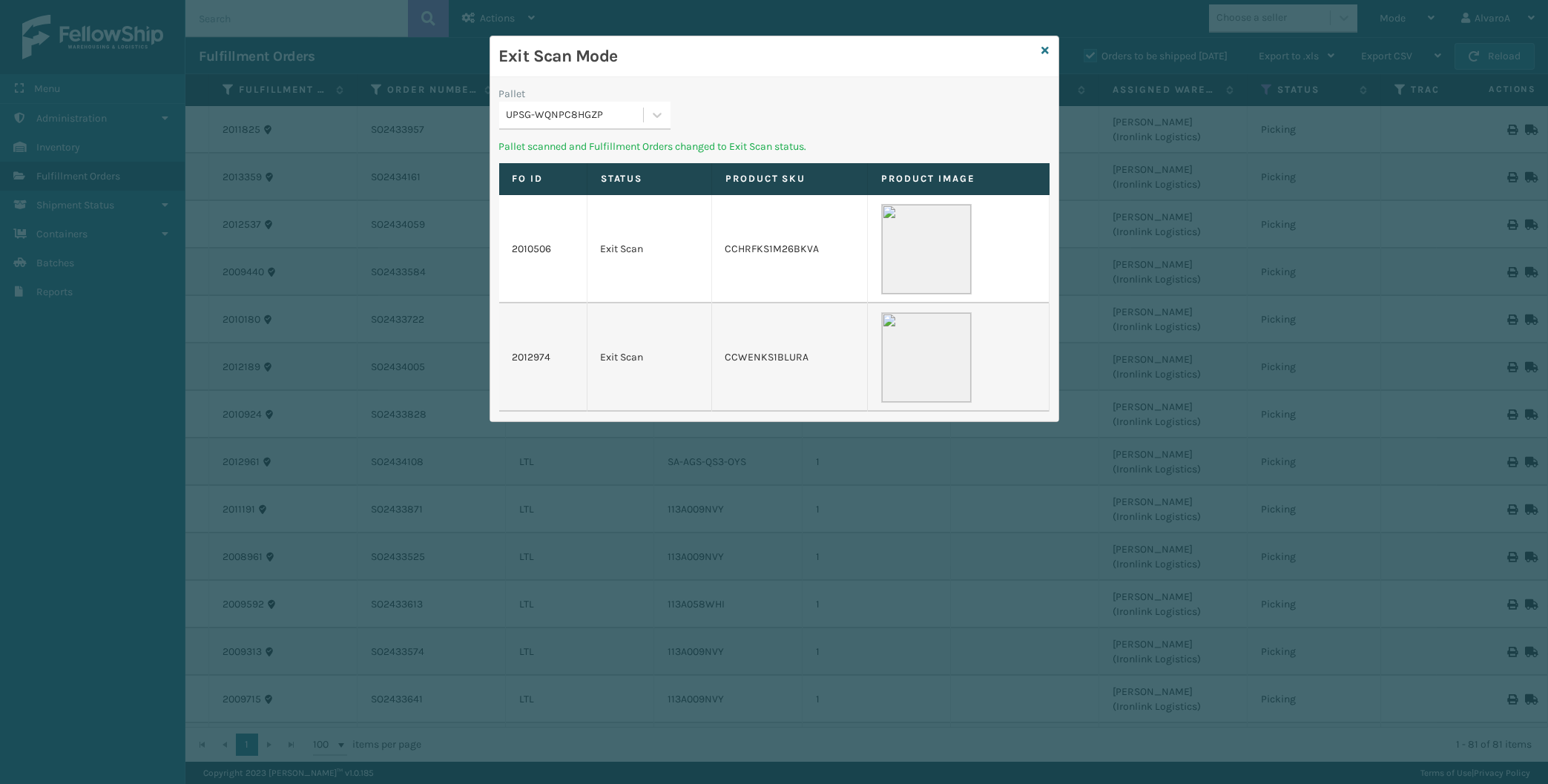
click at [1039, 47] on div "Exit Scan Mode" at bounding box center [774, 57] width 568 height 41
click at [1043, 50] on icon at bounding box center [1046, 51] width 8 height 10
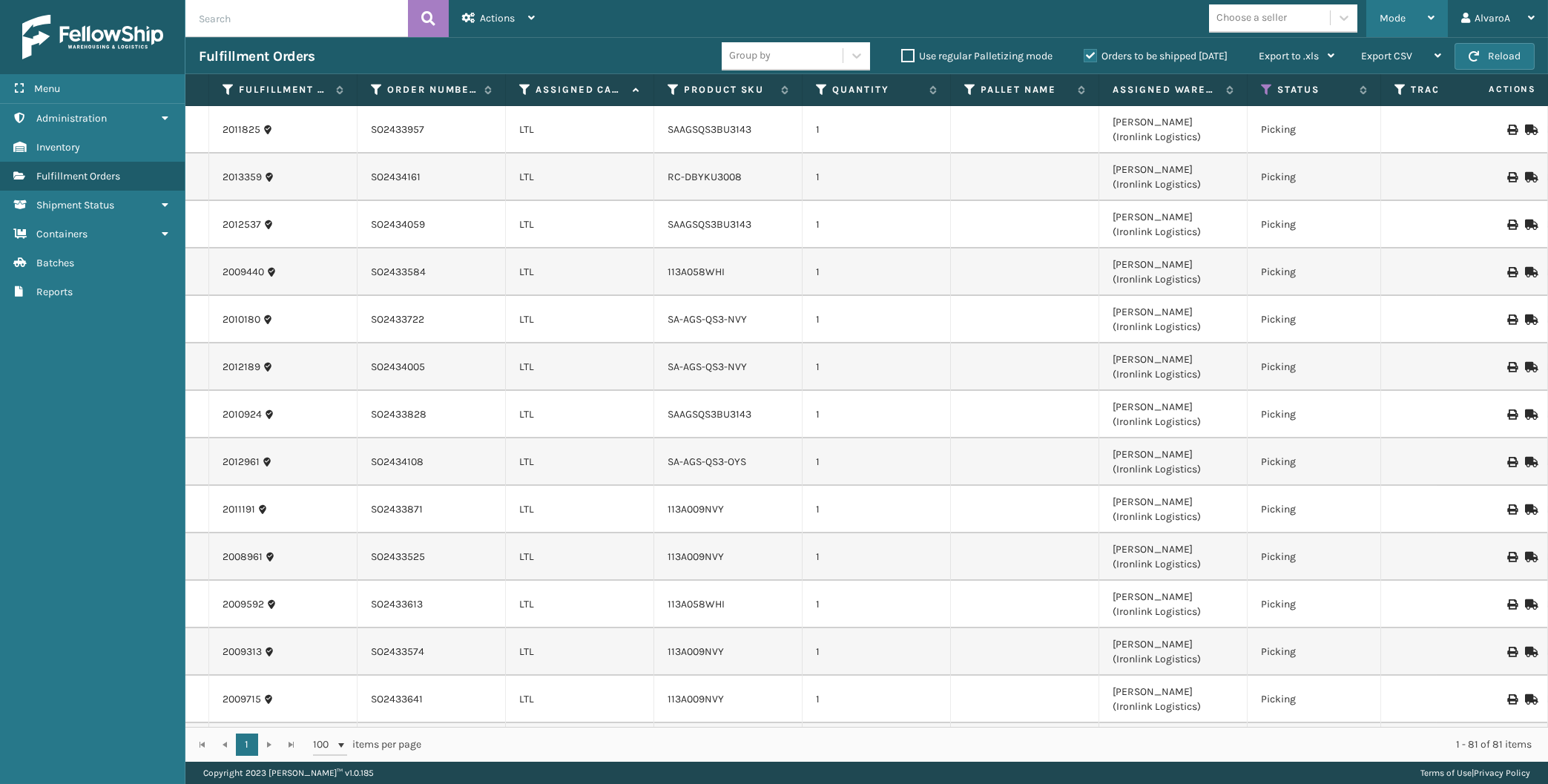
click at [1410, 14] on div "Mode" at bounding box center [1407, 18] width 55 height 37
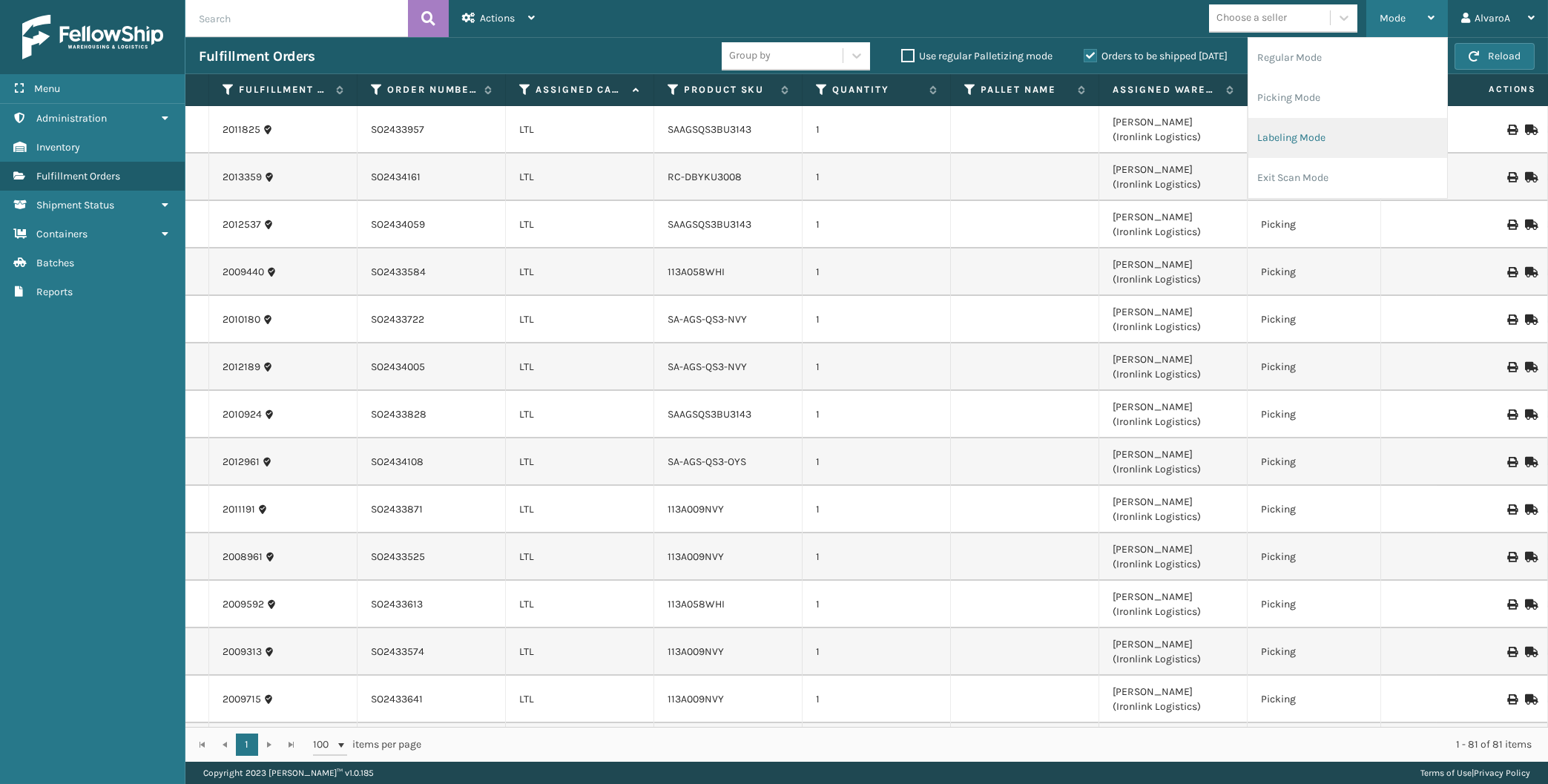
click at [1299, 141] on li "Labeling Mode" at bounding box center [1347, 138] width 199 height 40
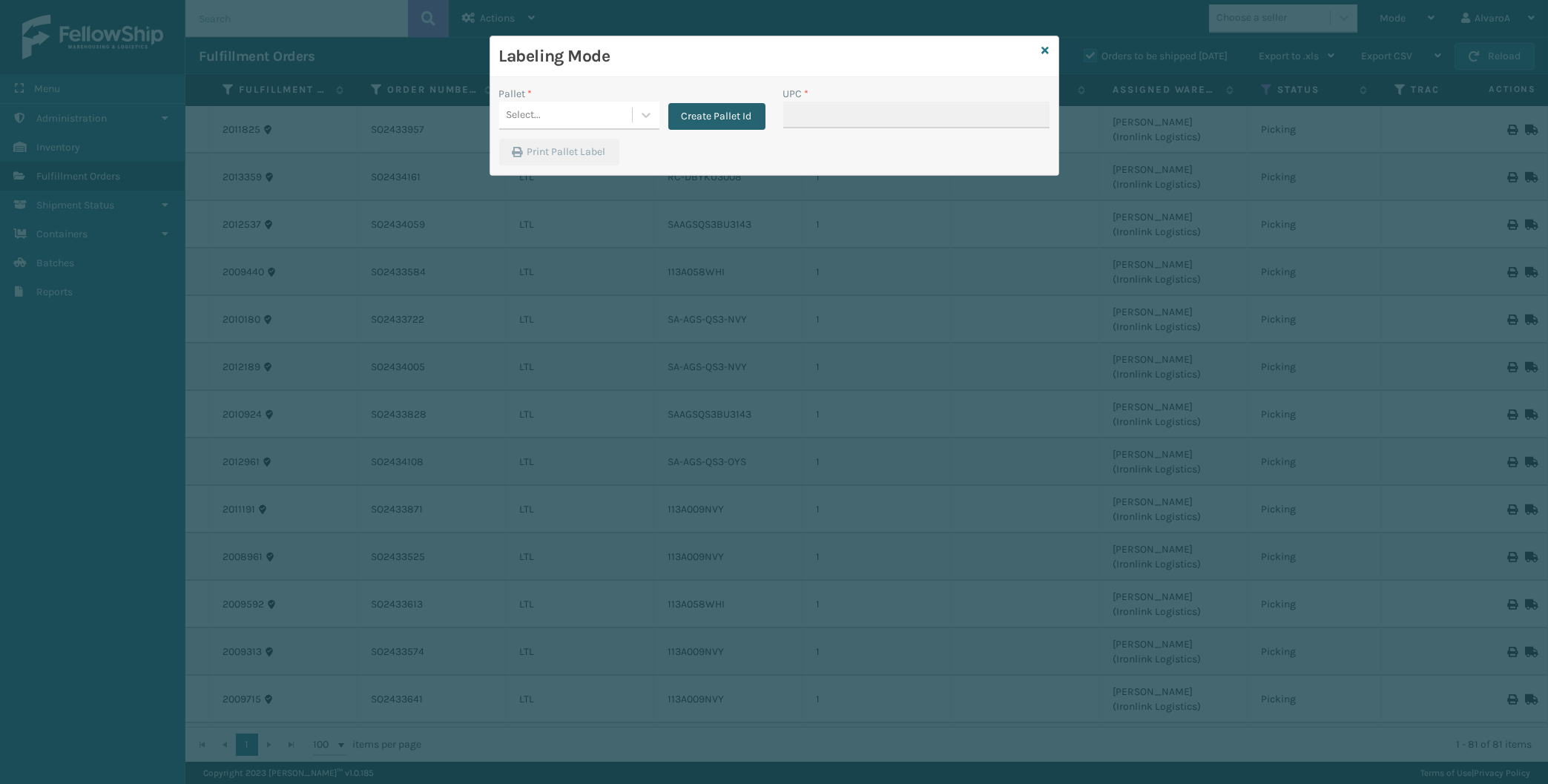
drag, startPoint x: 659, startPoint y: 111, endPoint x: 713, endPoint y: 113, distance: 54.0
click at [658, 112] on div "Pallet * Select... Create Pallet Id" at bounding box center [632, 107] width 267 height 44
click at [773, 112] on div "Pallet * Select... Create Pallet Id" at bounding box center [632, 111] width 284 height 52
click at [729, 112] on button "Create Pallet Id" at bounding box center [717, 116] width 97 height 27
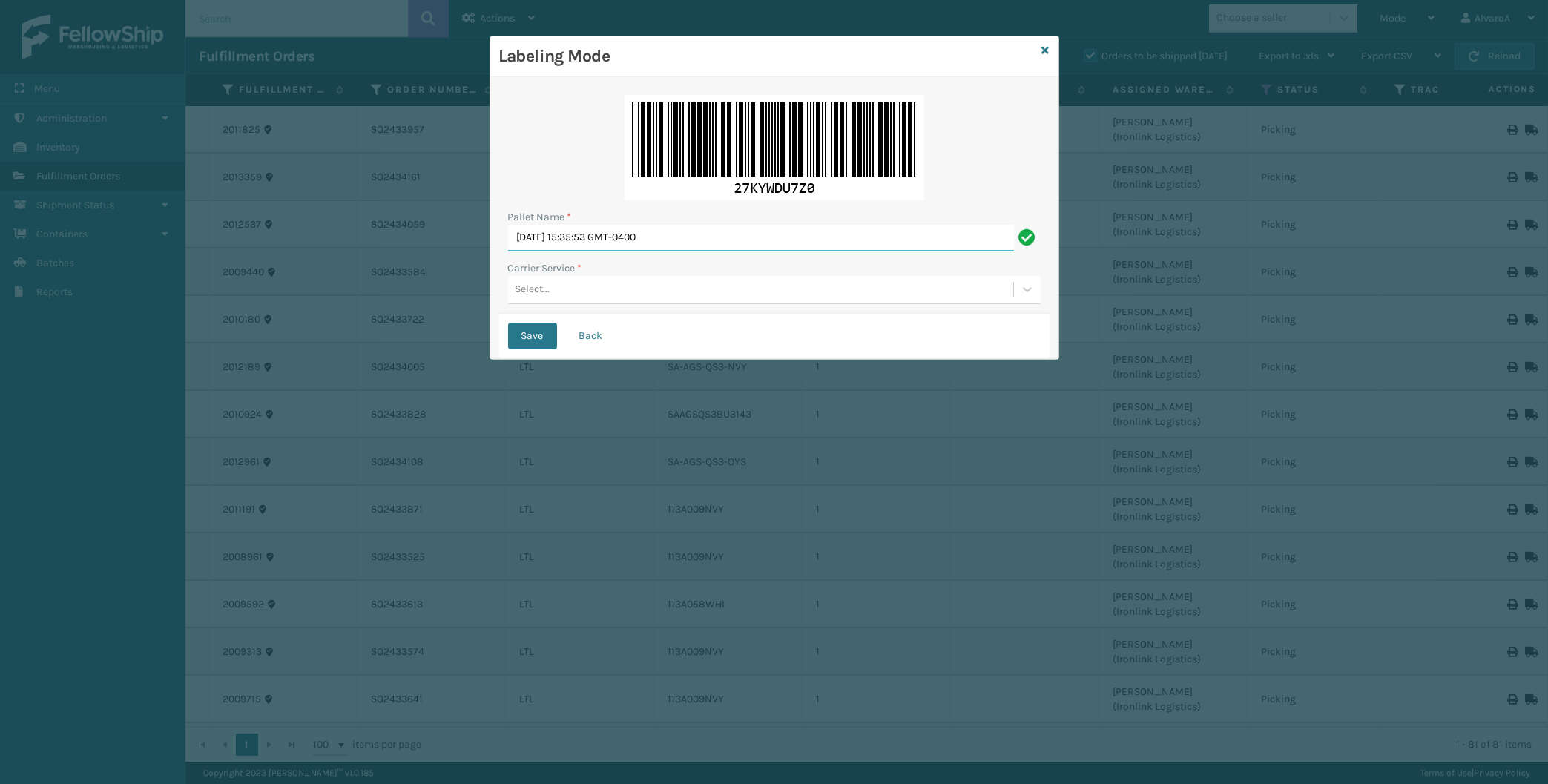
drag, startPoint x: 708, startPoint y: 244, endPoint x: 494, endPoint y: 254, distance: 214.2
click at [508, 251] on input "[DATE] 15:35:53 GMT-0400" at bounding box center [761, 237] width 506 height 27
paste input "496013"
type input "LPN 496013"
click at [519, 290] on div "Select..." at bounding box center [532, 290] width 35 height 15
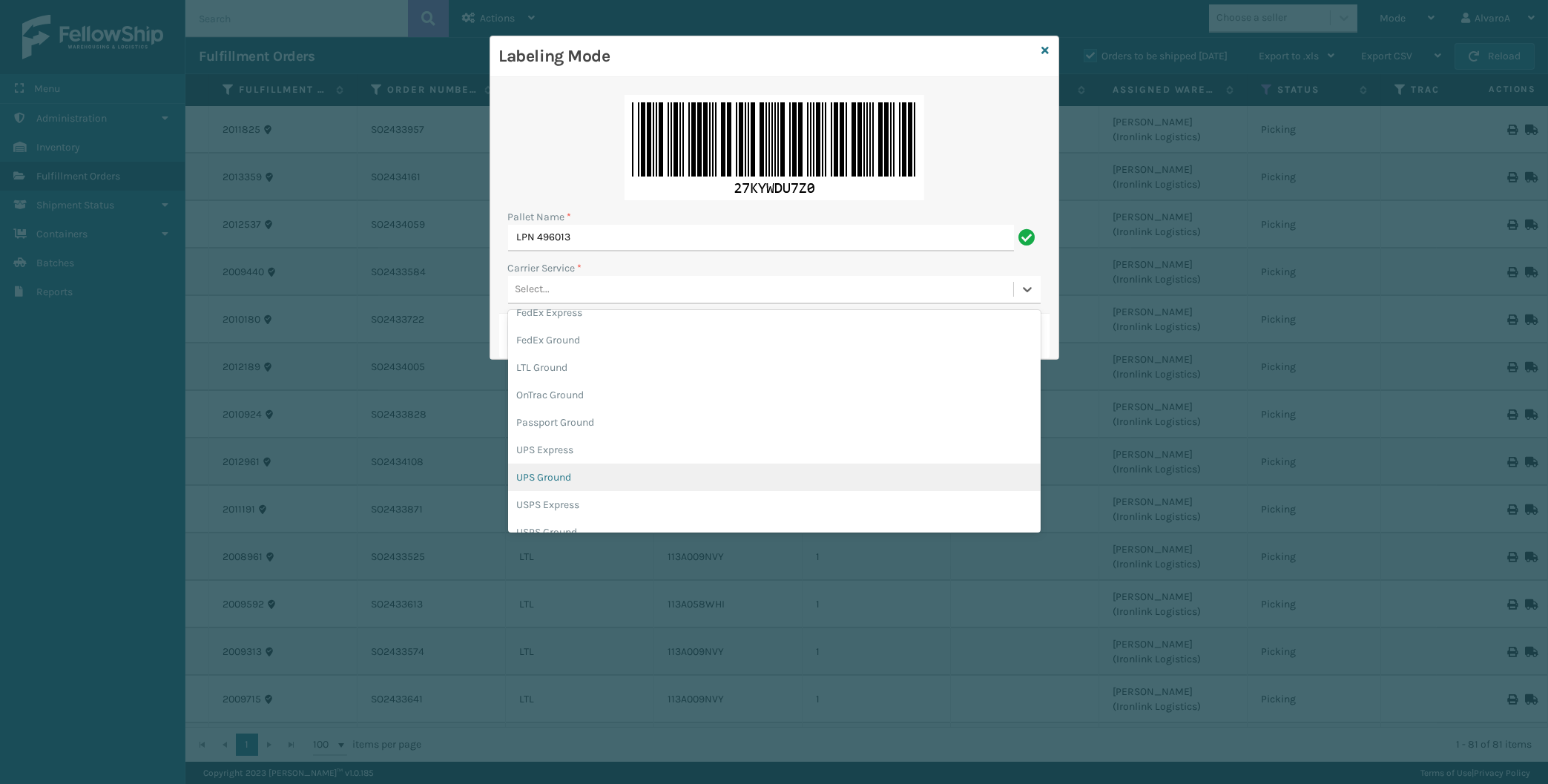
click at [564, 476] on div "UPS Ground" at bounding box center [774, 477] width 532 height 27
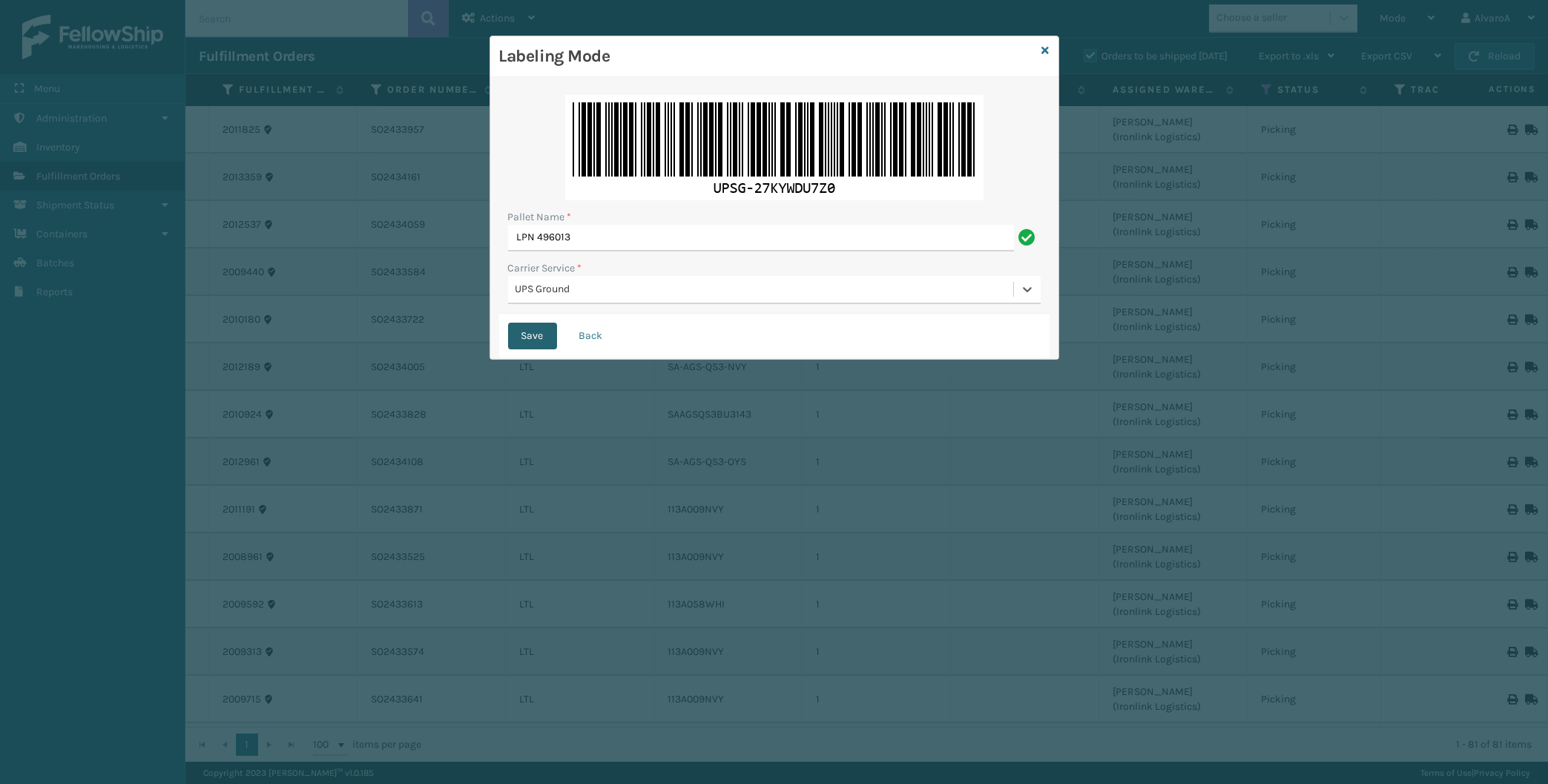
click at [527, 333] on button "Save" at bounding box center [532, 335] width 49 height 27
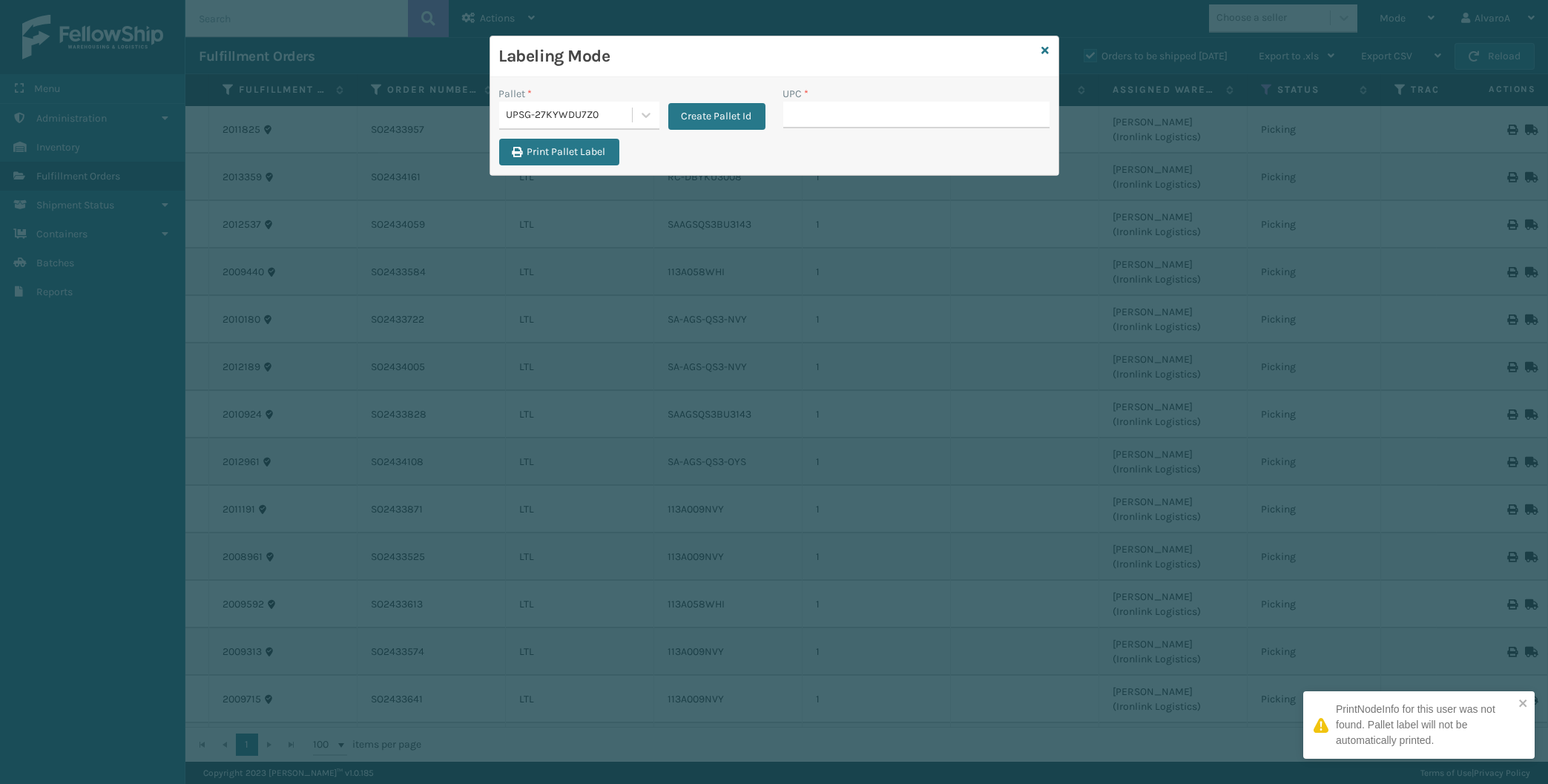
drag, startPoint x: 801, startPoint y: 96, endPoint x: 804, endPoint y: 109, distance: 13.3
click at [801, 99] on label "UPC *" at bounding box center [796, 93] width 26 height 15
click at [807, 120] on input "UPC *" at bounding box center [916, 115] width 267 height 27
paste input "231A011BLU"
type input "231A011BLU"
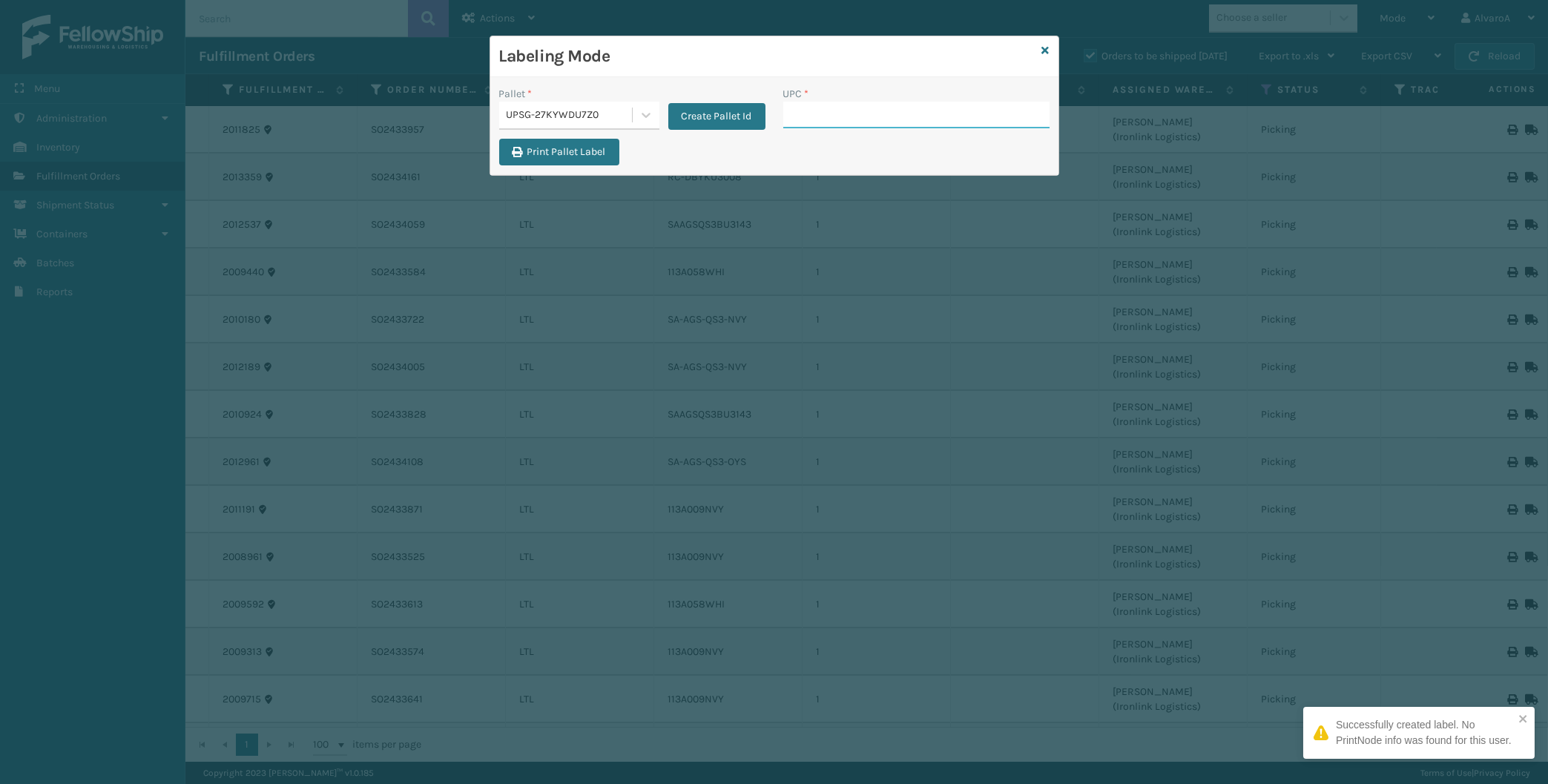
paste input "CCHRFKS1BGEVA"
type input "CCHRFKS1BGEVA"
paste input "CCHRFKS1M26BKVA"
type input "CCHRFKS1M26BKVA"
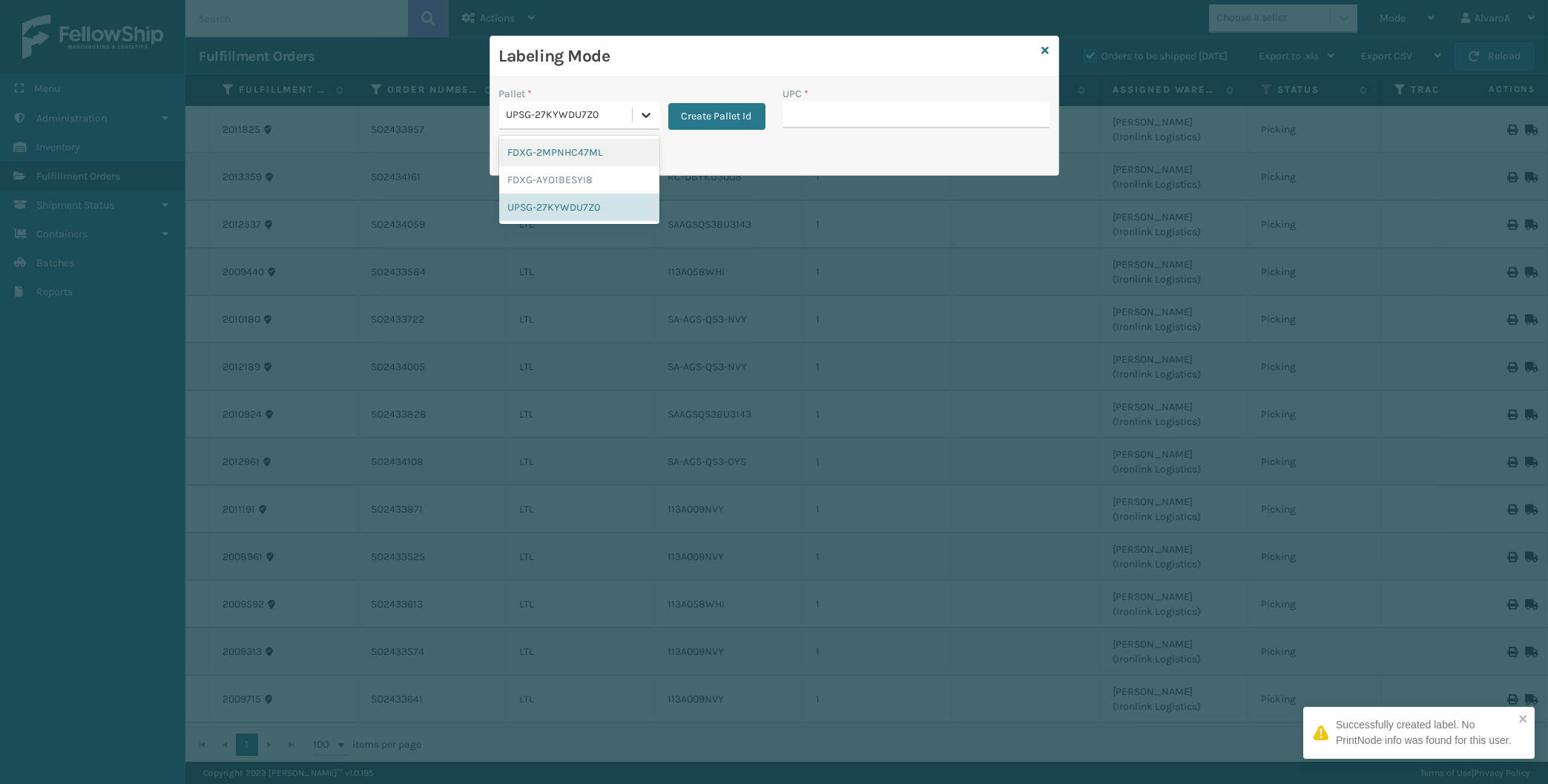
click at [641, 123] on icon at bounding box center [645, 114] width 15 height 15
click at [575, 200] on div "UPSG-27KYWDU7Z0" at bounding box center [579, 207] width 160 height 27
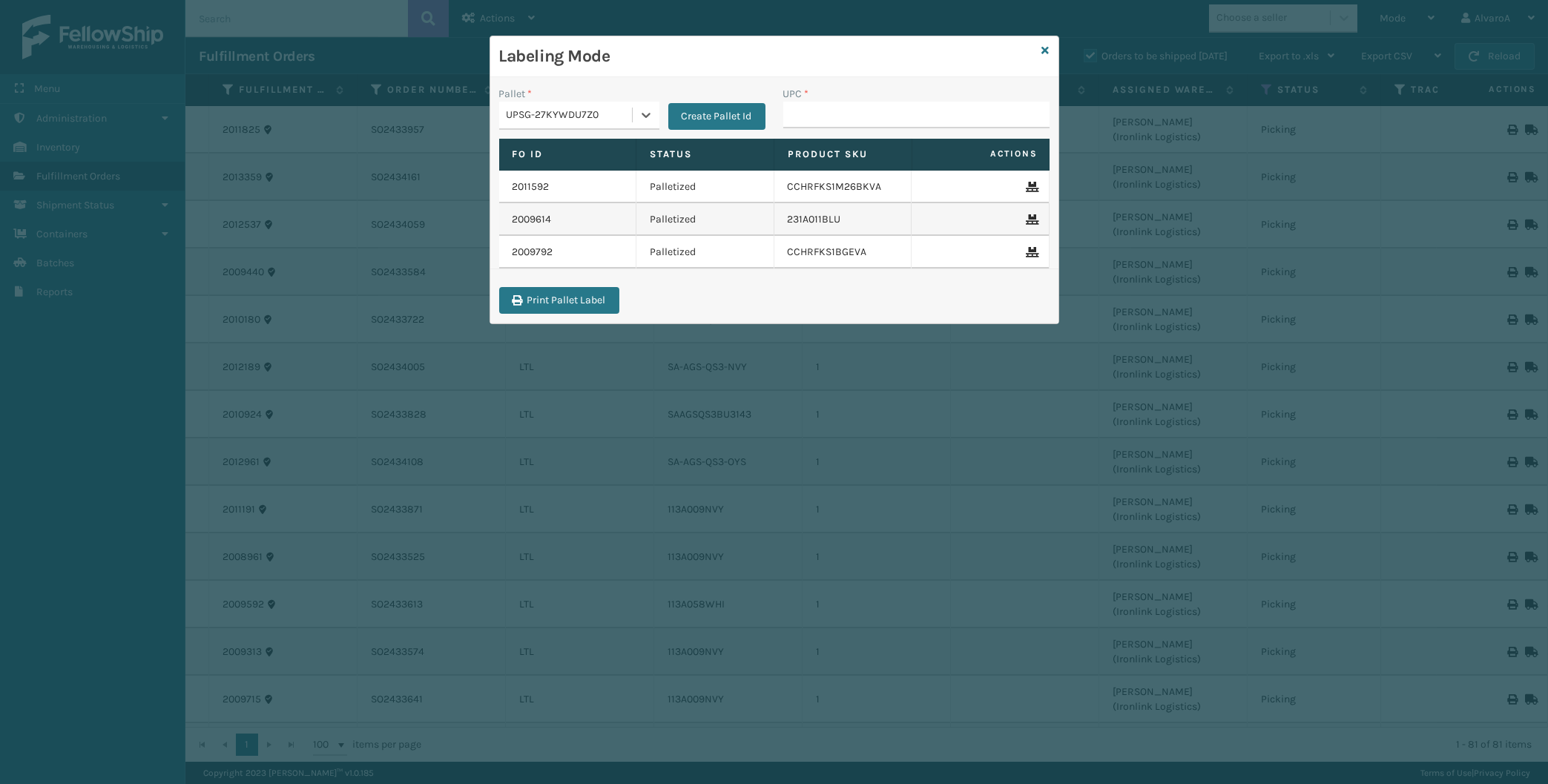
paste input "CCWENKS1BLURA"
type input "C"
click at [826, 122] on input "UPC *" at bounding box center [916, 115] width 267 height 27
paste input "CCWENKS1BLURA"
type input "CCWENKS1BLURA"
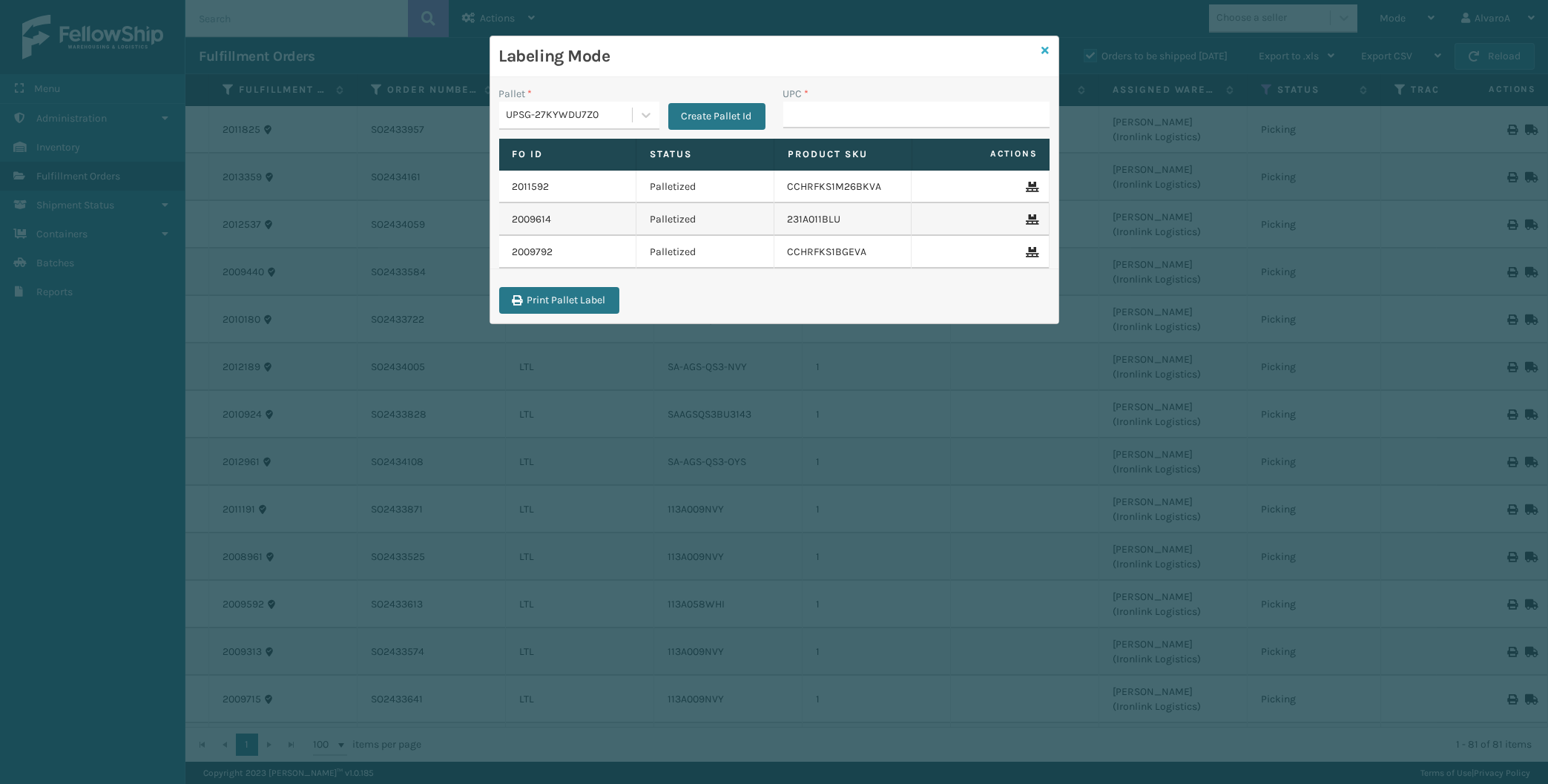
click at [1044, 47] on icon at bounding box center [1046, 51] width 8 height 10
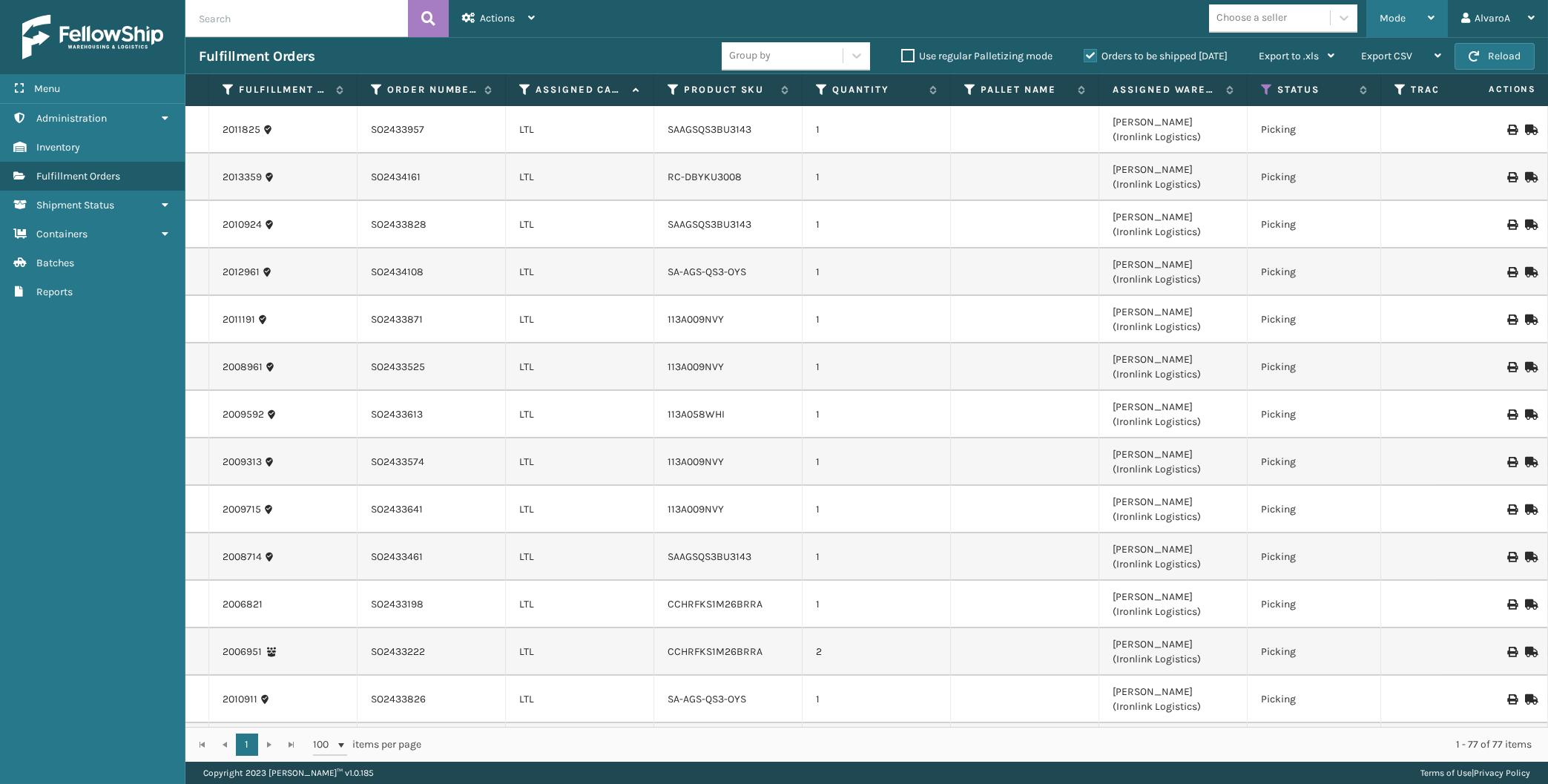
click at [1390, 9] on div "Mode" at bounding box center [1407, 18] width 55 height 37
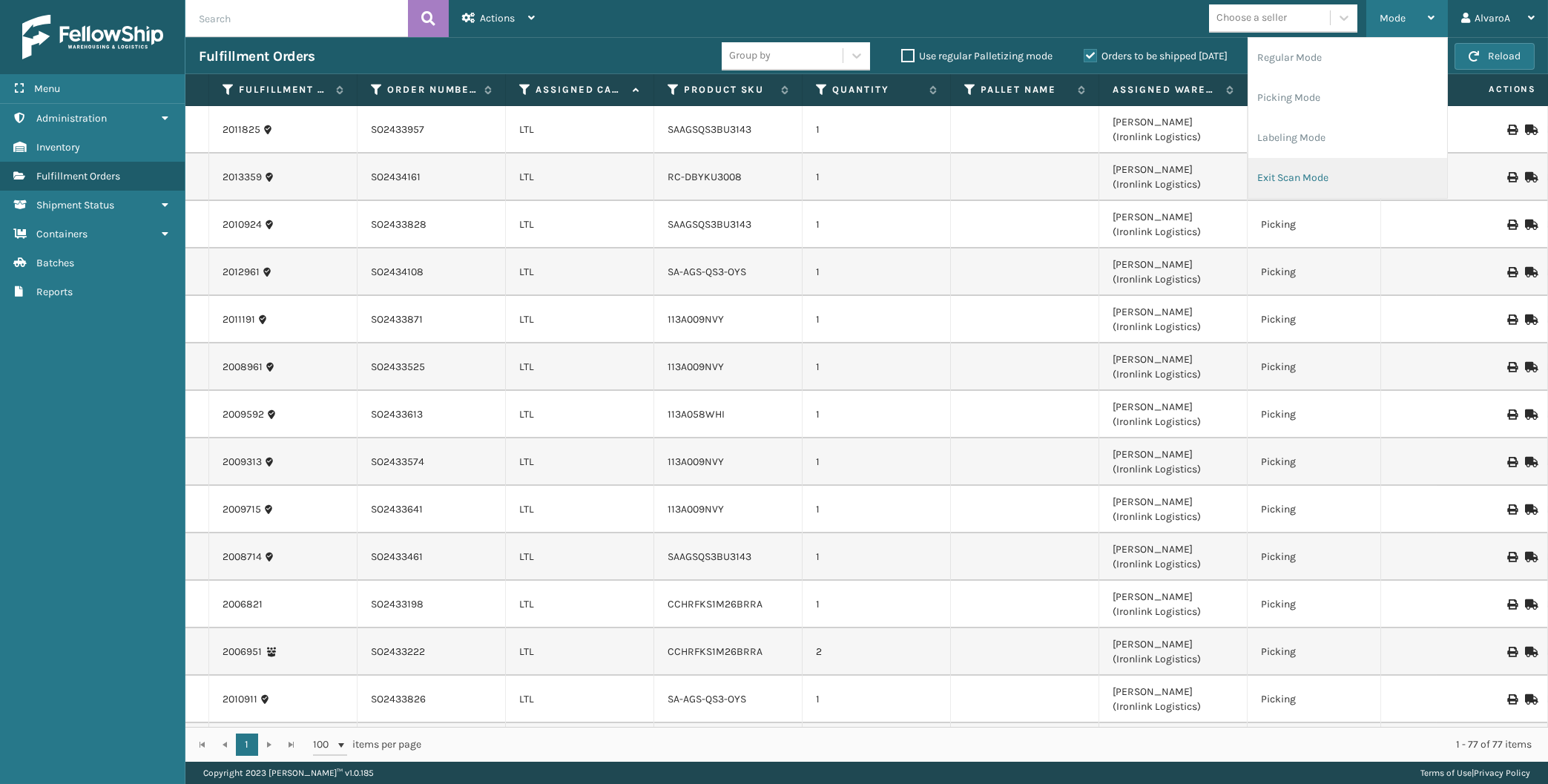
click at [1295, 170] on li "Exit Scan Mode" at bounding box center [1347, 177] width 199 height 40
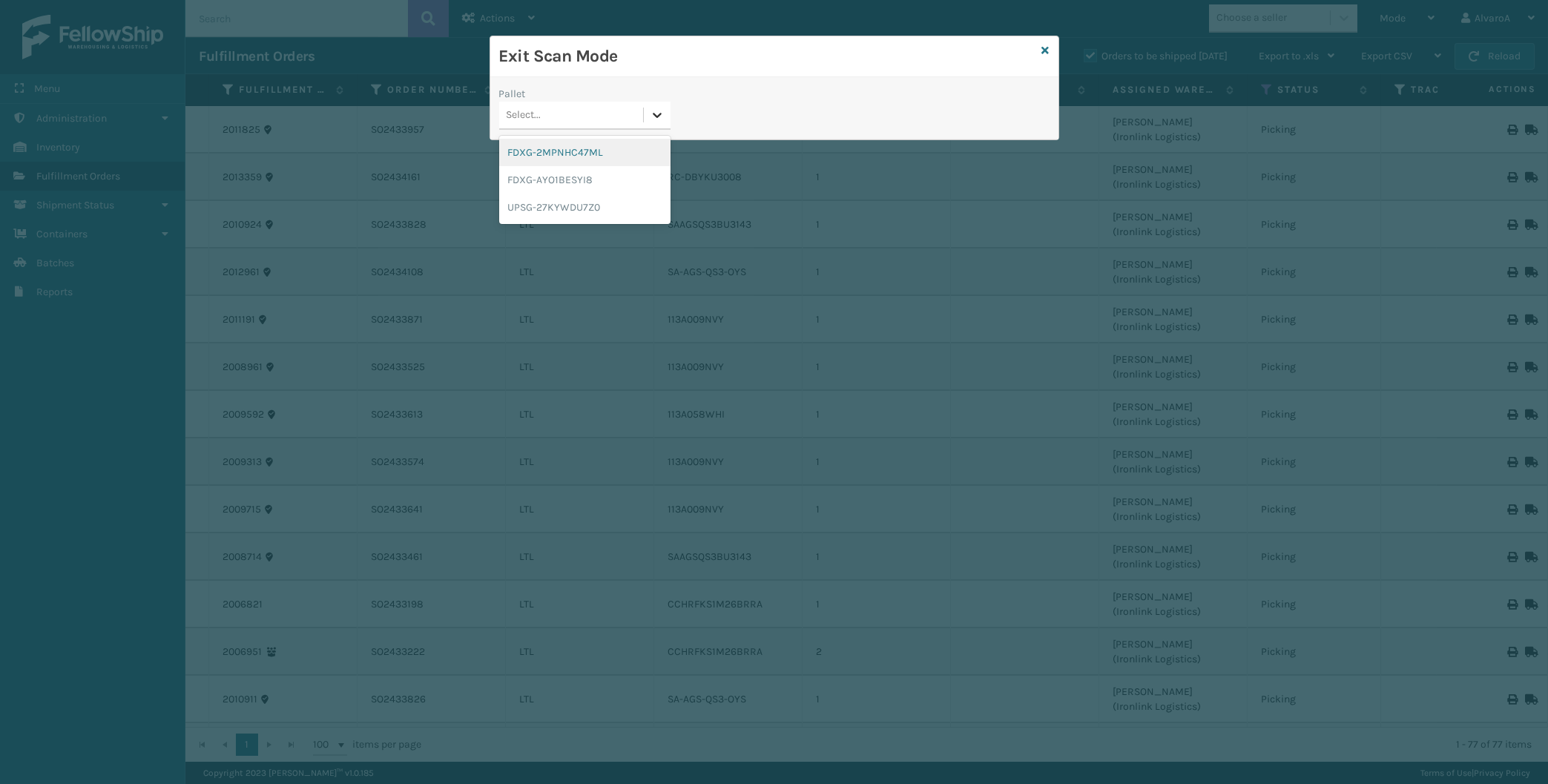
click at [647, 109] on div at bounding box center [657, 115] width 27 height 27
click at [559, 206] on div "UPSG-27KYWDU7Z0" at bounding box center [585, 207] width 171 height 27
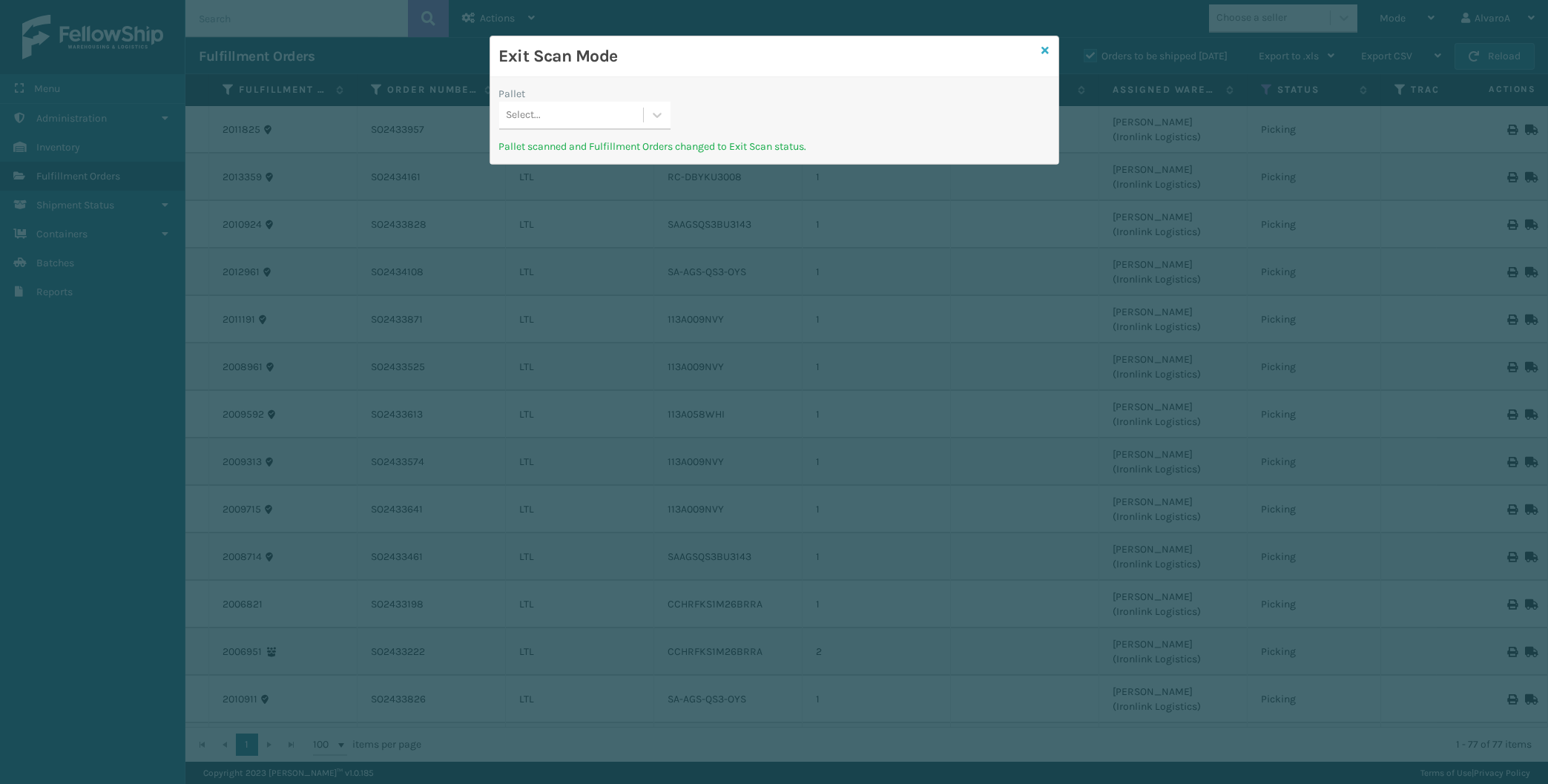
click at [1049, 51] on icon at bounding box center [1046, 51] width 8 height 10
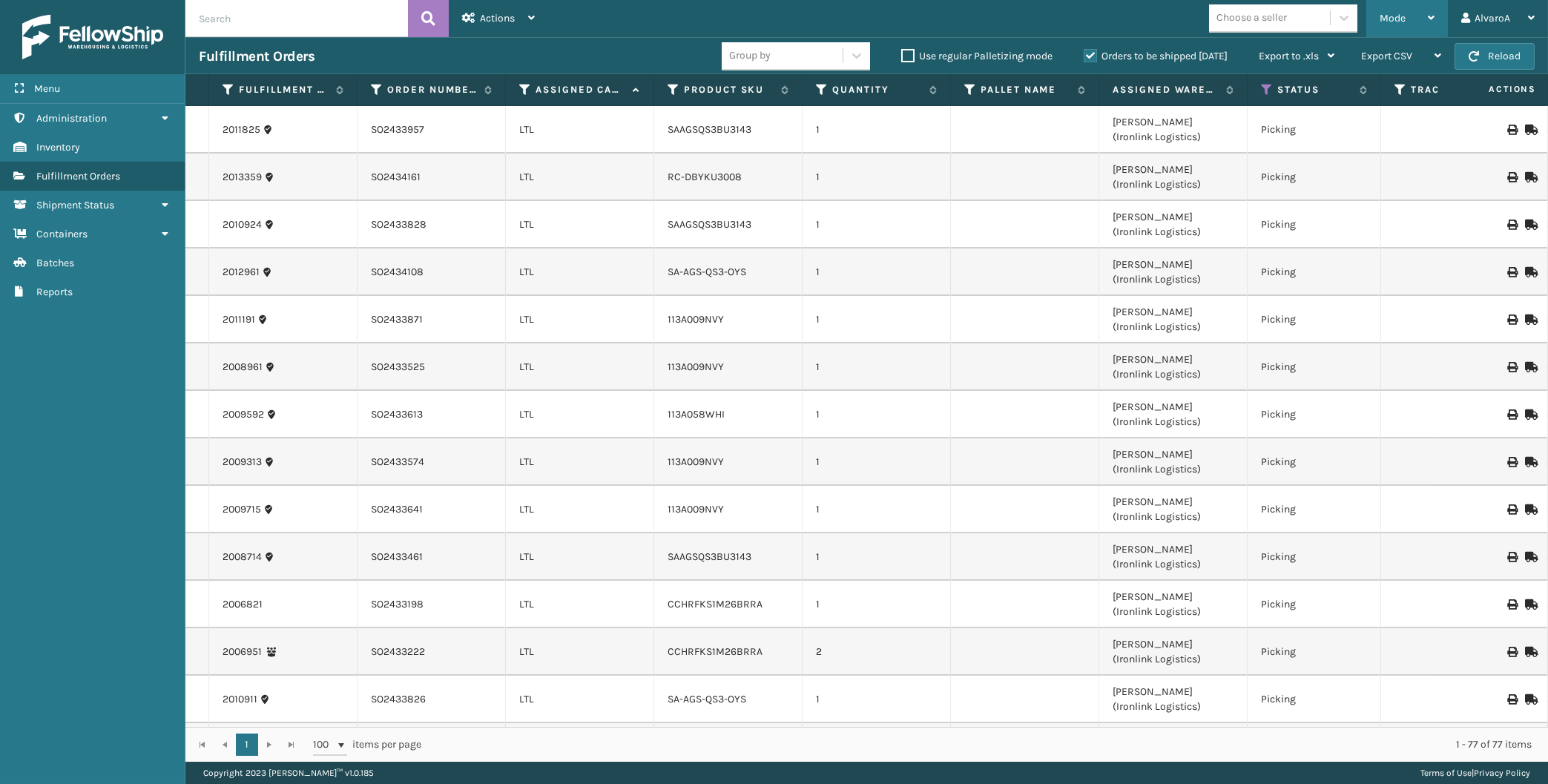
click at [1411, 24] on div "Mode" at bounding box center [1407, 18] width 55 height 37
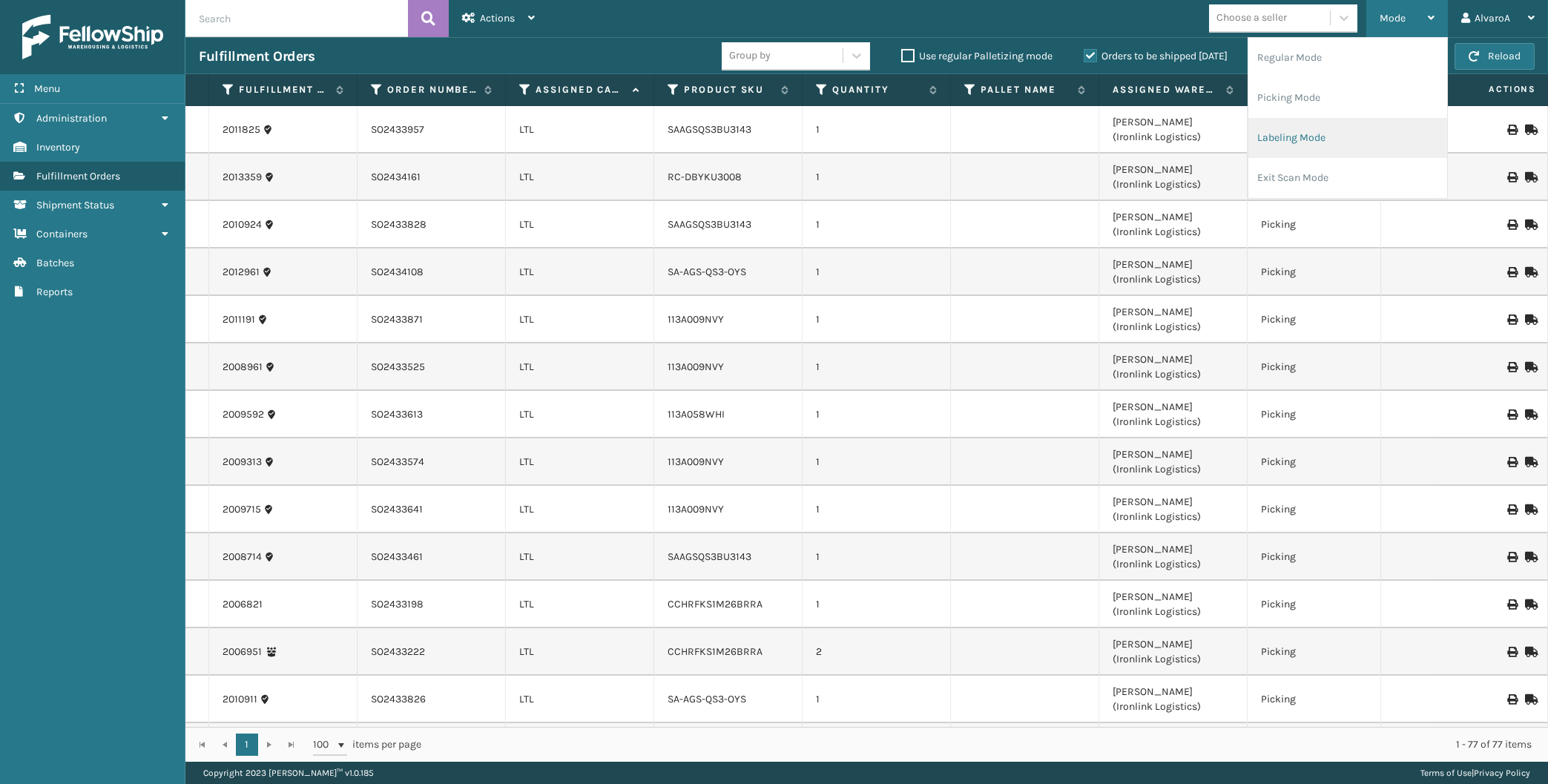
click at [1330, 148] on li "Labeling Mode" at bounding box center [1347, 138] width 199 height 40
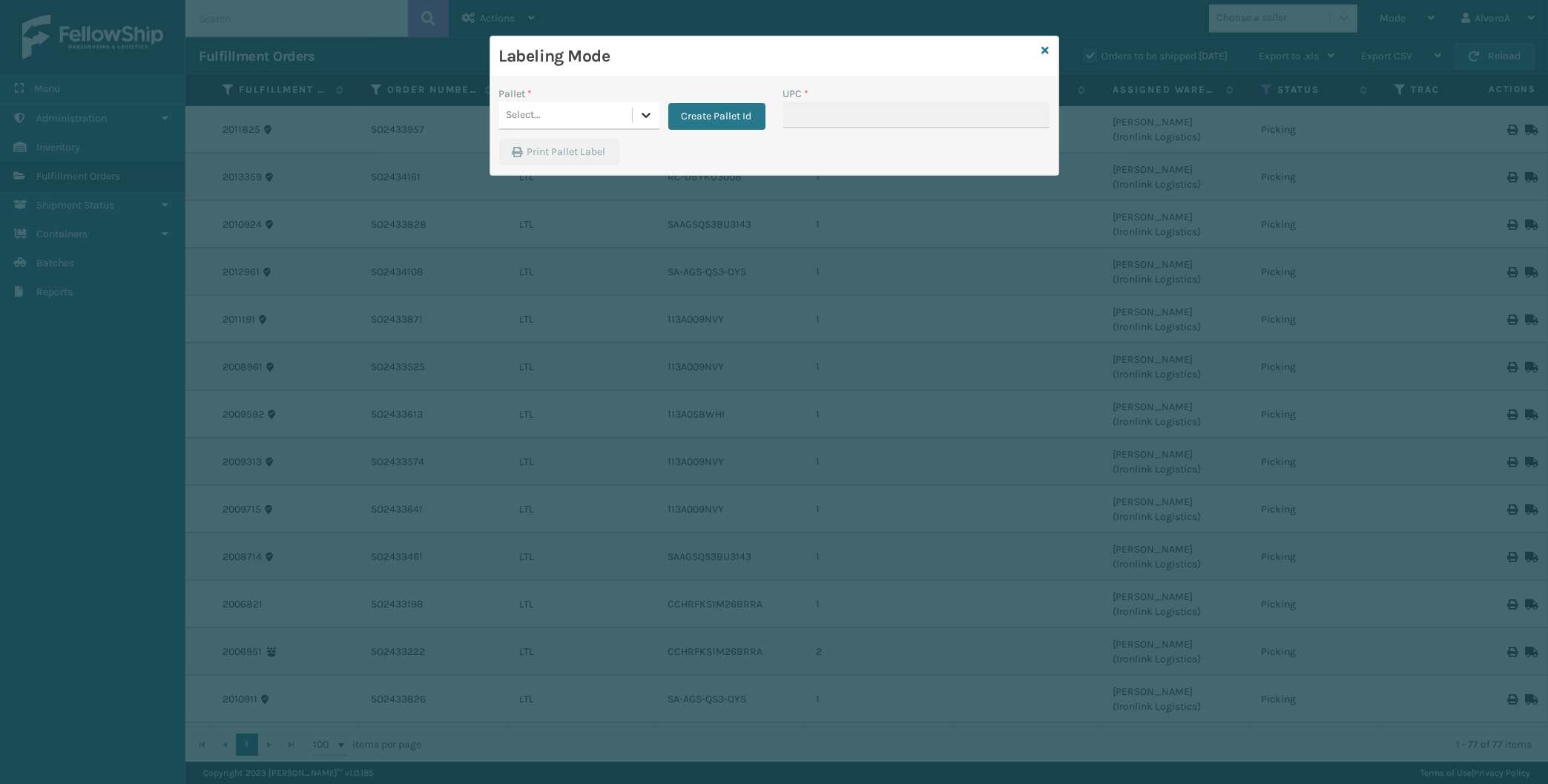
click at [633, 117] on div at bounding box center [645, 115] width 27 height 27
click at [719, 111] on button "Create Pallet Id" at bounding box center [717, 116] width 97 height 27
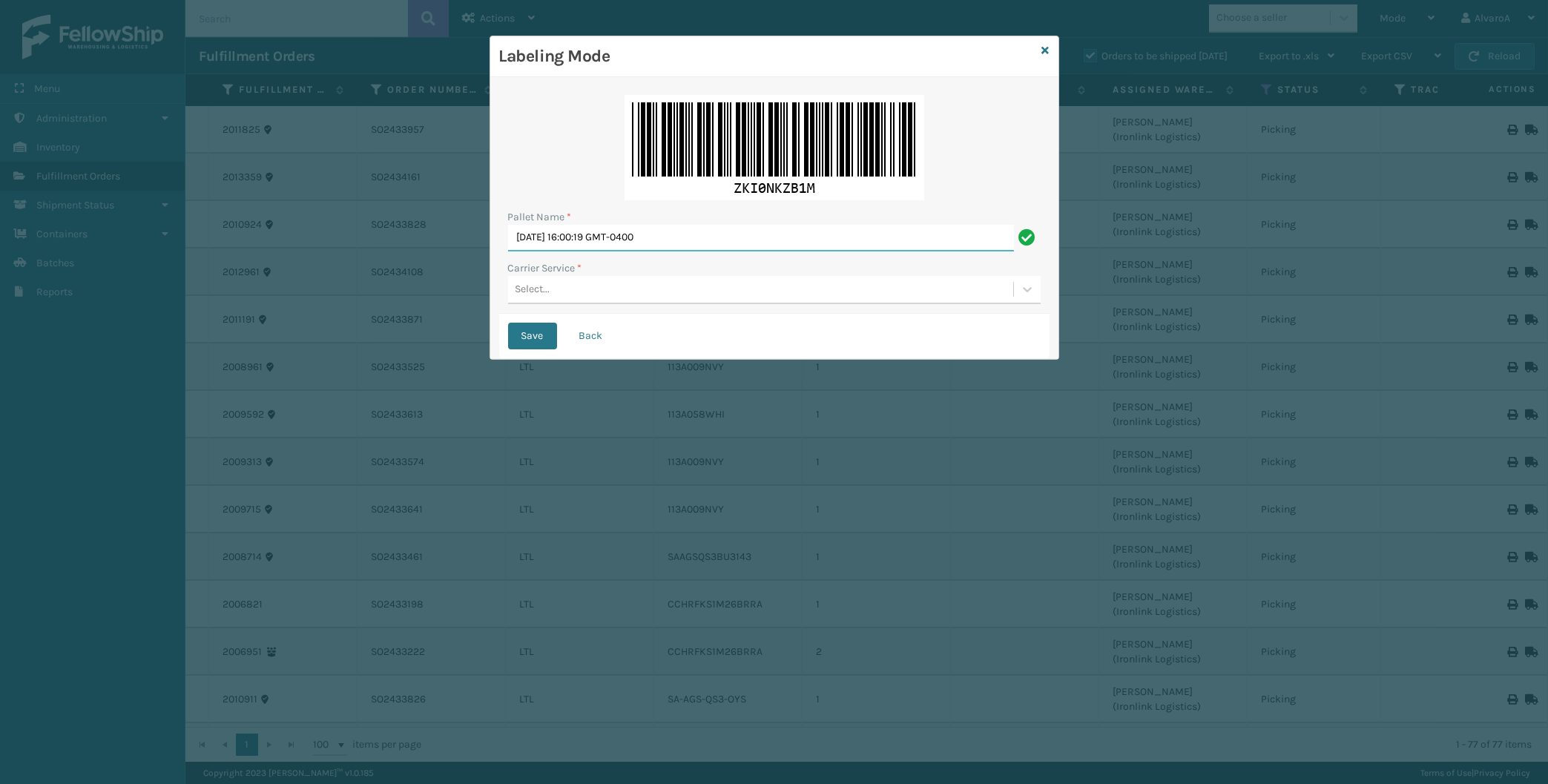
drag, startPoint x: 701, startPoint y: 236, endPoint x: 413, endPoint y: 250, distance: 288.3
click at [508, 250] on input "[DATE] 16:00:19 GMT-0400" at bounding box center [761, 237] width 506 height 27
type input "l"
type input "LPN 496011"
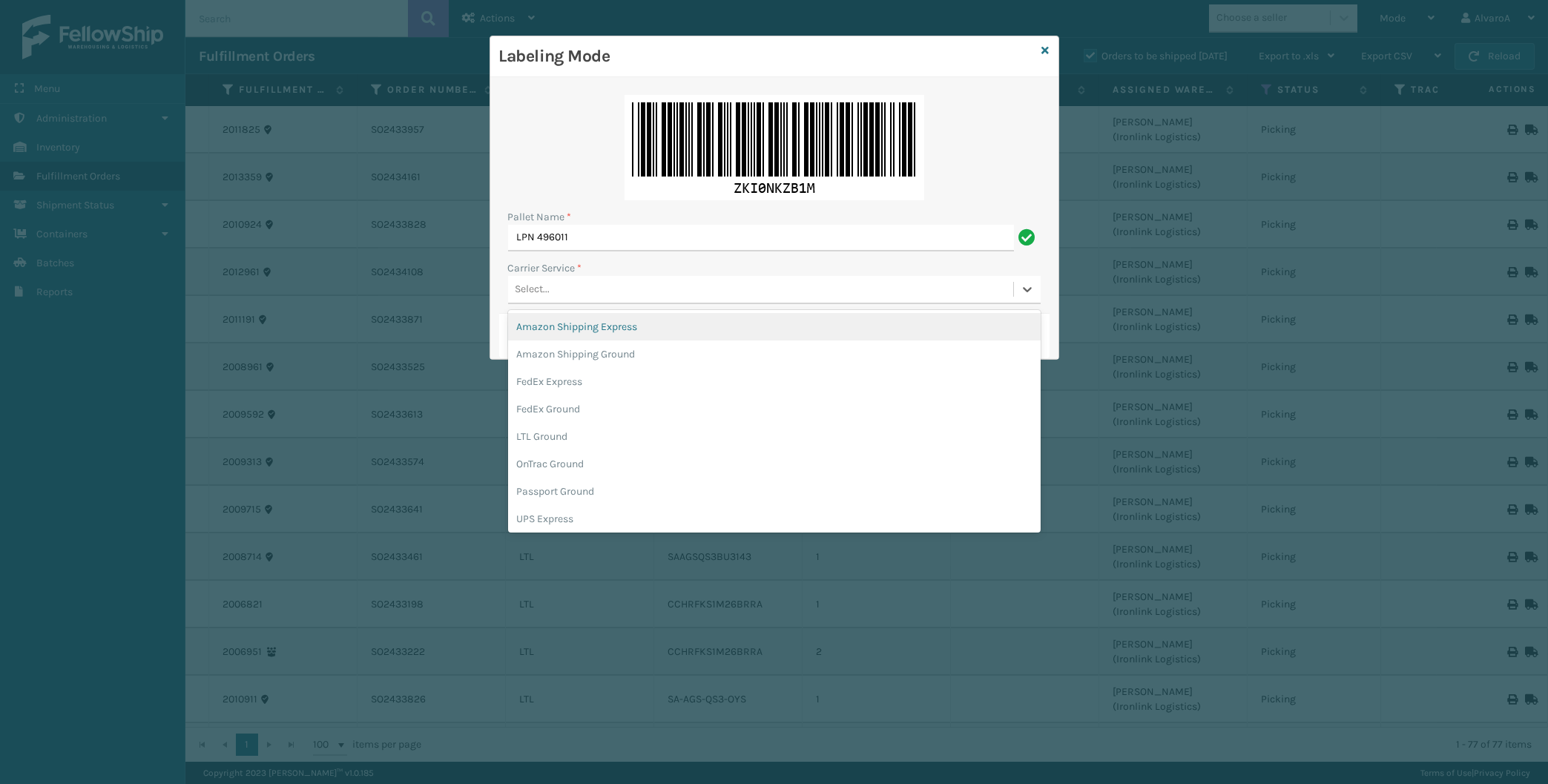
click at [546, 287] on div "Select..." at bounding box center [532, 290] width 35 height 15
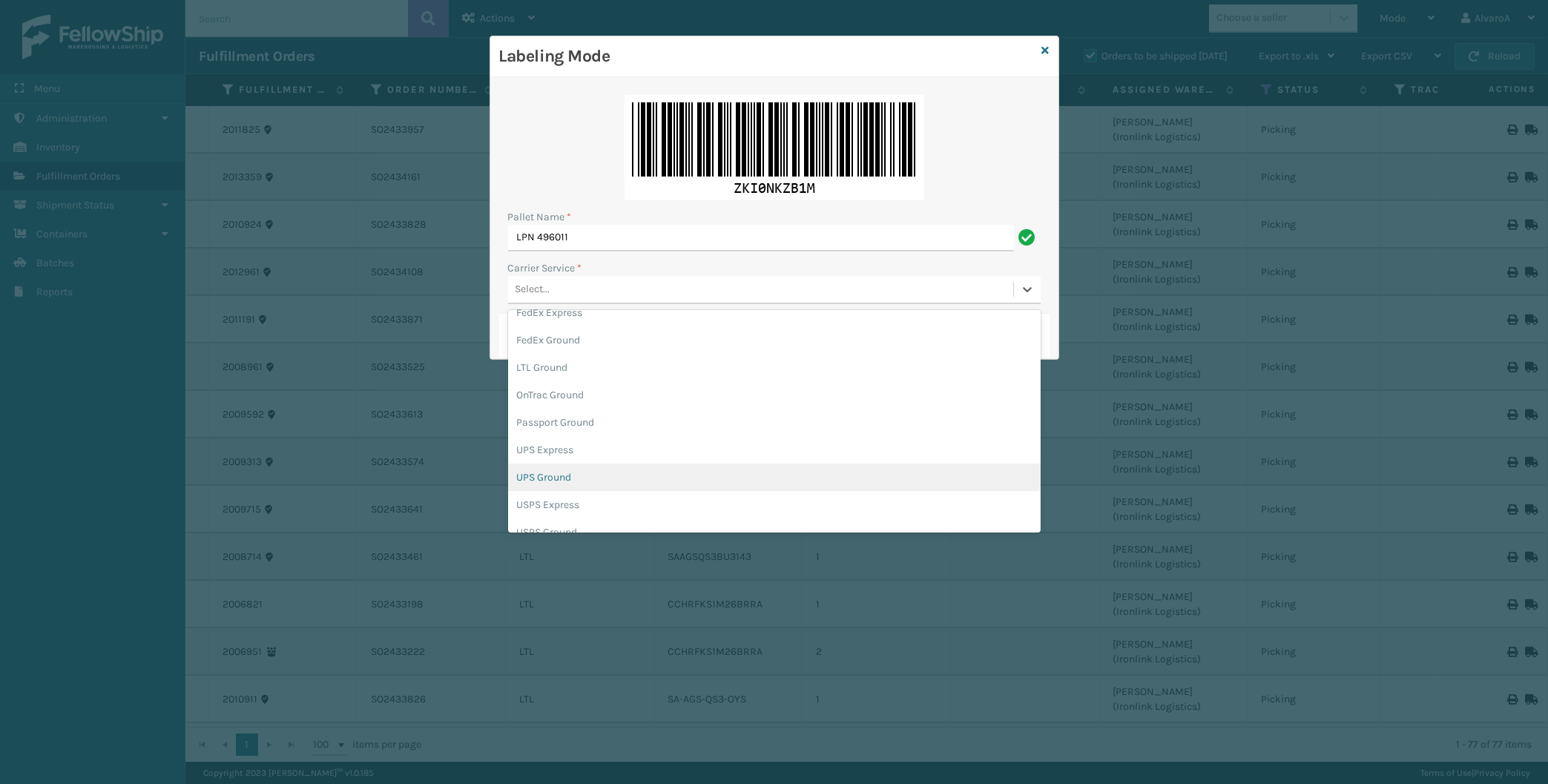
click at [568, 474] on div "UPS Ground" at bounding box center [774, 477] width 532 height 27
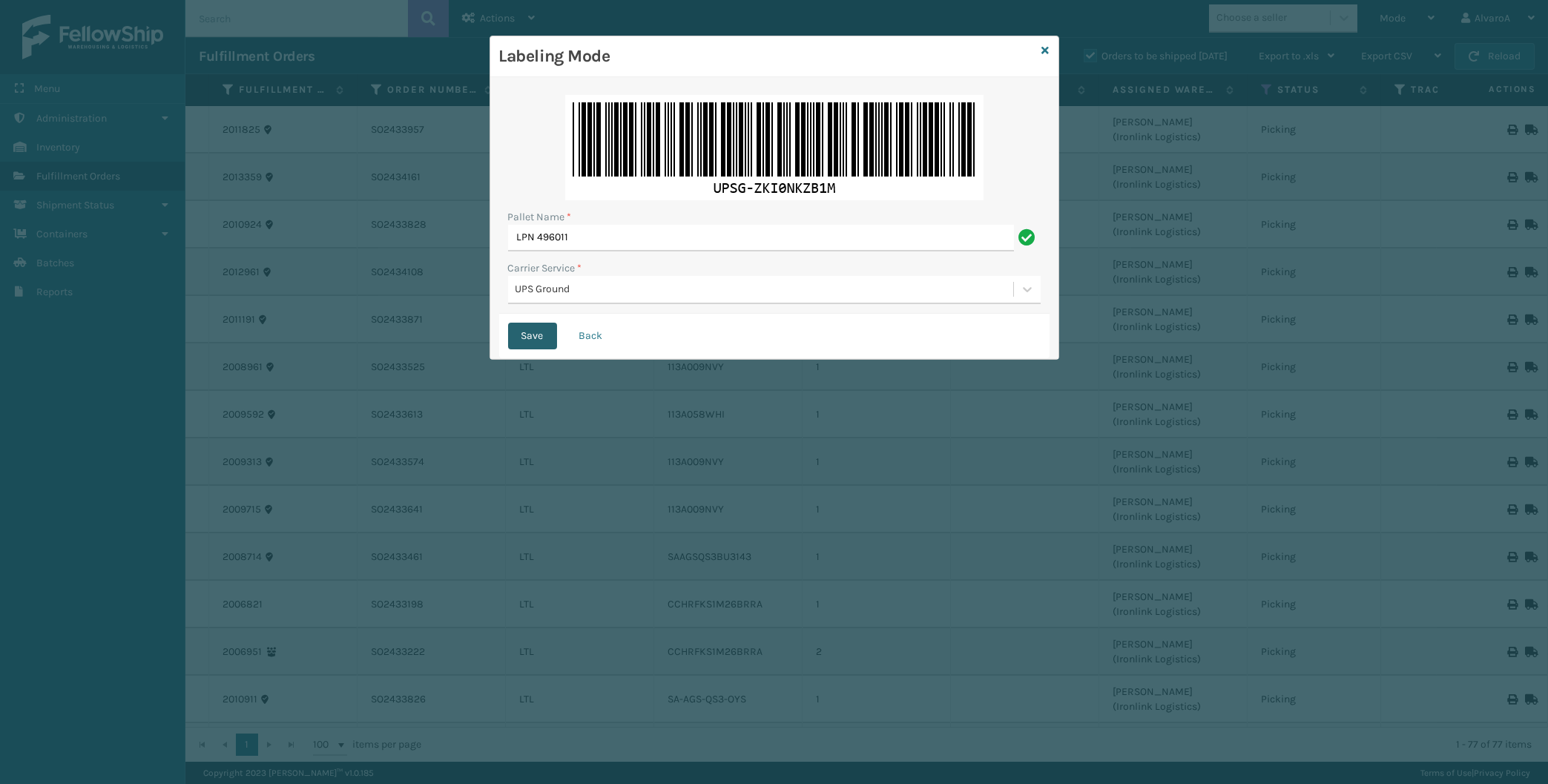
click at [525, 332] on button "Save" at bounding box center [532, 335] width 49 height 27
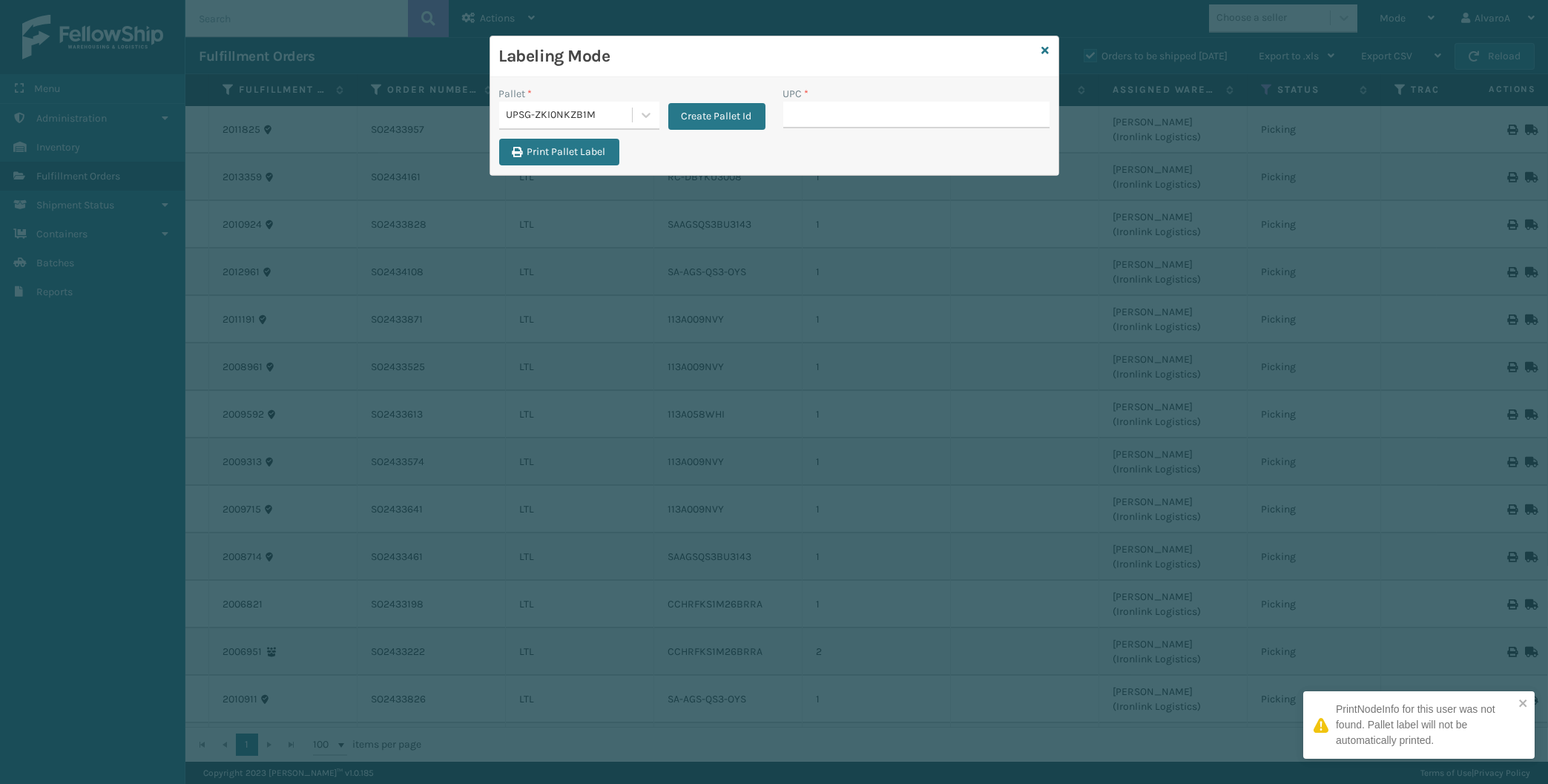
click at [808, 114] on input "UPC *" at bounding box center [916, 115] width 267 height 27
type input "CCHRFKS3BLUVA"
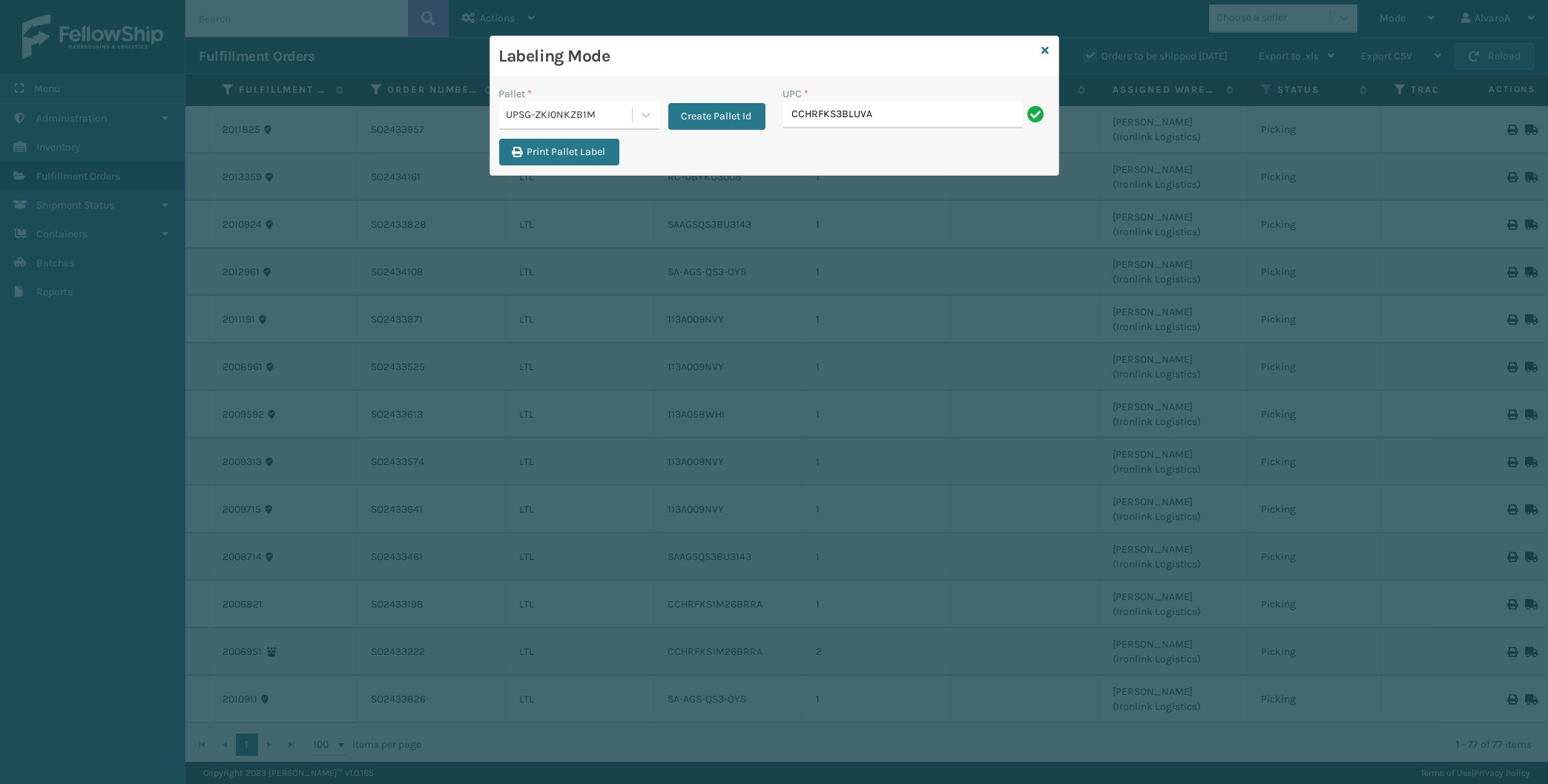
type input "CCHRFKS3BLUVA"
paste input "LKLGF2SP3OLV-C"
type input "LKLGF2SP3OLV-C"
paste input "133A009BRN"
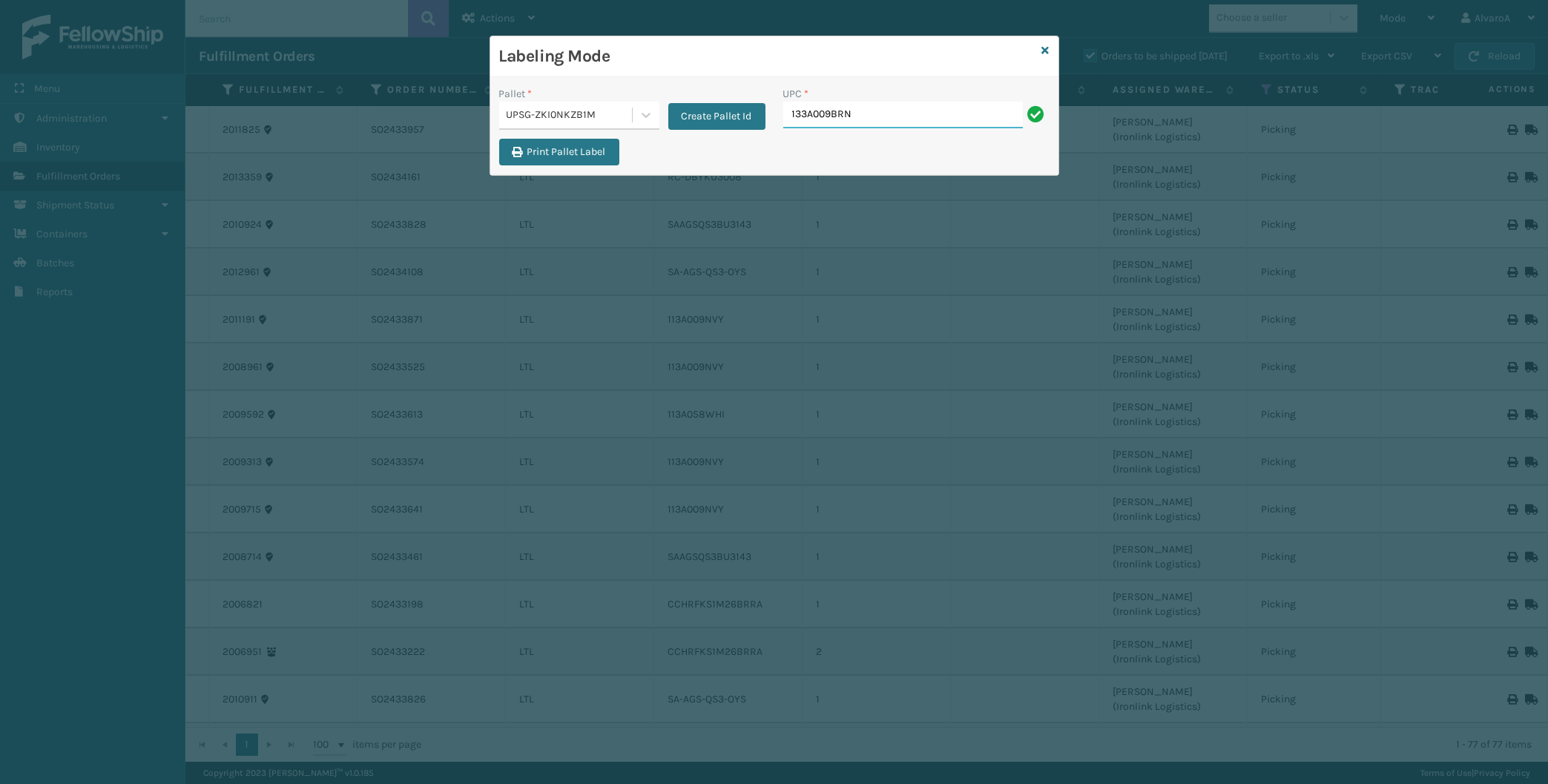
type input "133A009BRN"
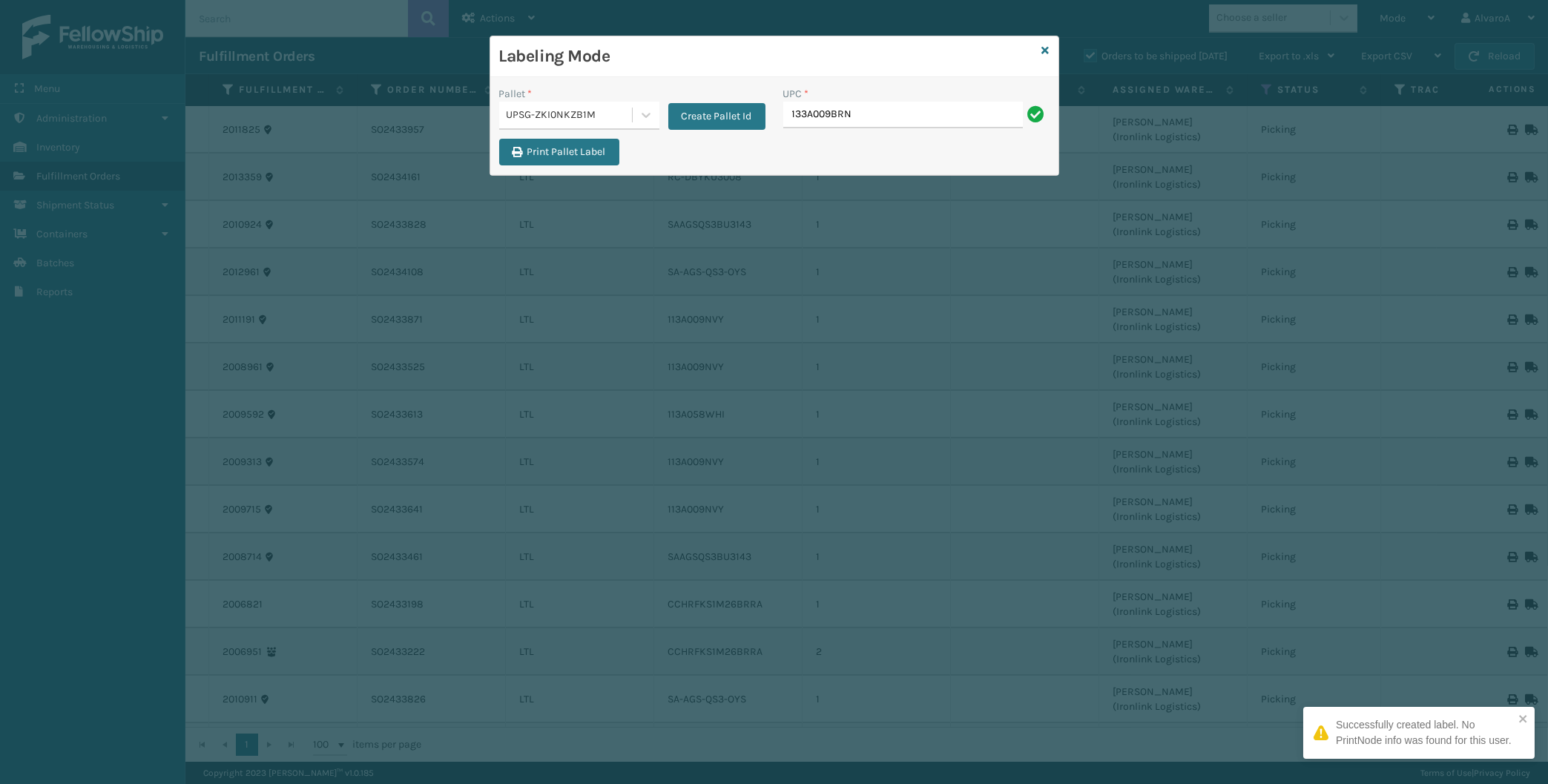
type input "133A009BRN"
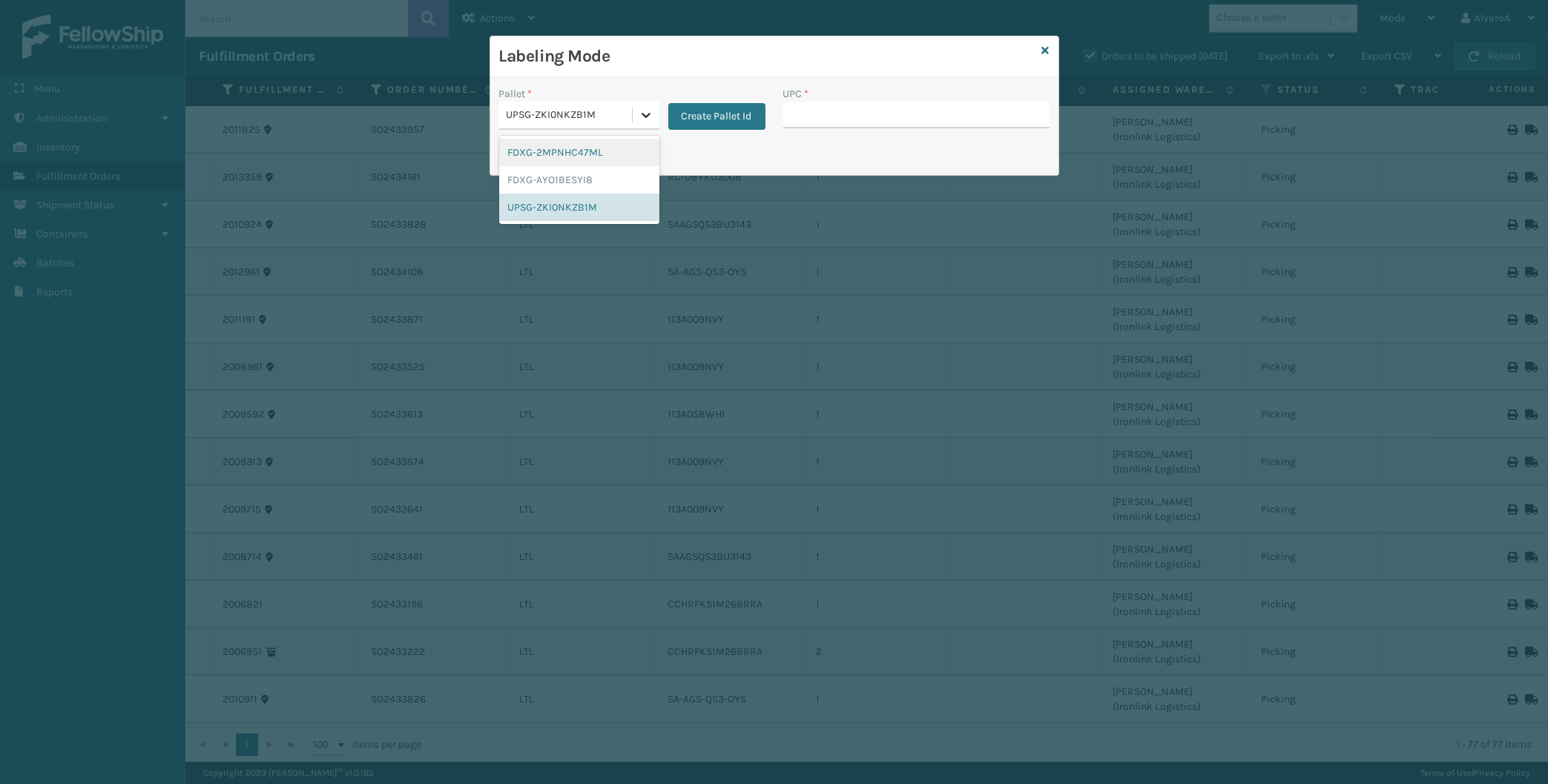
click at [649, 108] on icon at bounding box center [645, 114] width 15 height 15
click at [586, 196] on div "UPSG-ZKI0NKZB1M" at bounding box center [579, 207] width 160 height 27
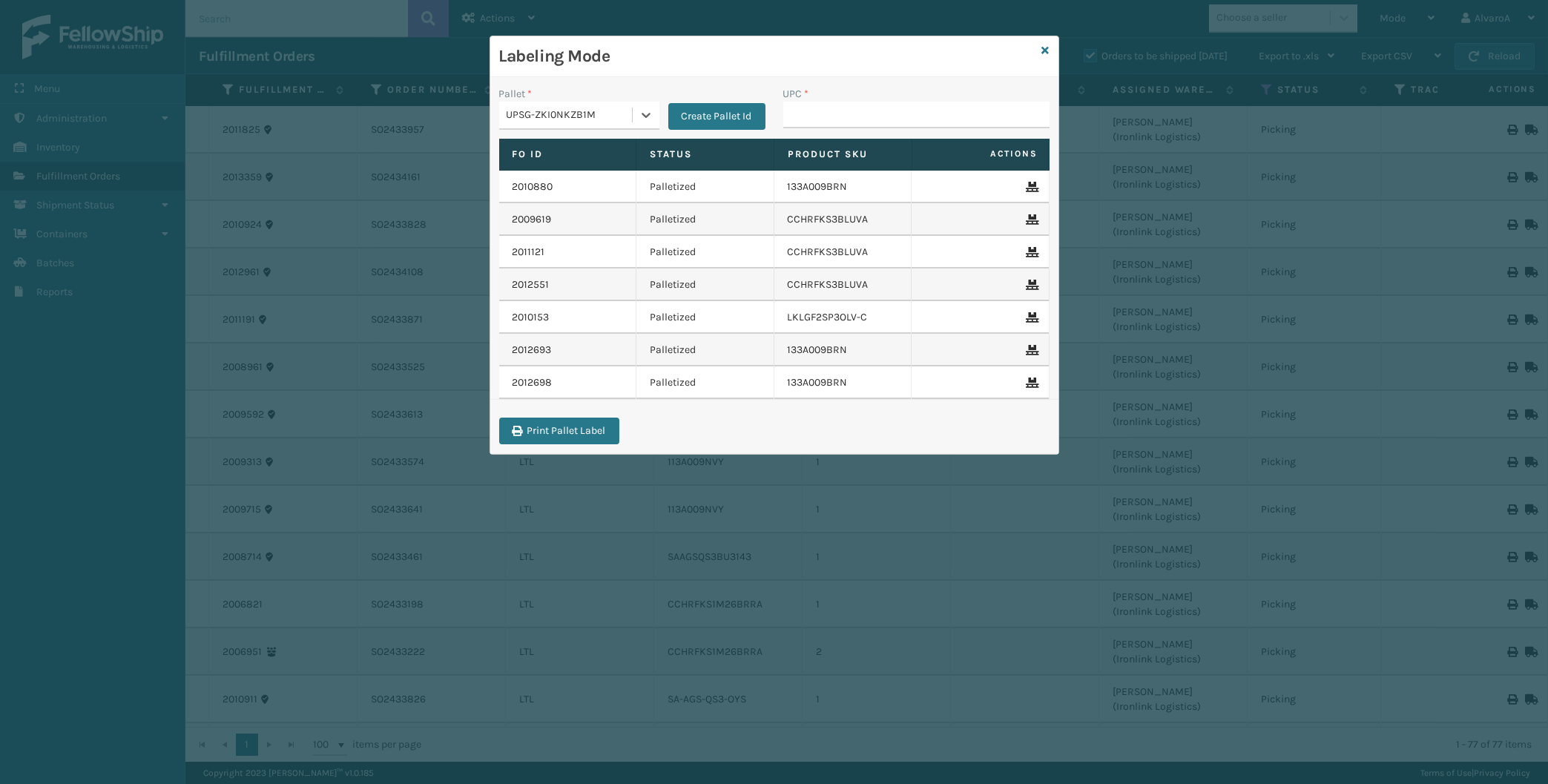
paste input "CCWENKS3M26DGRA"
type input "C"
click at [814, 122] on input "UPC *" at bounding box center [916, 115] width 267 height 27
paste input "CCWENKS3M26DGRA"
type input "CCWENKS3M26DGRA"
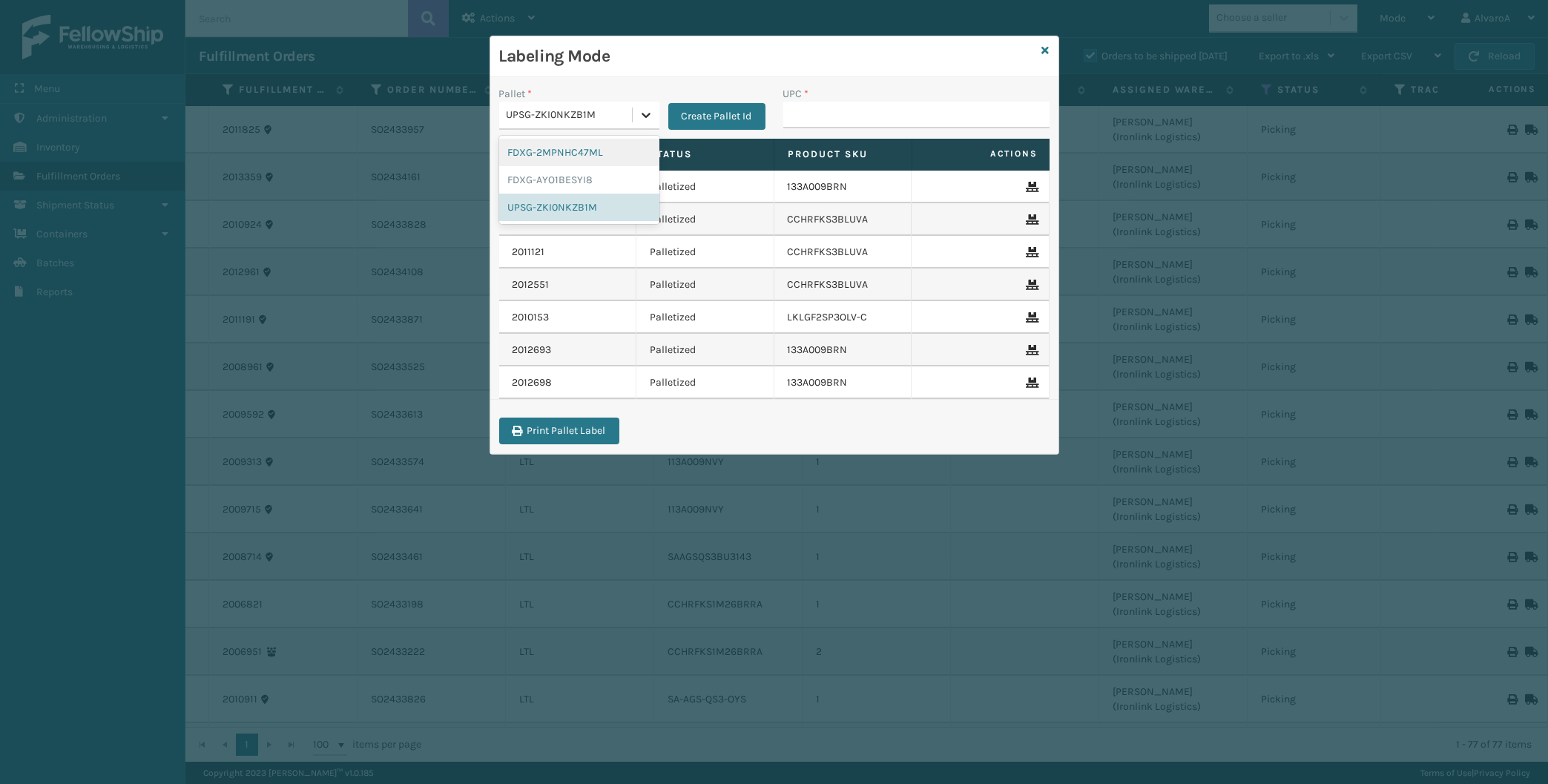
click at [633, 123] on div at bounding box center [645, 115] width 27 height 27
click at [566, 208] on div "UPSG-ZKI0NKZB1M" at bounding box center [579, 207] width 160 height 27
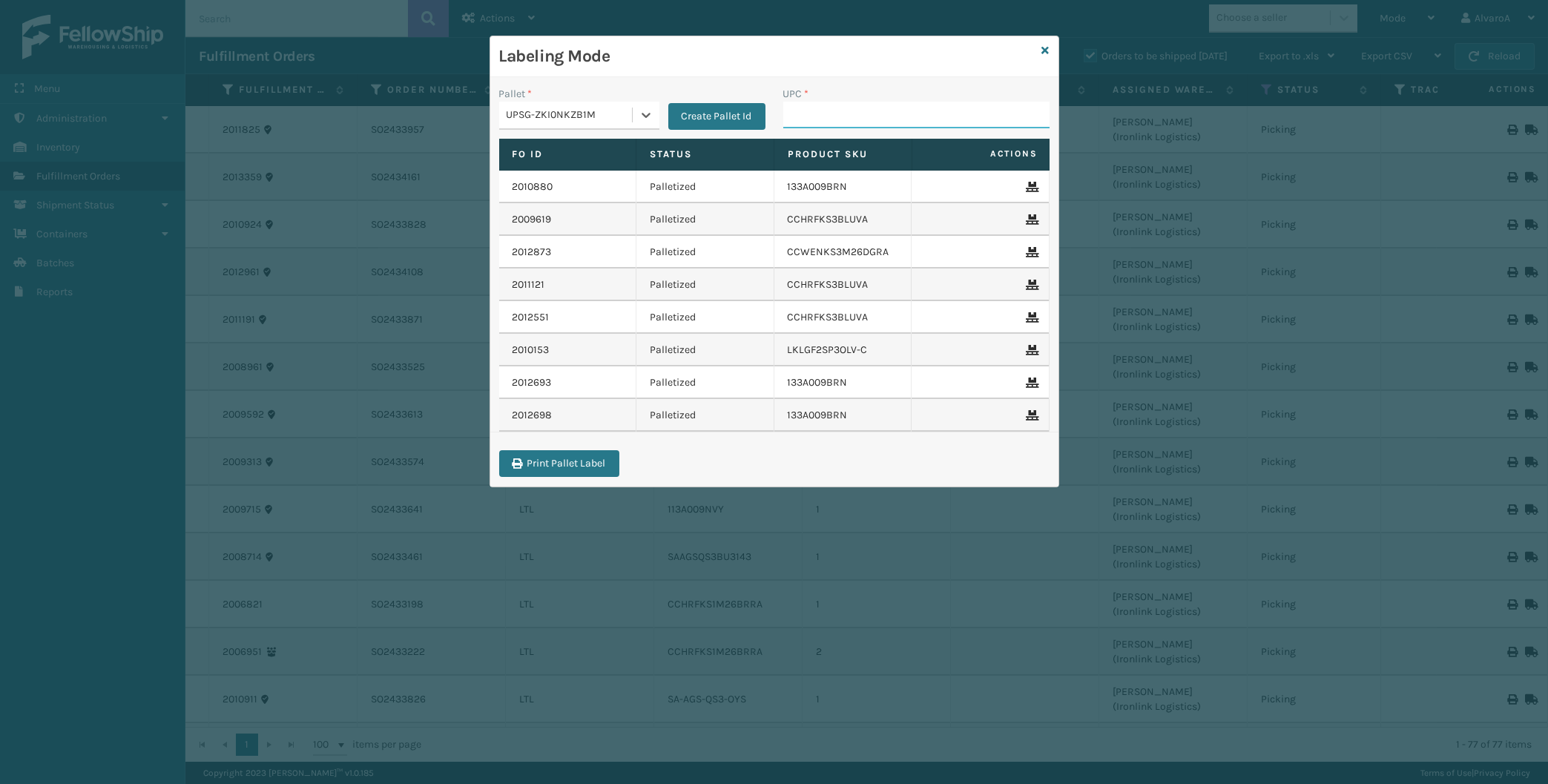
click at [807, 116] on input "UPC *" at bounding box center [916, 115] width 267 height 27
paste input "CCWENKS3M26DGRA"
type input "CCWENKS3M26DGRA"
click at [809, 113] on input "UPC *" at bounding box center [916, 115] width 267 height 27
paste input "CCWENKS3BLURA"
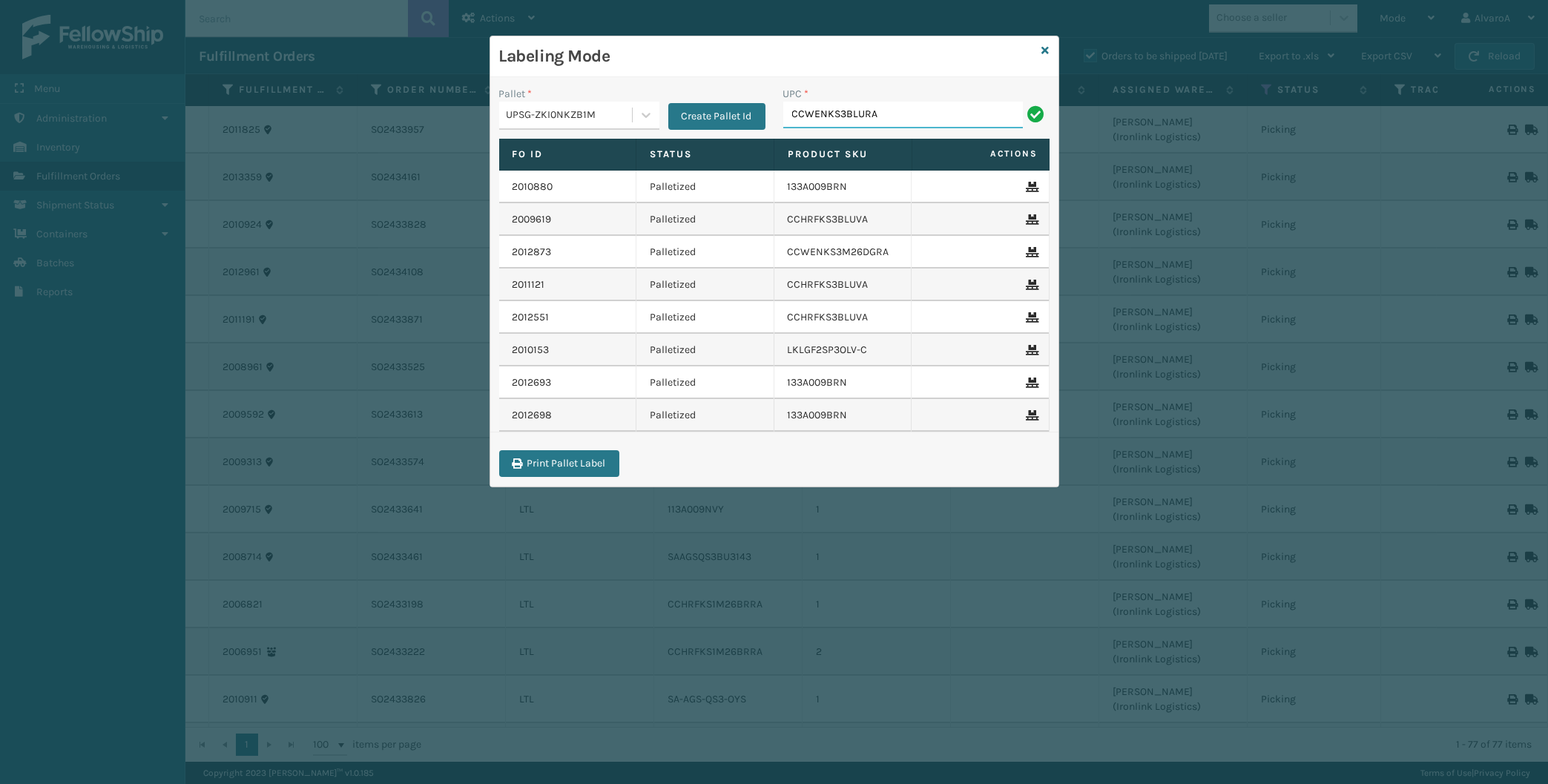
type input "CCWENKS3BLURA"
paste input "133A013NVY"
type input "133A013NVY"
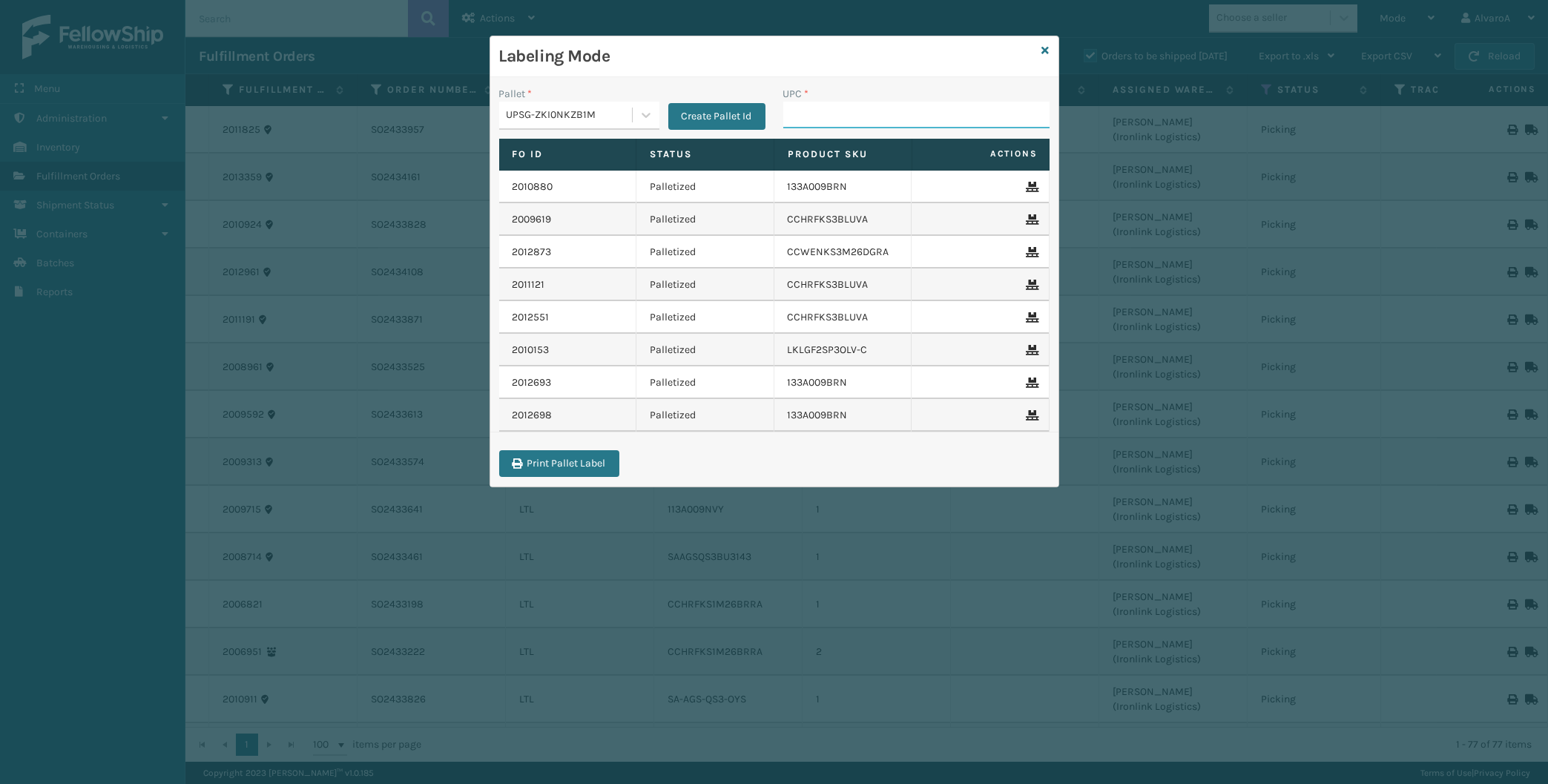
paste input "114A064GRY"
type input "114A064GRY"
paste input "133A013BRN"
type input "133A013BRN"
paste input "114A063OAT"
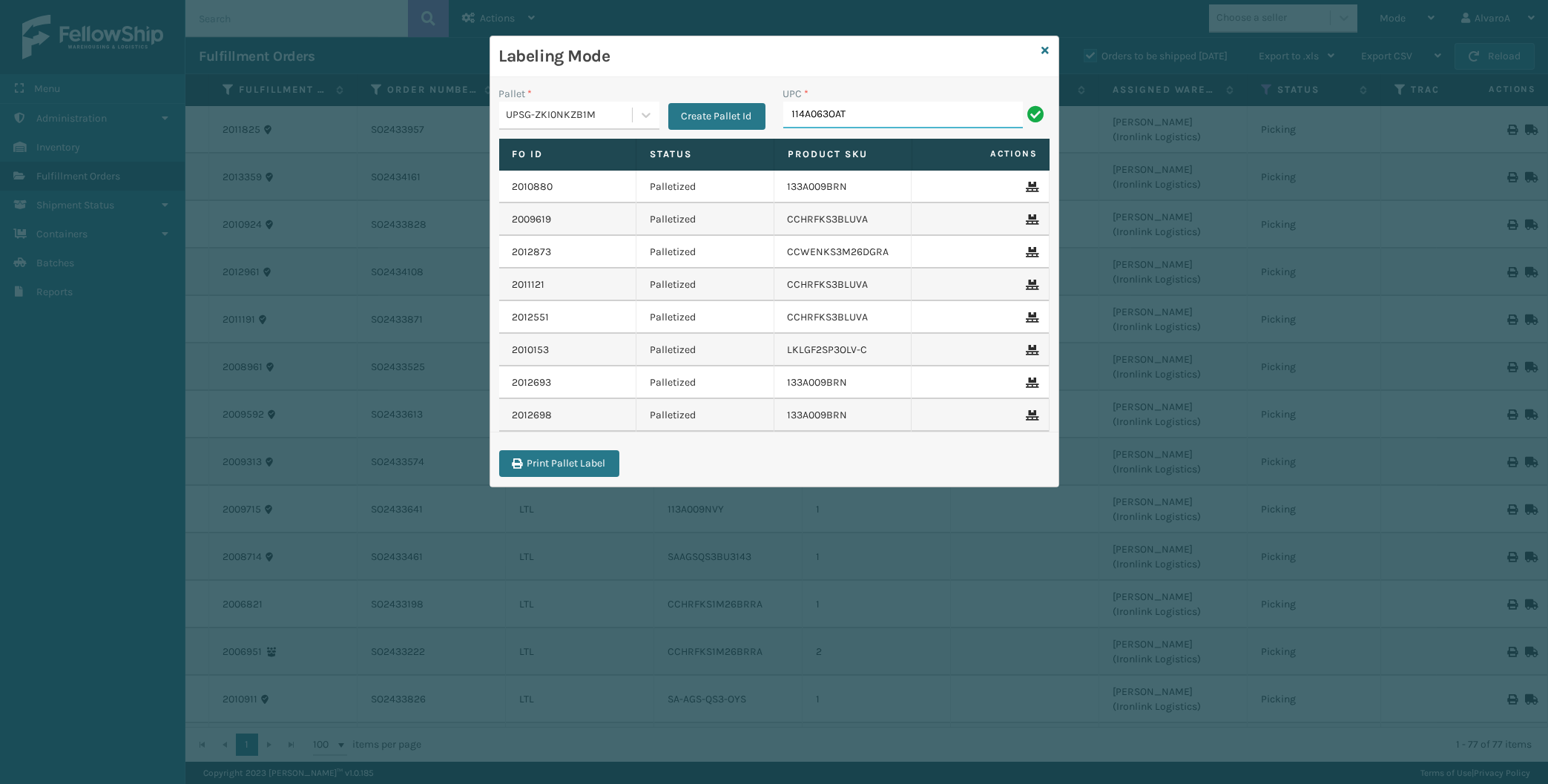
type input "114A063OAT"
paste input "CCHRFKS3M26BKVA"
type input "CCHRFKS3M26BKVA"
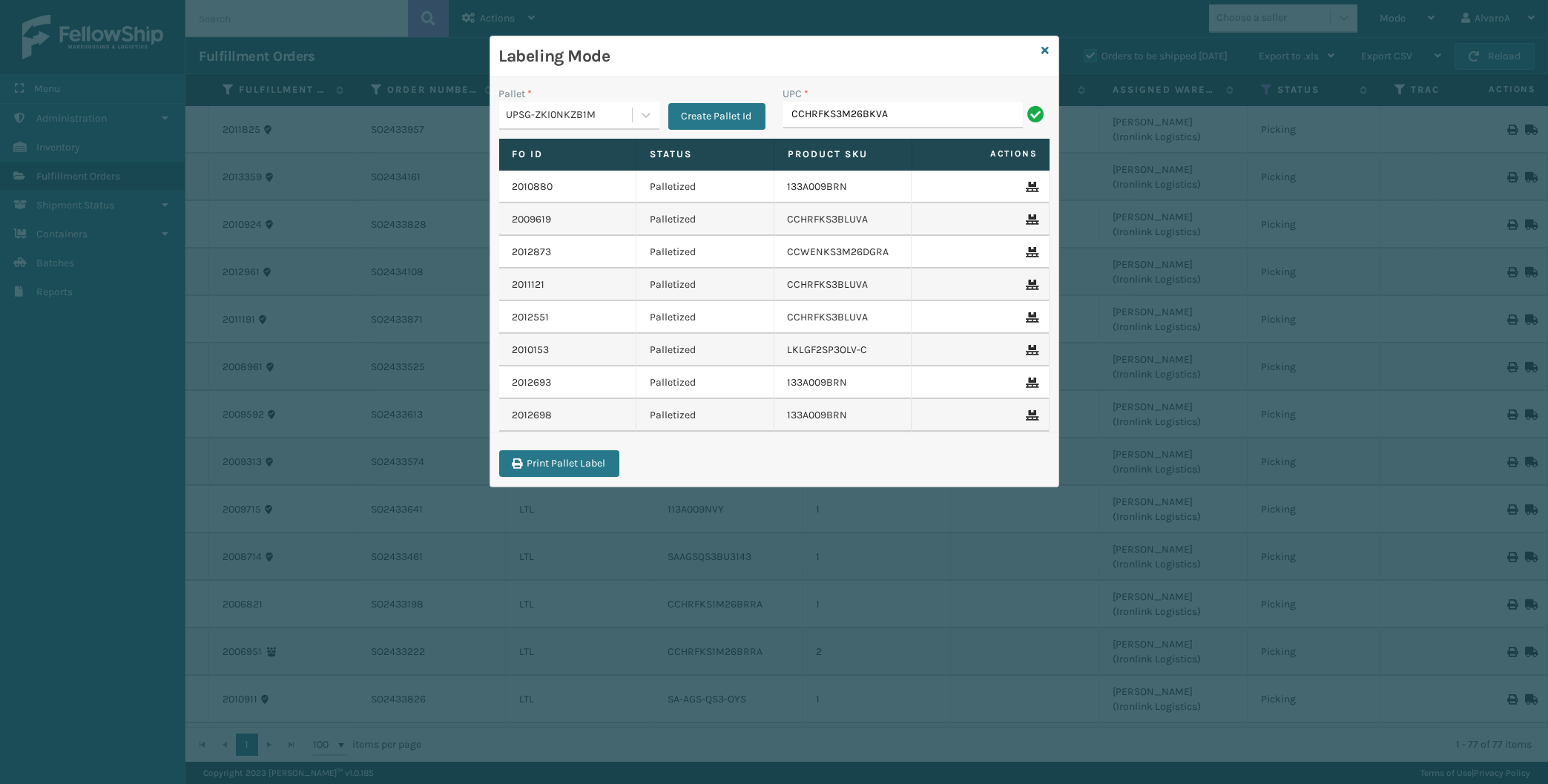
type input "CCHRFKS3M26BKVA"
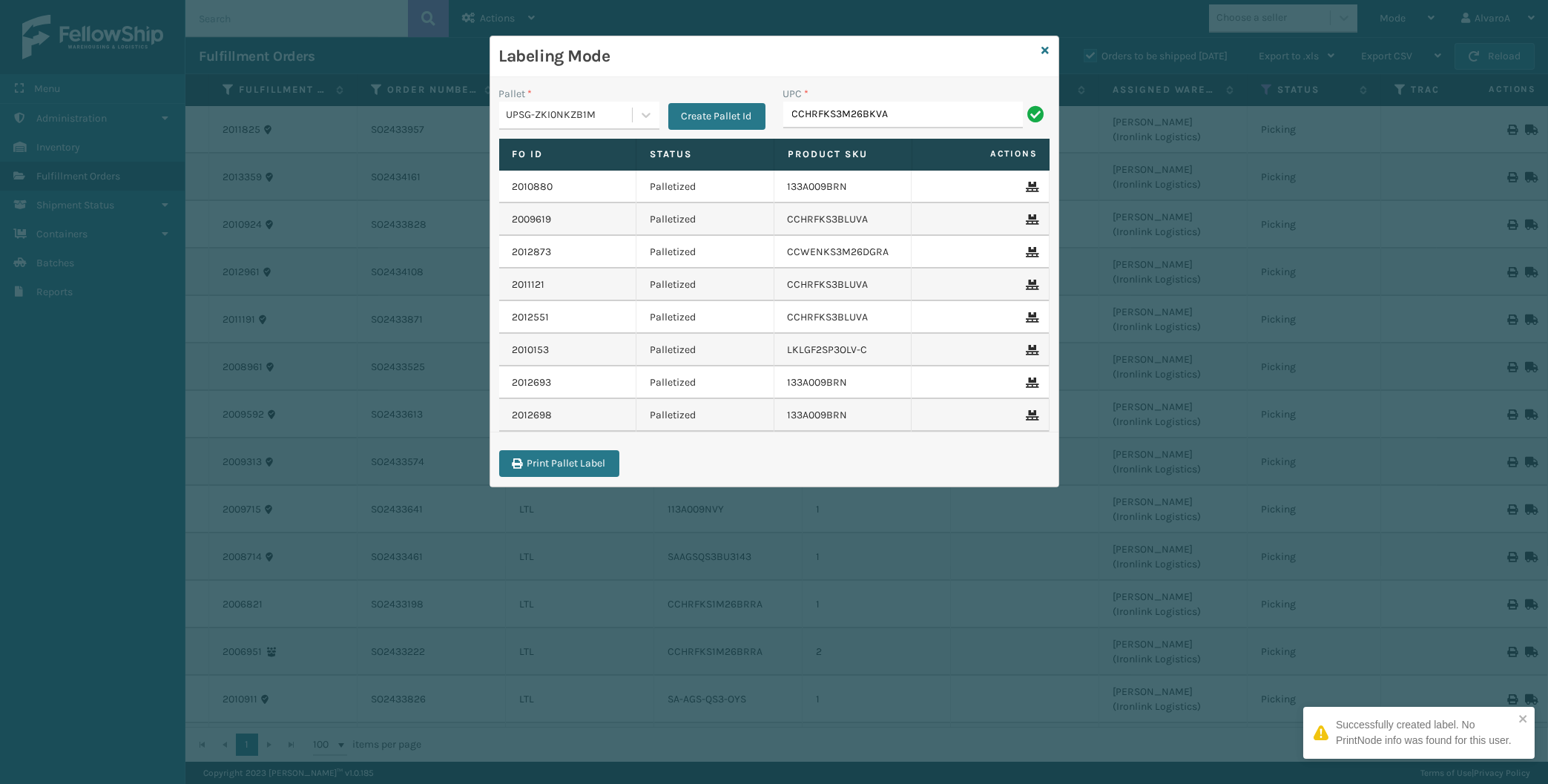
type input "CCHRFKS3M26BKVA"
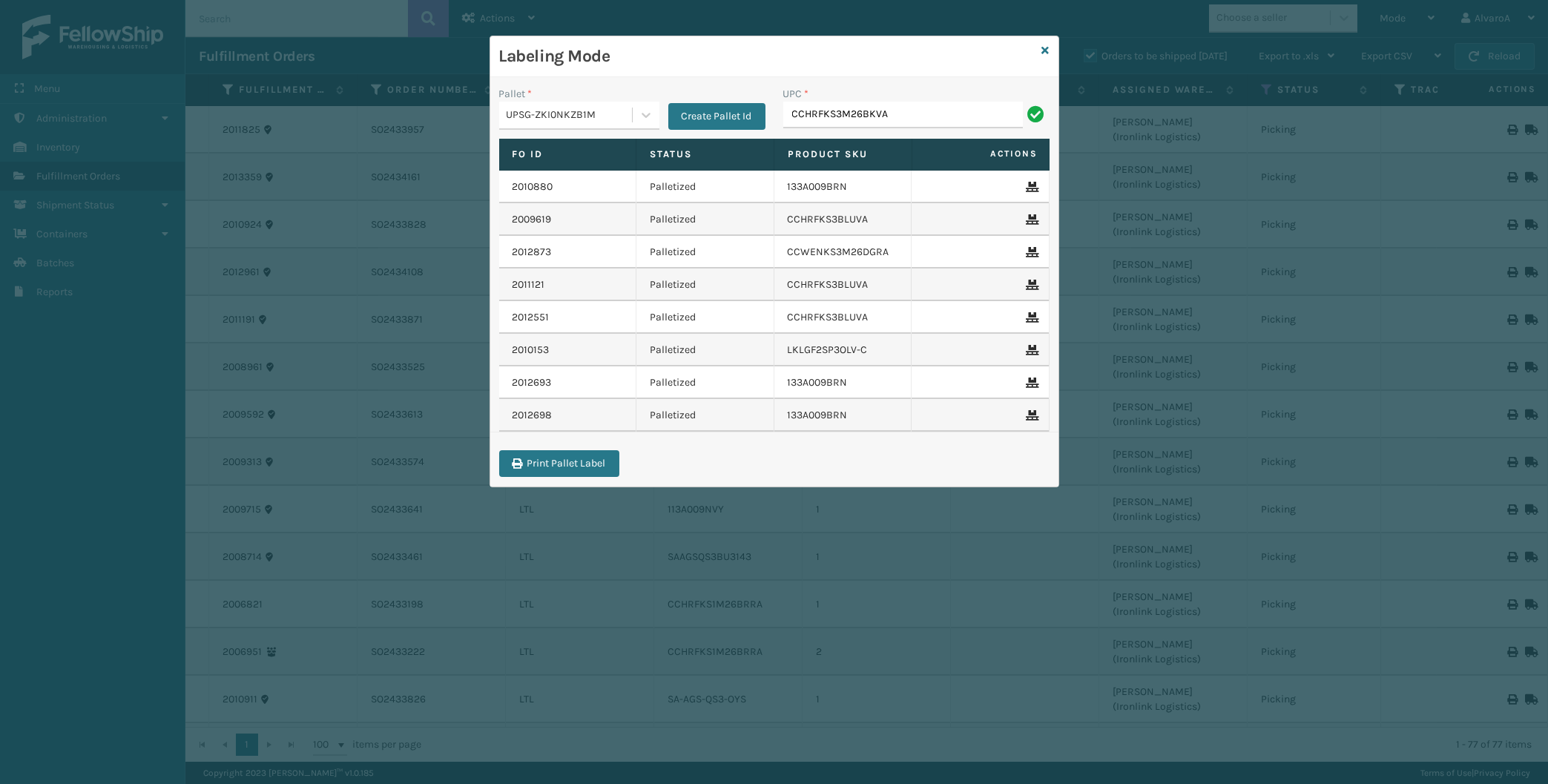
type input "CCHRFKS3M26BKVA"
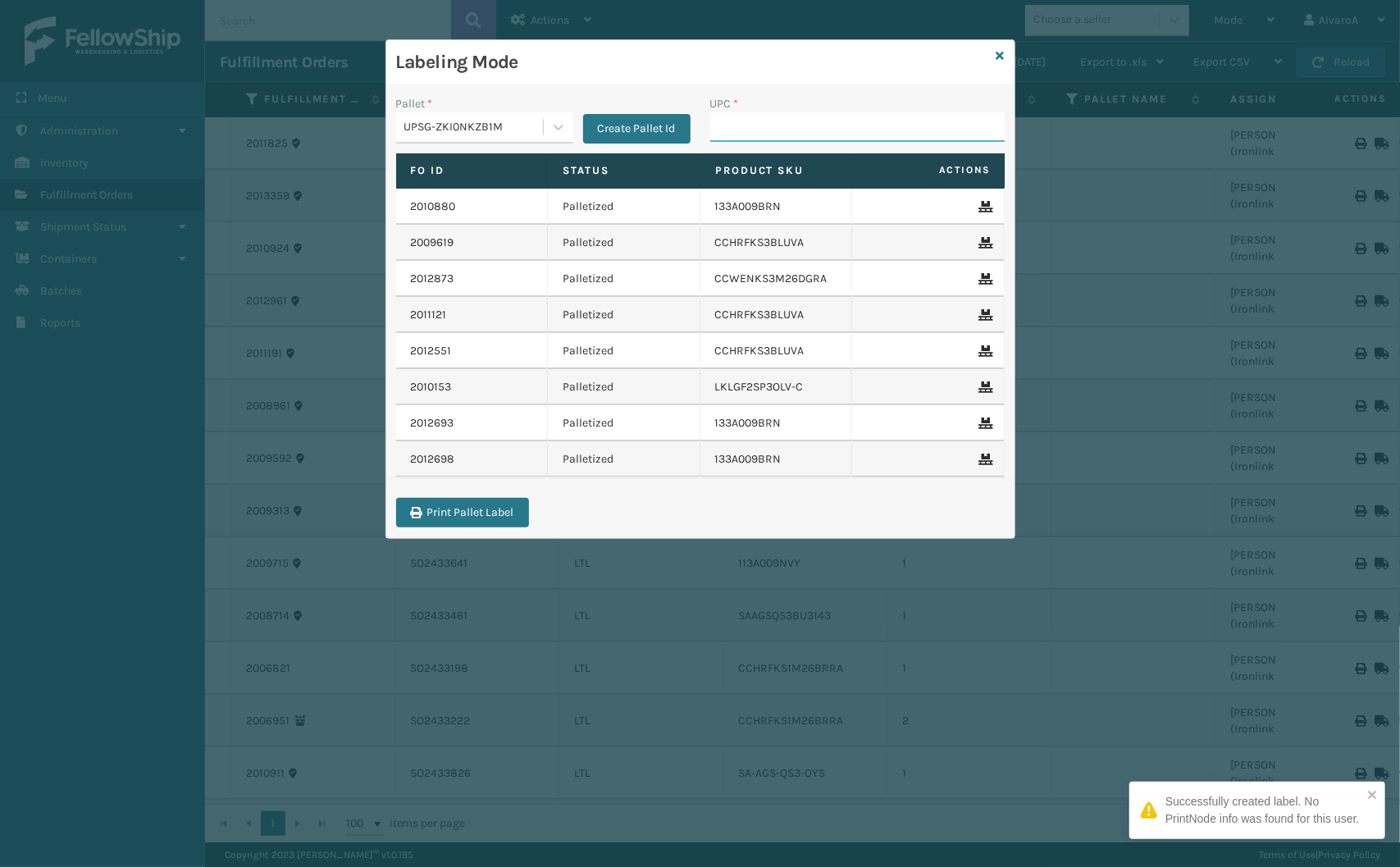
click at [744, 127] on input "UPC *" at bounding box center [857, 127] width 295 height 29
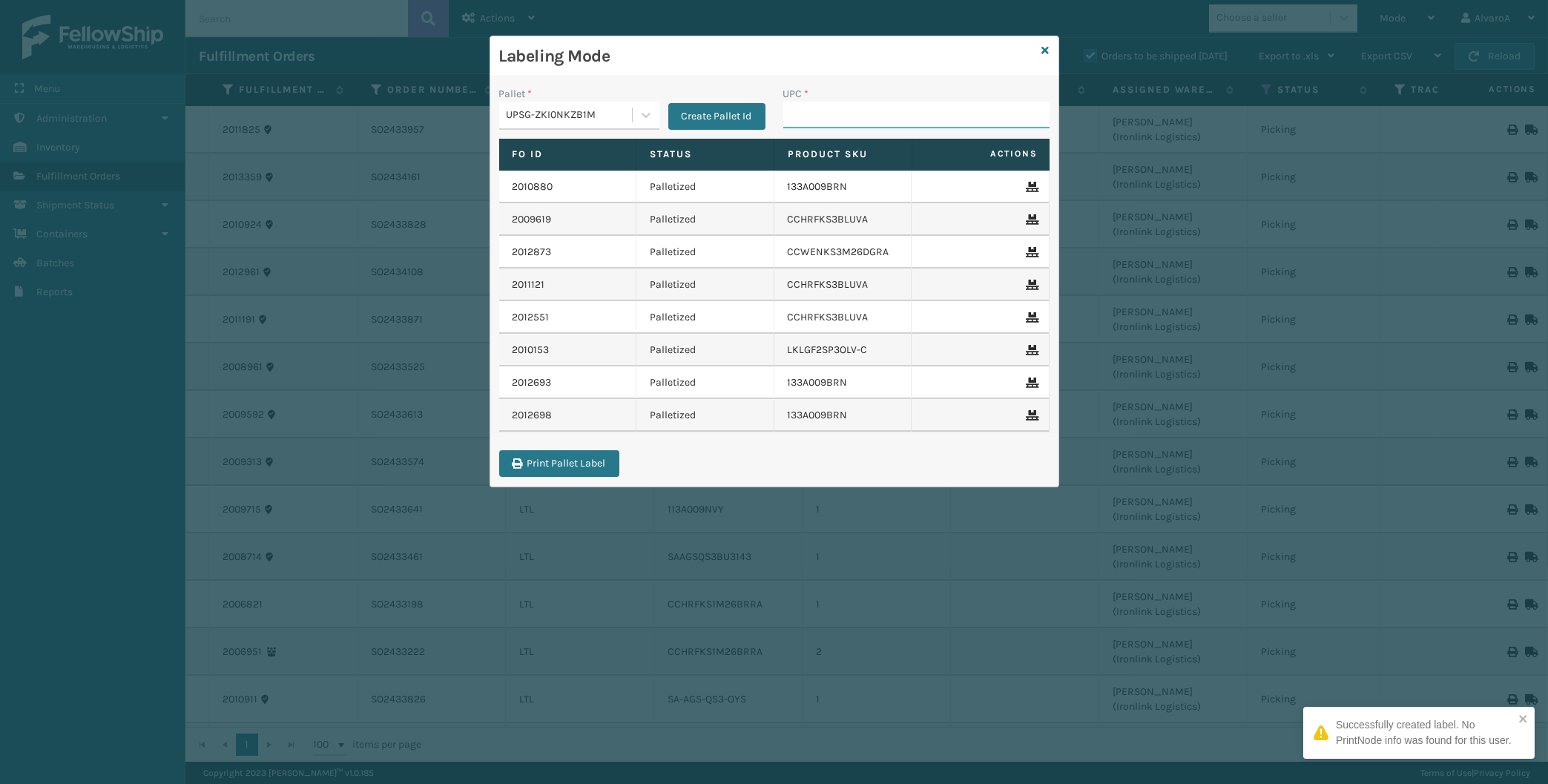
click at [794, 104] on input "UPC *" at bounding box center [916, 115] width 267 height 27
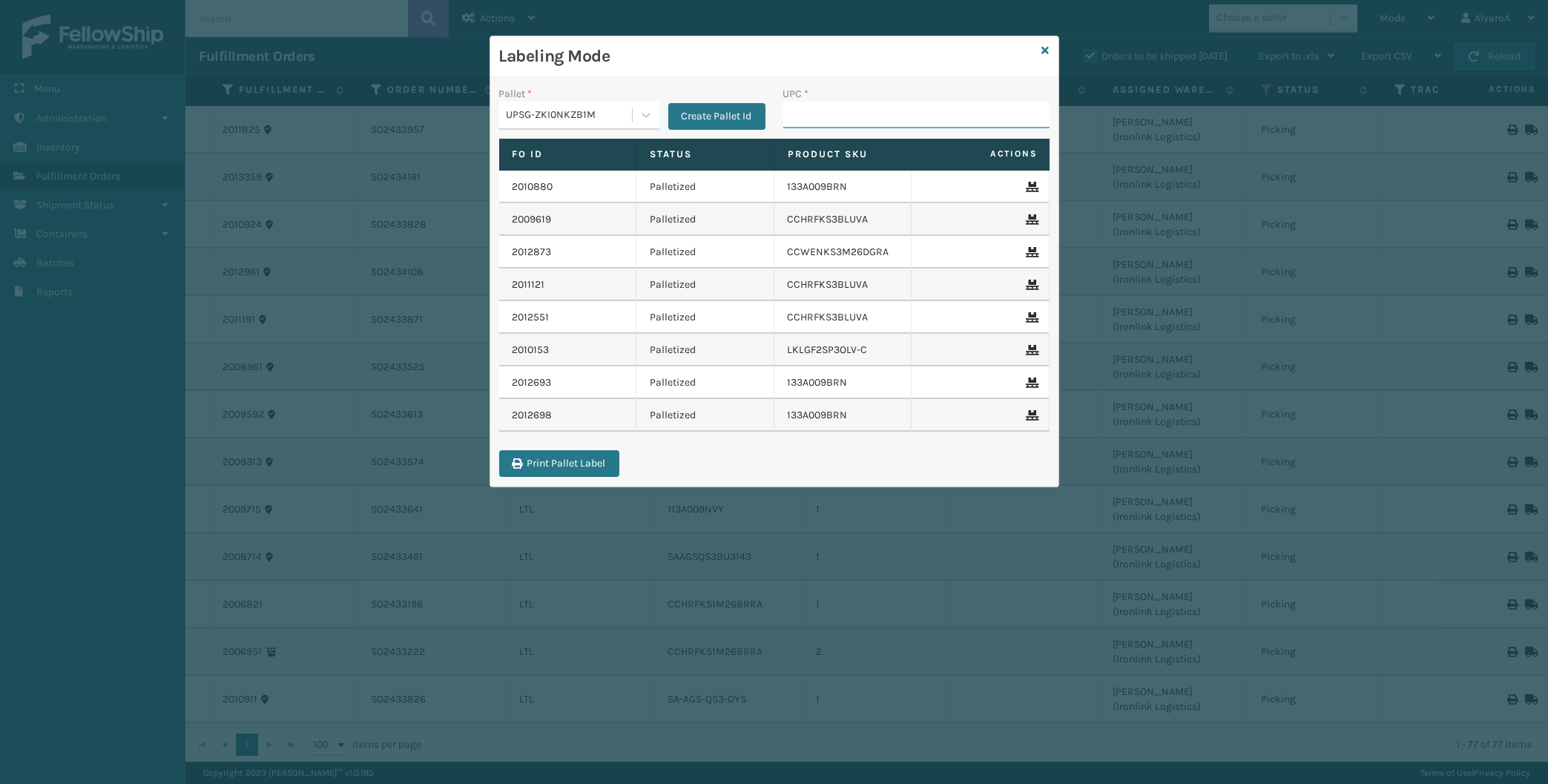
paste input "CCHRFKS3M26BKVA"
type input "CCHRFKS3M26BKVA"
paste input "111A012FLX"
type input "111A012FLX"
paste input "CCHRFKS3M26DGRA"
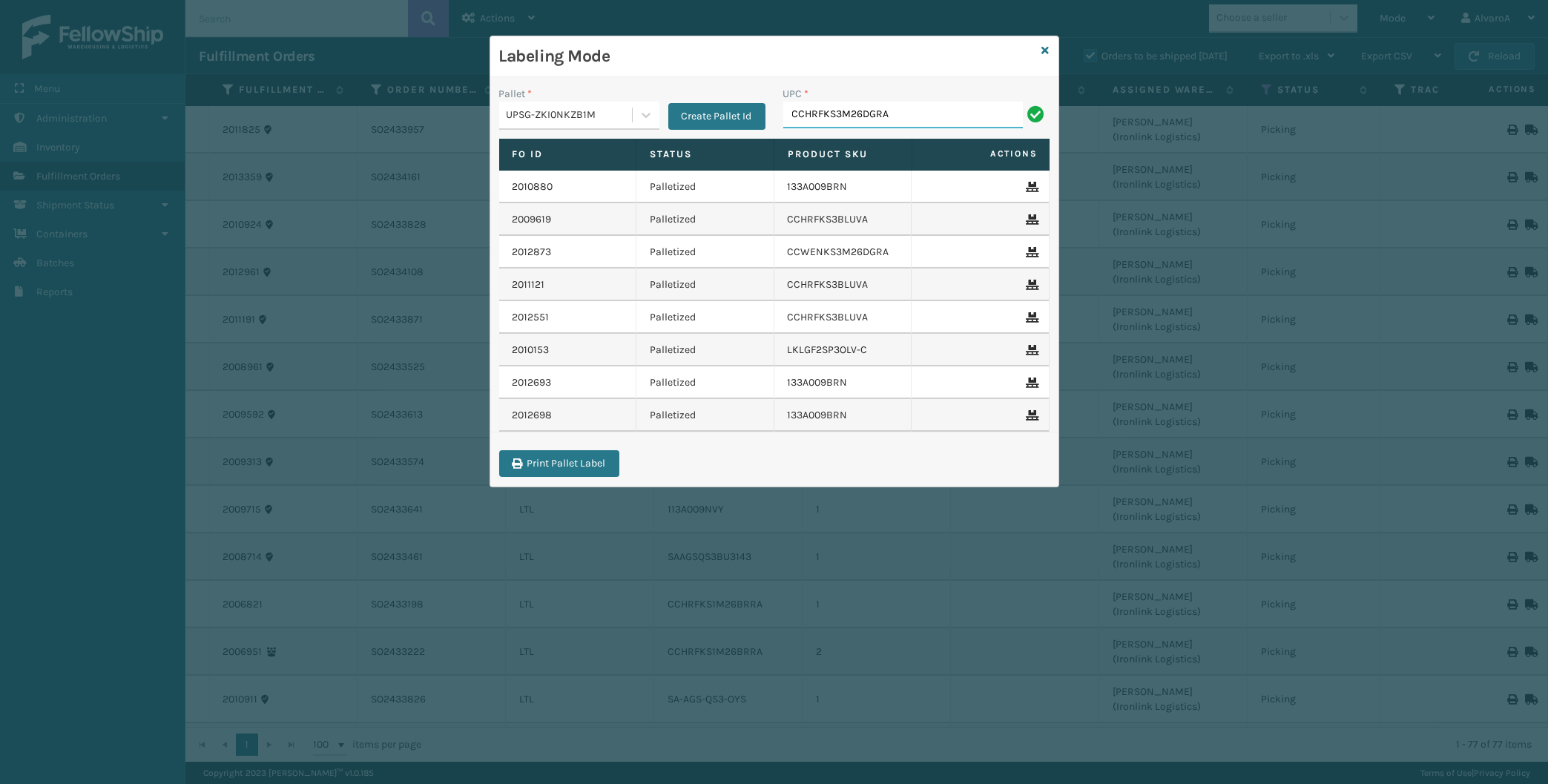
type input "CCHRFKS3M26DGRA"
type input "111A012LIN"
click at [1043, 52] on icon at bounding box center [1046, 51] width 8 height 10
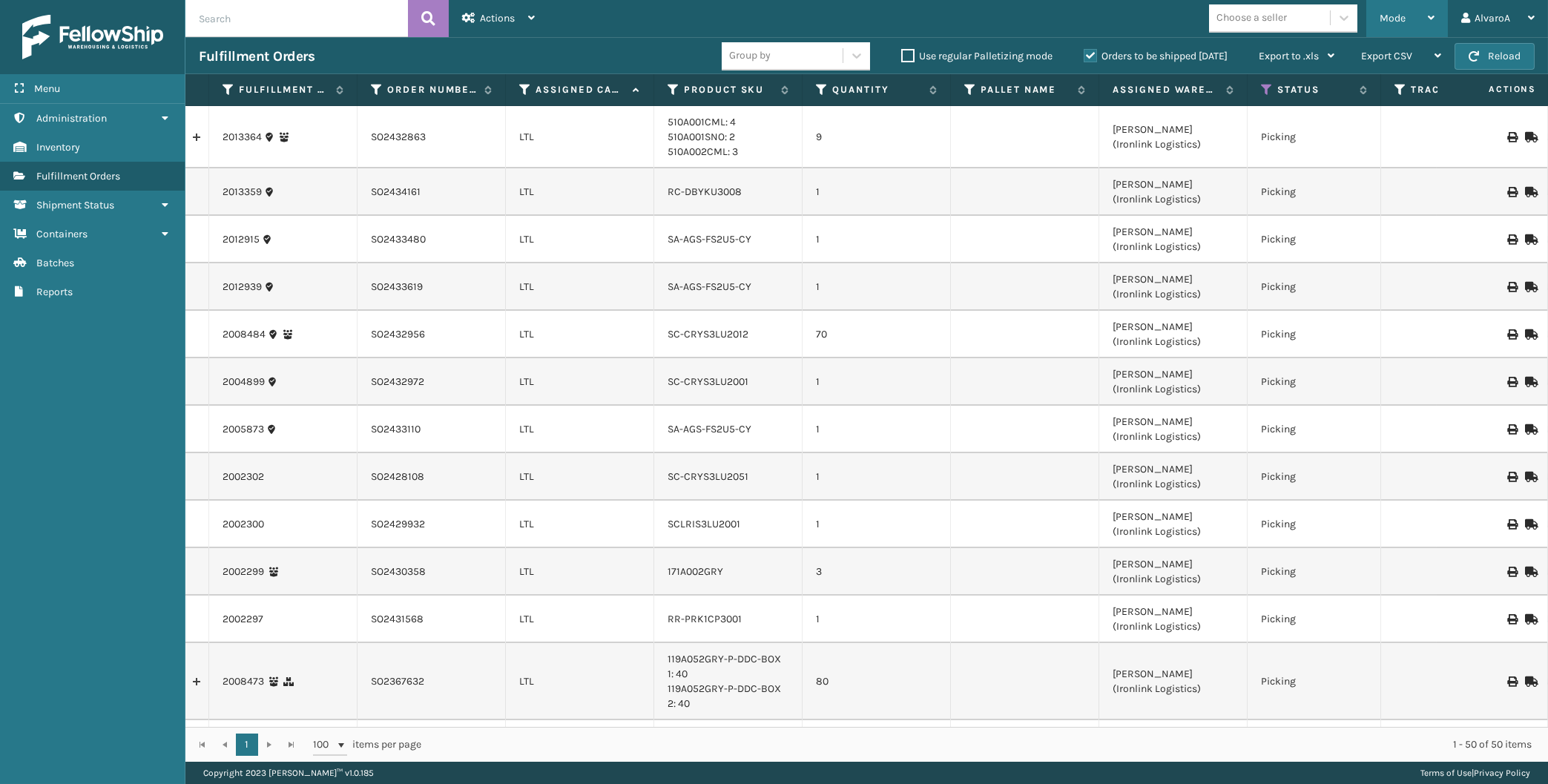
click at [1387, 28] on div "Mode" at bounding box center [1407, 18] width 55 height 37
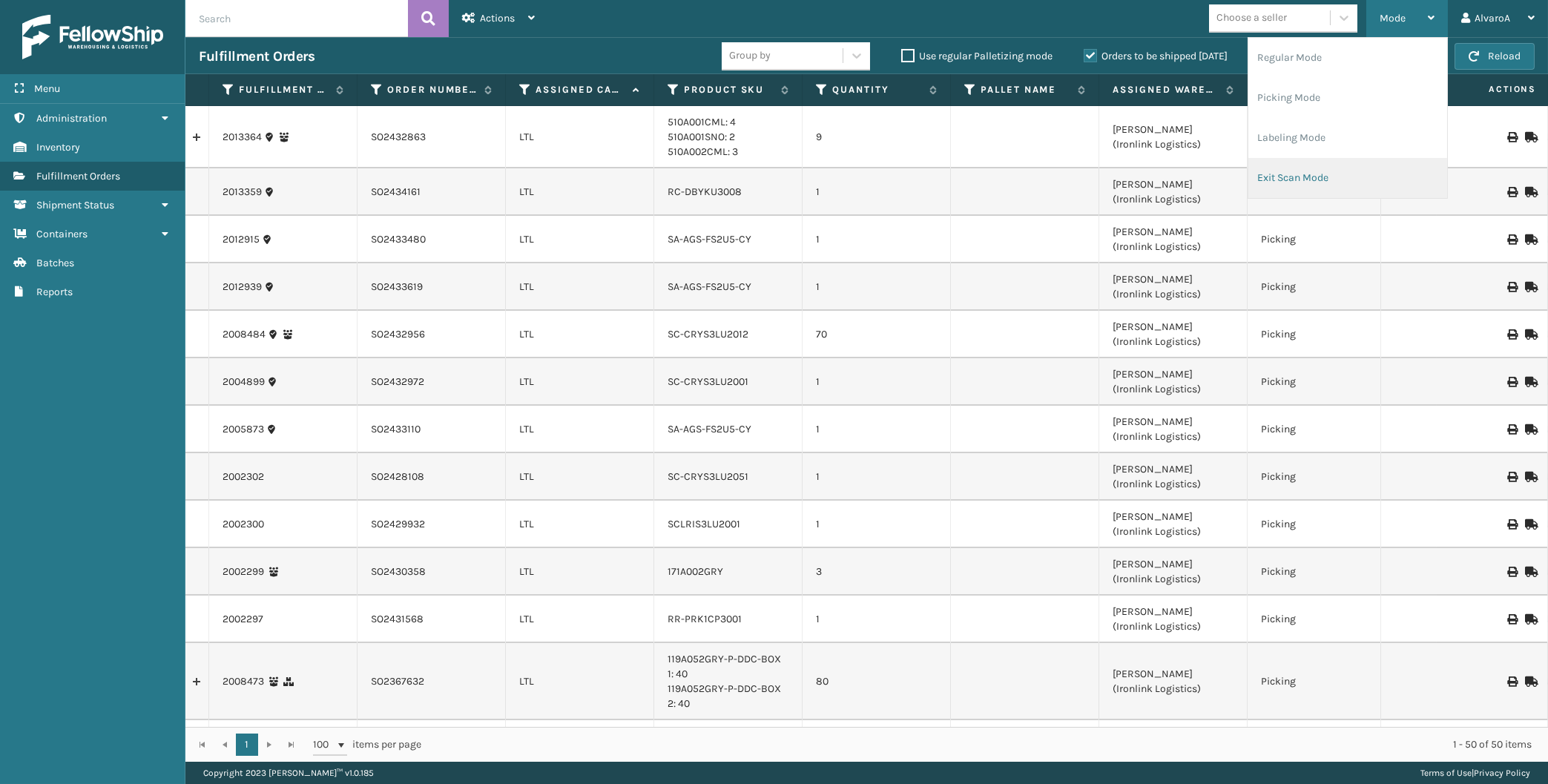
click at [1300, 168] on li "Exit Scan Mode" at bounding box center [1347, 177] width 199 height 40
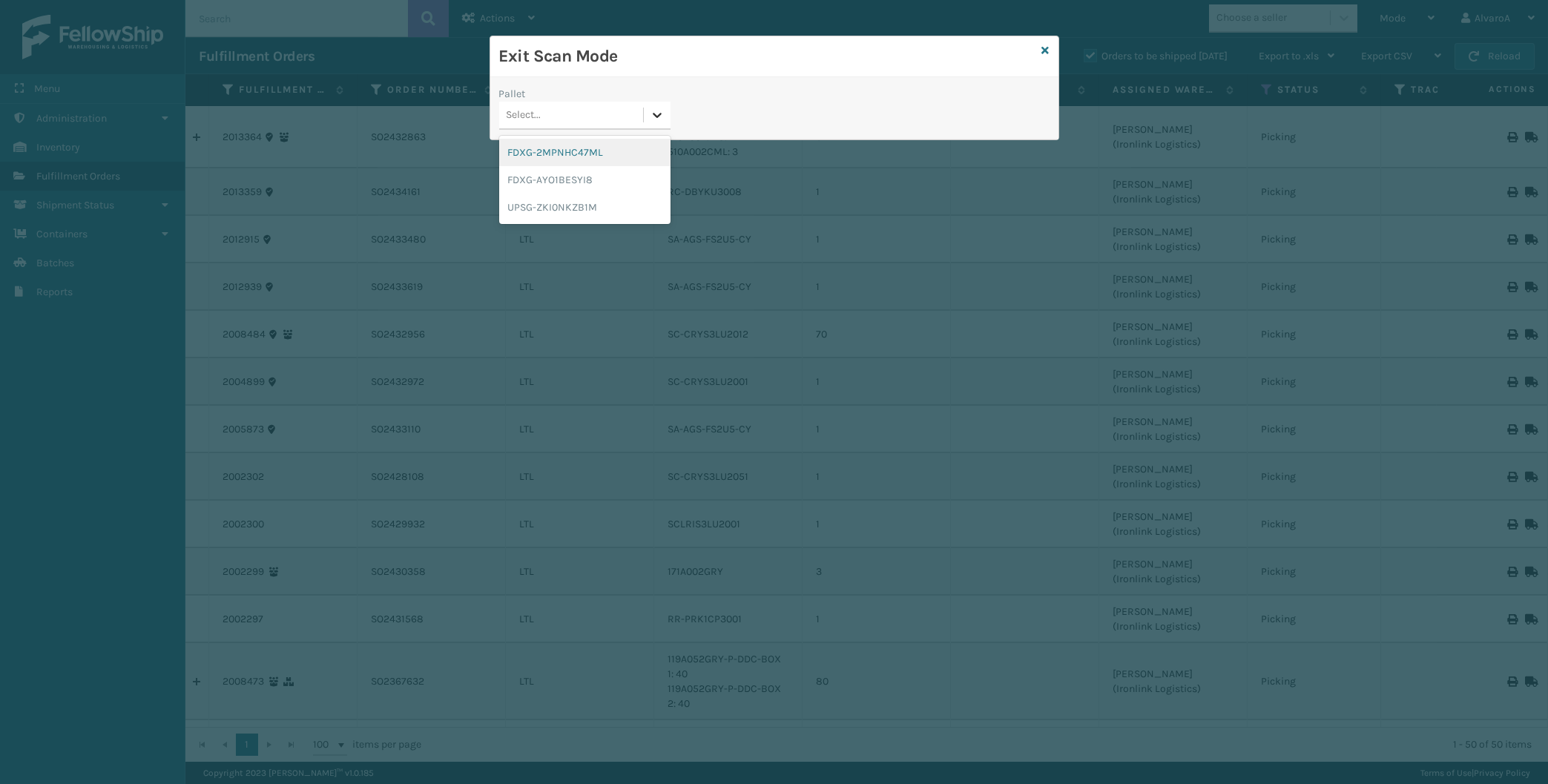
click at [652, 113] on icon at bounding box center [657, 114] width 15 height 15
click at [525, 199] on div "UPSG-ZKI0NKZB1M" at bounding box center [585, 207] width 171 height 27
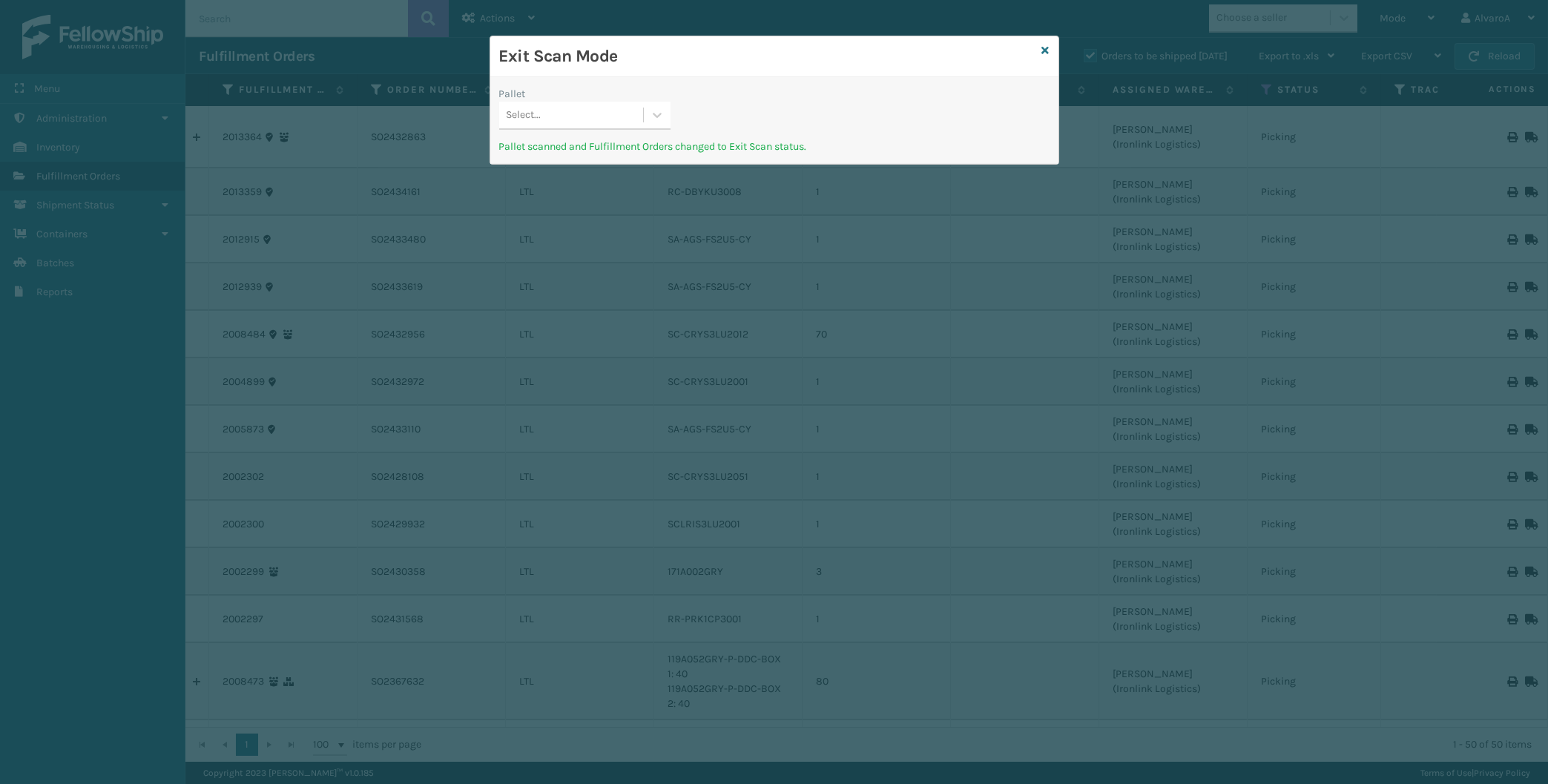
click at [1049, 49] on div "Exit Scan Mode" at bounding box center [774, 57] width 568 height 41
click at [1045, 50] on icon at bounding box center [1046, 51] width 8 height 10
